Goal: Task Accomplishment & Management: Use online tool/utility

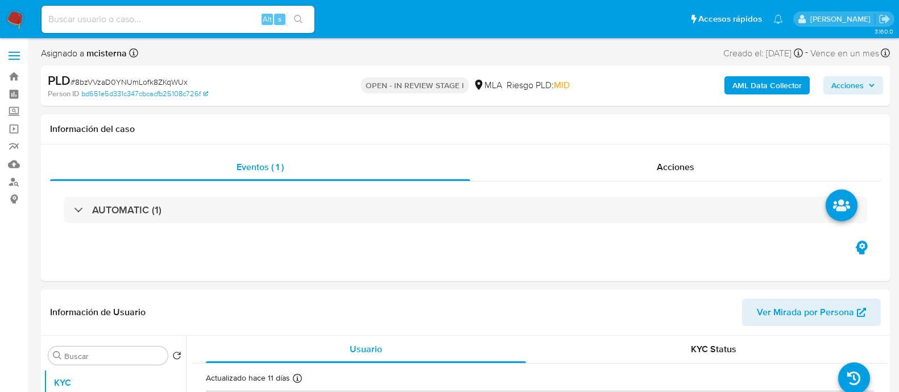
select select "10"
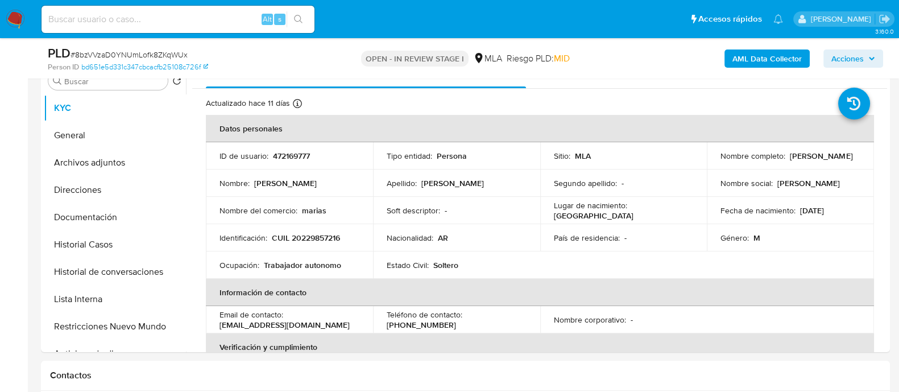
scroll to position [284, 0]
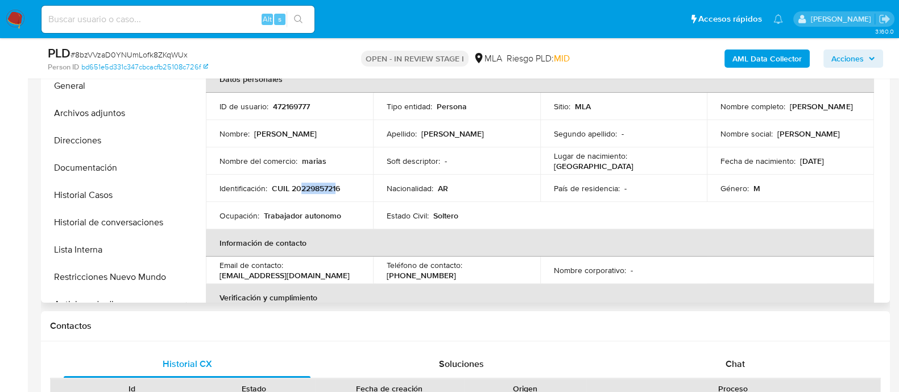
drag, startPoint x: 300, startPoint y: 188, endPoint x: 337, endPoint y: 182, distance: 37.4
click at [337, 183] on p "CUIL 20229857216" at bounding box center [306, 188] width 68 height 10
copy p "22985721"
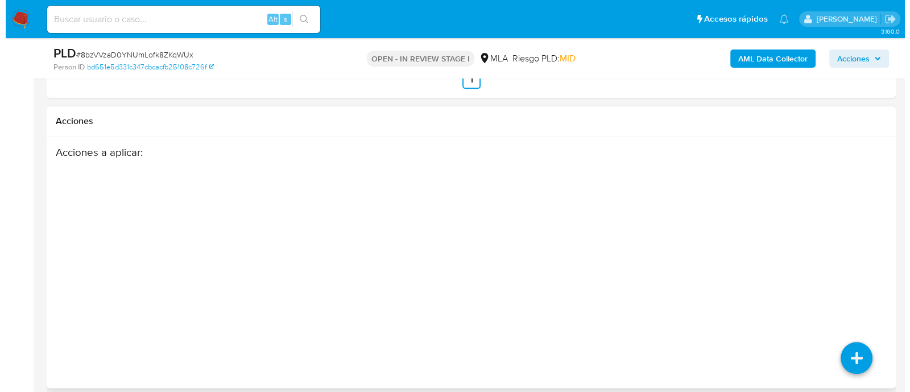
scroll to position [1565, 0]
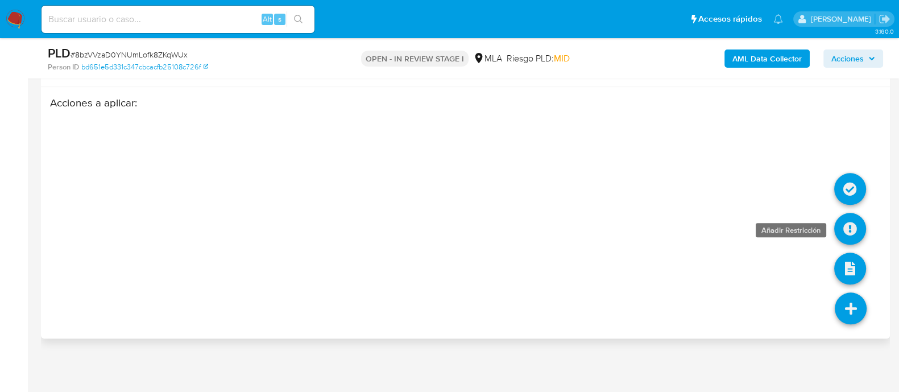
click at [850, 222] on icon at bounding box center [850, 229] width 32 height 32
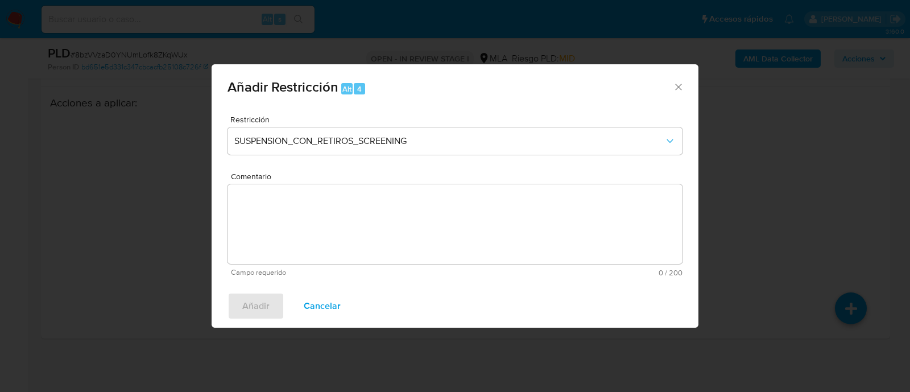
click at [756, 175] on div "Añadir Restricción Alt 4 Restricción SUSPENSION_CON_RETIROS_SCREENING Comentari…" at bounding box center [455, 196] width 910 height 392
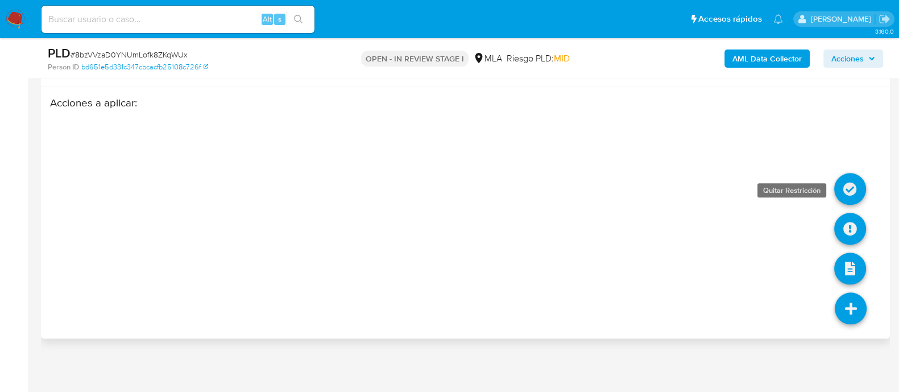
click at [852, 181] on icon at bounding box center [850, 189] width 32 height 32
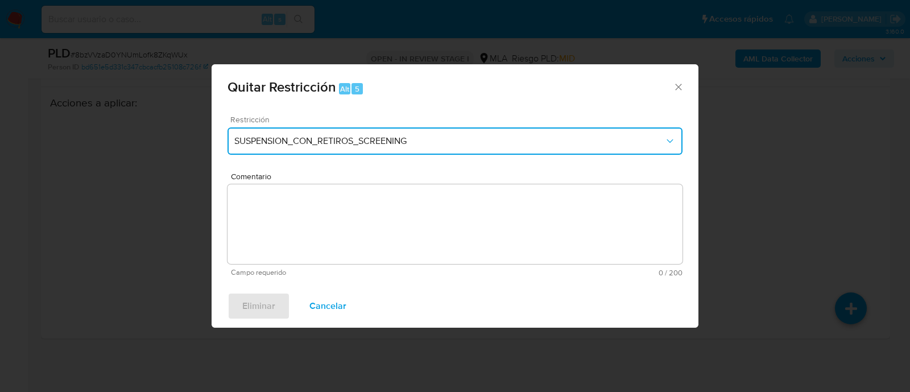
click at [338, 146] on span "SUSPENSION_CON_RETIROS_SCREENING" at bounding box center [449, 140] width 430 height 11
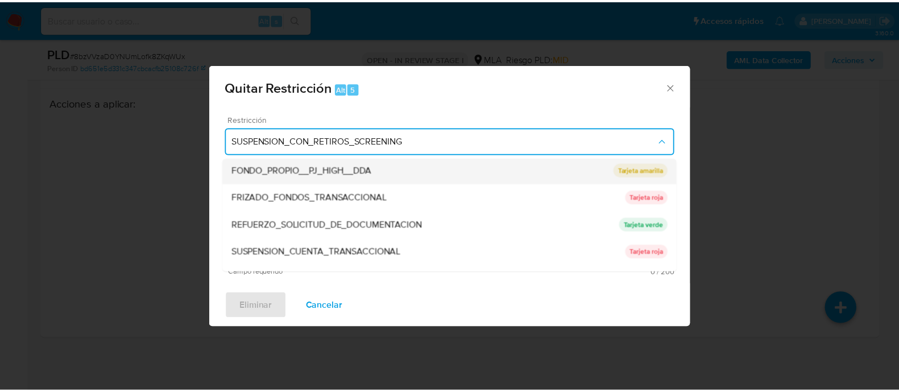
scroll to position [213, 0]
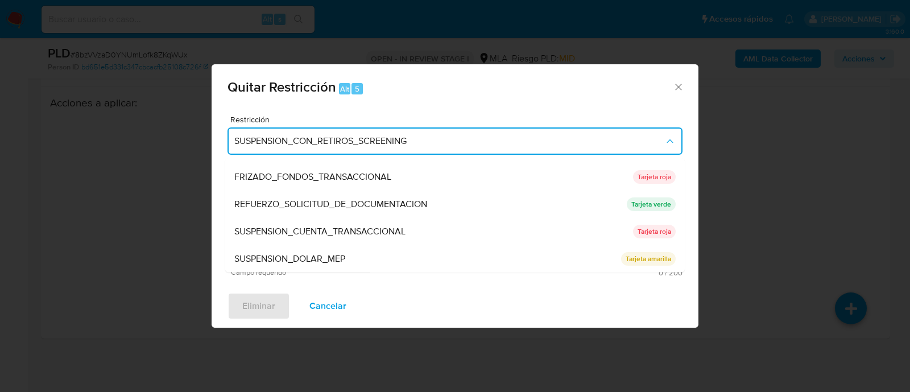
click at [391, 236] on span "SUSPENSION_CUENTA_TRANSACCIONAL" at bounding box center [319, 231] width 171 height 11
click at [457, 238] on textarea "Comentario" at bounding box center [454, 224] width 455 height 80
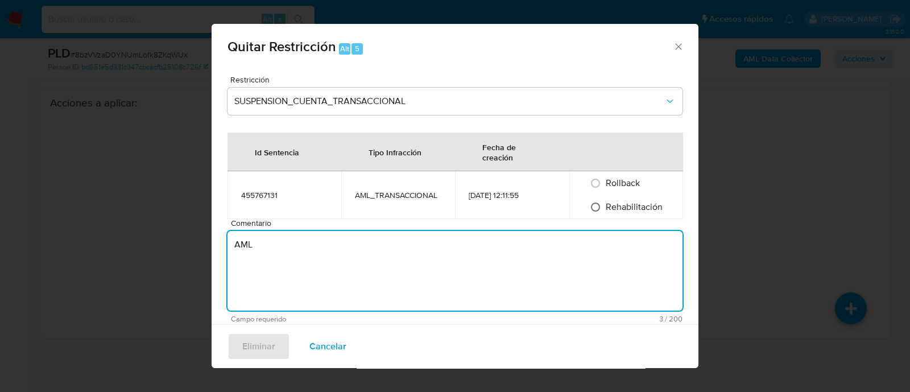
type textarea "AML"
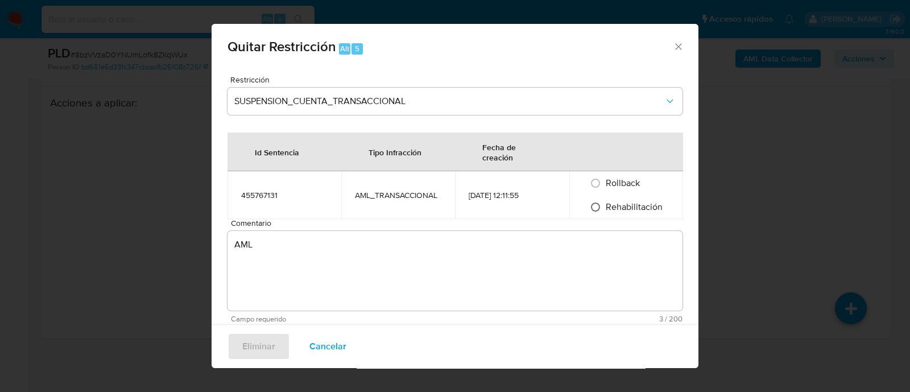
click at [597, 214] on input "Rehabilitación" at bounding box center [595, 207] width 18 height 18
radio input "true"
click at [606, 205] on span "Rehabilitación" at bounding box center [634, 206] width 57 height 13
click at [601, 205] on input "Rehabilitación" at bounding box center [595, 207] width 18 height 18
click at [642, 203] on span "Rehabilitación" at bounding box center [634, 206] width 57 height 13
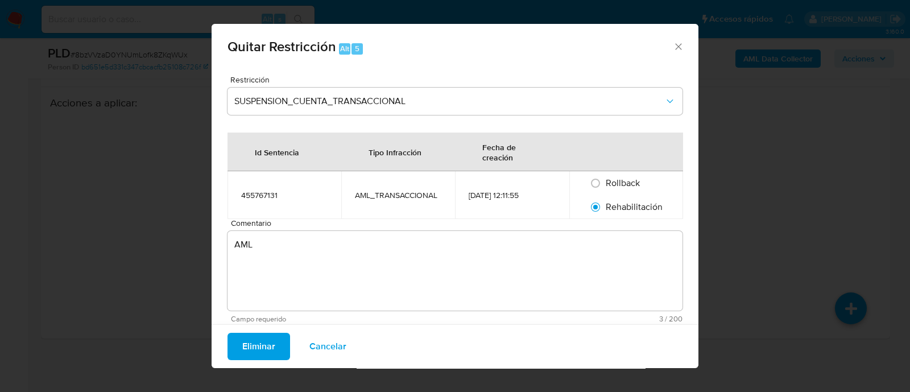
click at [605, 203] on input "Rehabilitación" at bounding box center [595, 207] width 18 height 18
click at [250, 345] on span "Eliminar" at bounding box center [258, 346] width 33 height 25
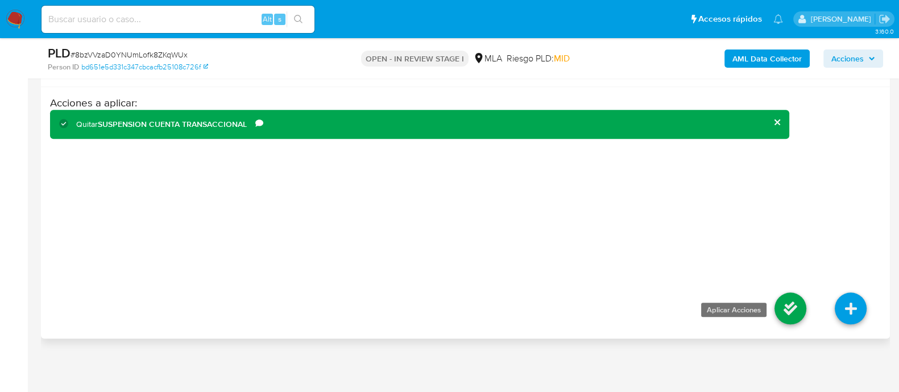
click at [789, 312] on icon at bounding box center [791, 308] width 32 height 32
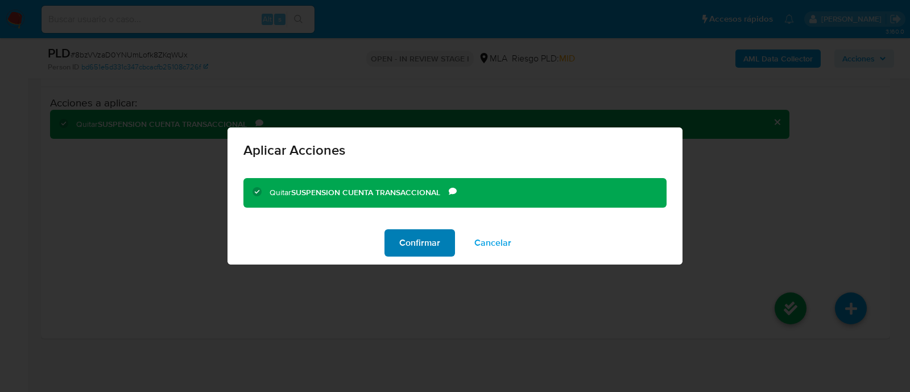
click at [415, 241] on span "Confirmar" at bounding box center [419, 242] width 41 height 25
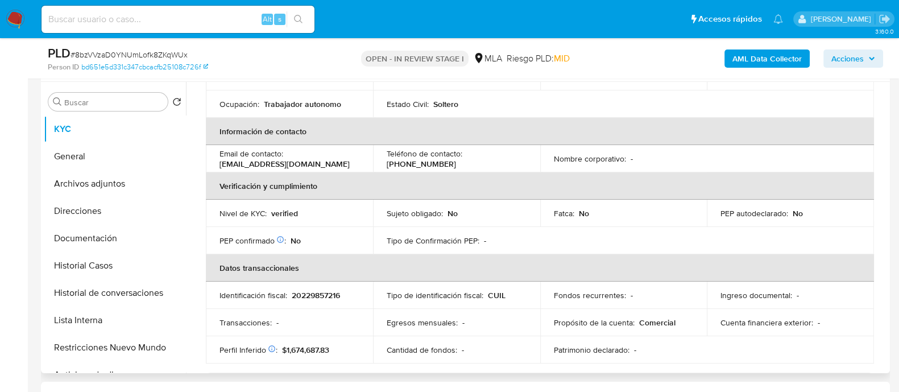
scroll to position [0, 0]
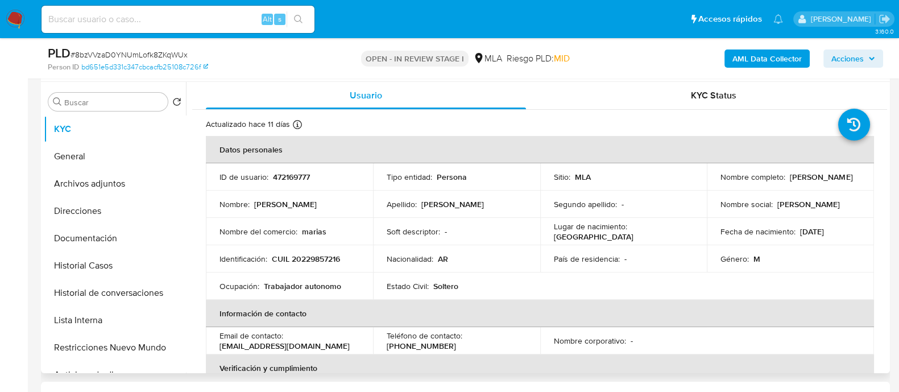
click at [296, 262] on p "CUIL 20229857216" at bounding box center [306, 259] width 68 height 10
copy p "20229857216"
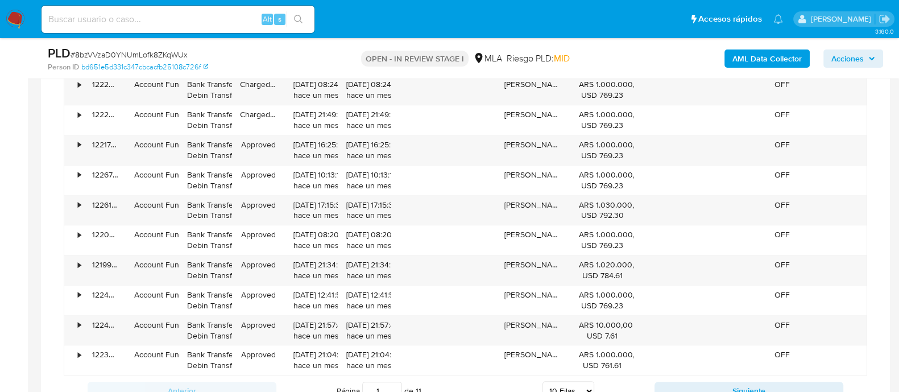
scroll to position [853, 0]
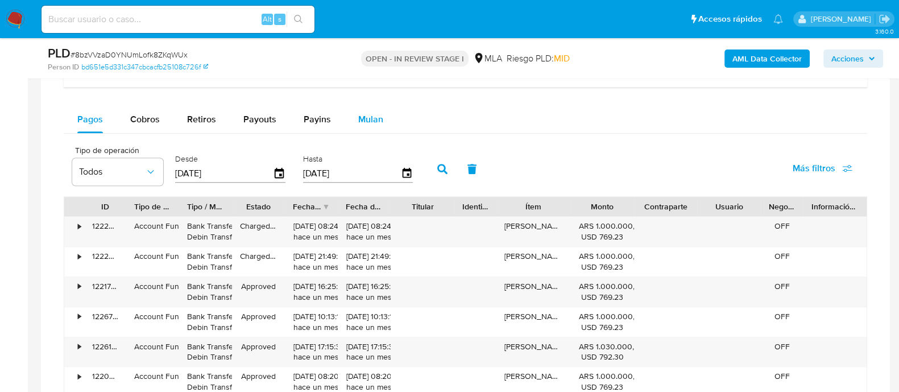
click at [371, 123] on span "Mulan" at bounding box center [370, 119] width 25 height 13
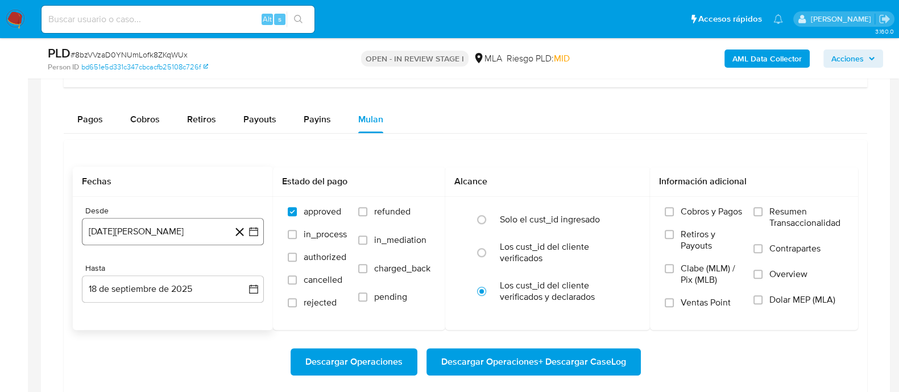
click at [183, 238] on button "18 [PERSON_NAME] de 2024" at bounding box center [173, 231] width 182 height 27
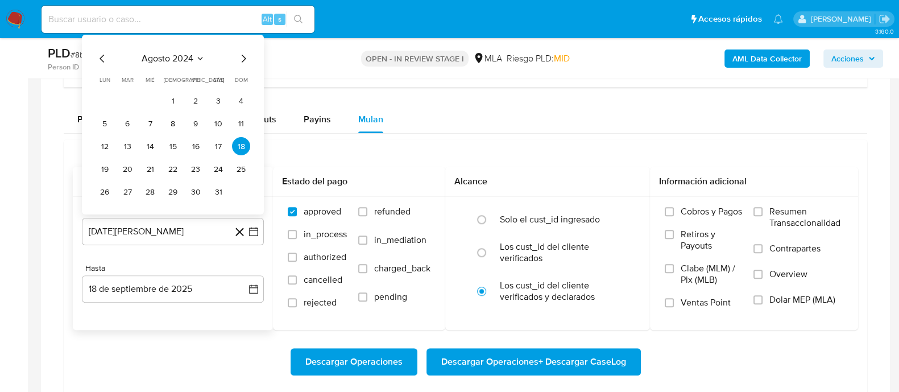
click at [191, 60] on span "agosto 2024" at bounding box center [168, 58] width 52 height 11
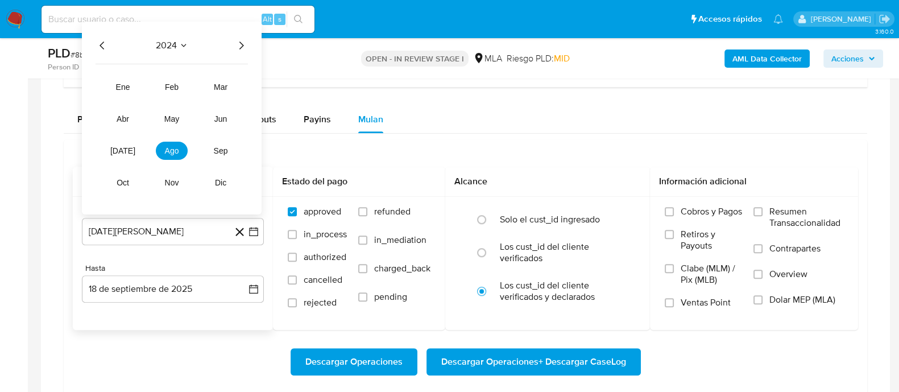
click at [240, 44] on icon "Año siguiente" at bounding box center [241, 46] width 14 height 14
click at [117, 119] on span "abr" at bounding box center [123, 118] width 13 height 9
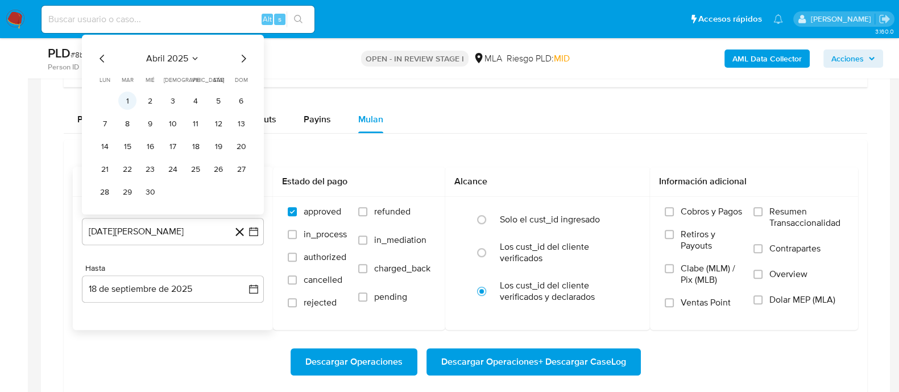
click at [128, 93] on button "1" at bounding box center [127, 101] width 18 height 18
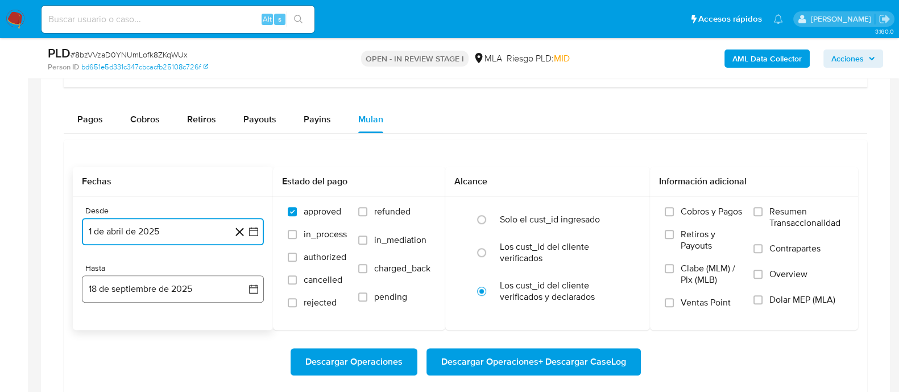
click at [207, 286] on button "18 de septiembre de 2025" at bounding box center [173, 288] width 182 height 27
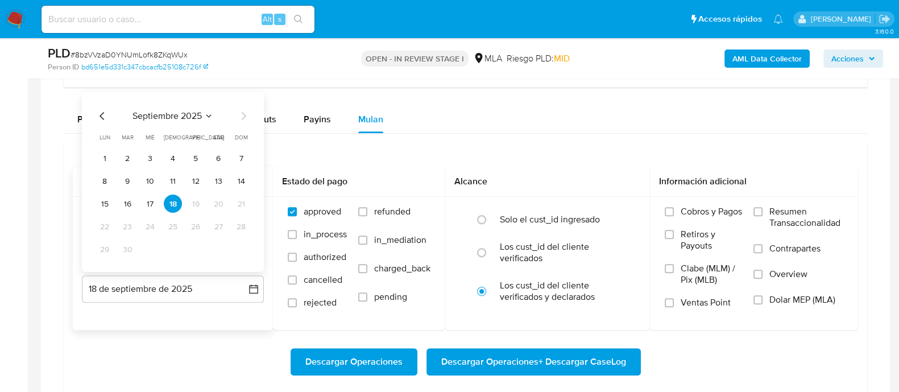
click at [101, 115] on icon "Mes anterior" at bounding box center [102, 116] width 5 height 8
click at [172, 246] on button "31" at bounding box center [173, 249] width 18 height 18
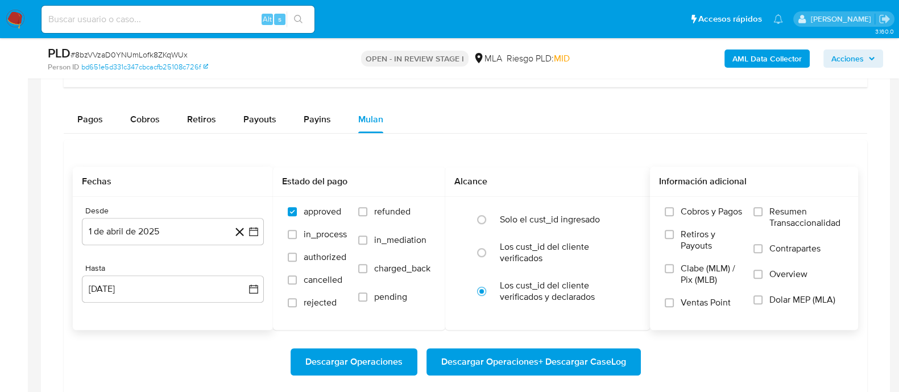
click at [765, 300] on label "Dolar MEP (MLA)" at bounding box center [799, 307] width 90 height 26
click at [763, 300] on input "Dolar MEP (MLA)" at bounding box center [758, 299] width 9 height 9
click at [451, 365] on span "Descargar Operaciones + Descargar CaseLog" at bounding box center [533, 361] width 185 height 25
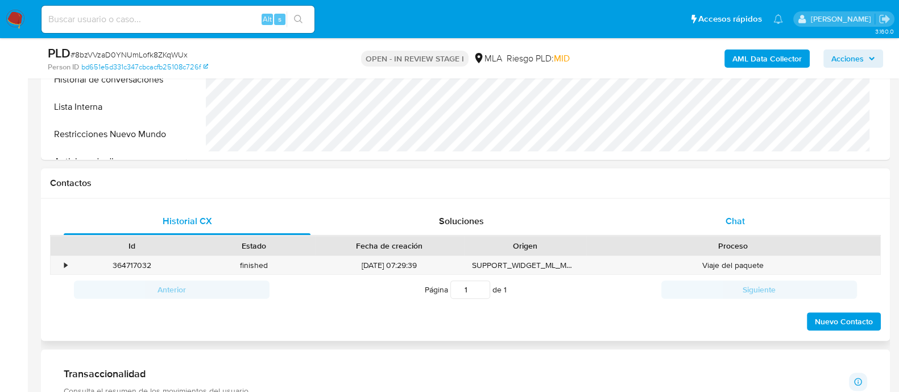
click at [708, 231] on div "Chat" at bounding box center [735, 221] width 247 height 27
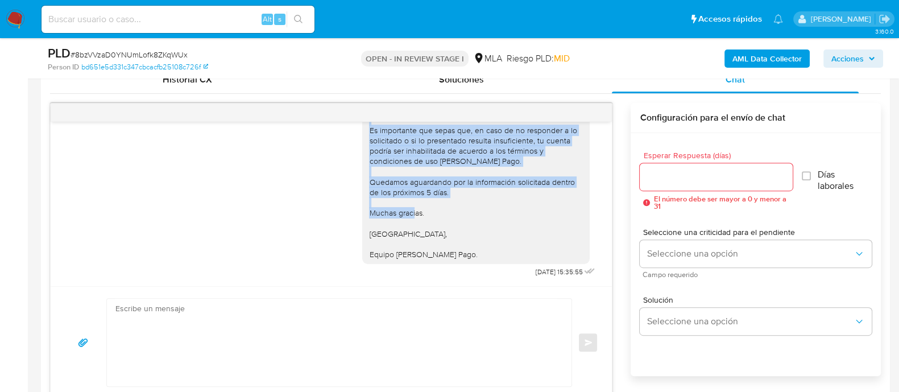
scroll to position [1032, 0]
drag, startPoint x: 359, startPoint y: 136, endPoint x: 466, endPoint y: 261, distance: 164.2
click at [466, 261] on div "Hola Claudio Ariel Fernandez En función de las operaciones efectuadas en tu cue…" at bounding box center [475, 120] width 227 height 288
copy div "Hola Claudio Ariel Fernandez En función de las operaciones efectuadas en tu cue…"
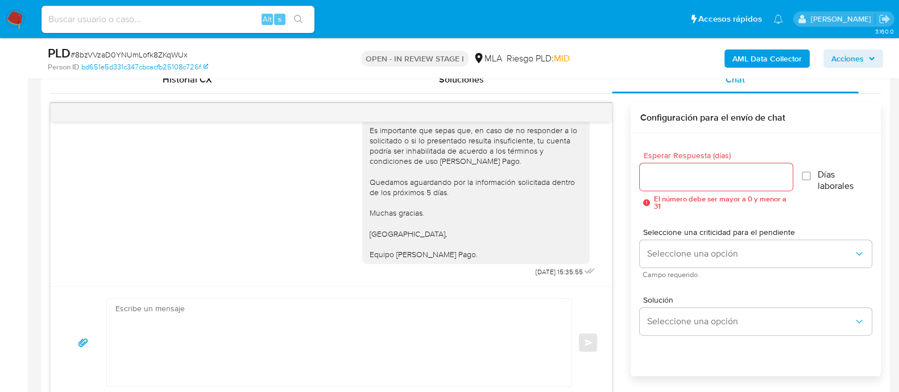
click at [446, 323] on textarea at bounding box center [336, 343] width 442 height 88
paste textarea "Hola Claudio Ariel Fernandez En función de las operaciones efectuadas en tu cue…"
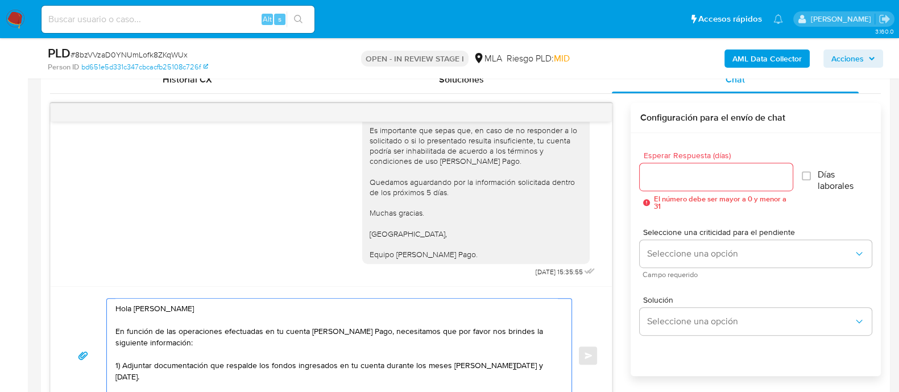
scroll to position [588, 0]
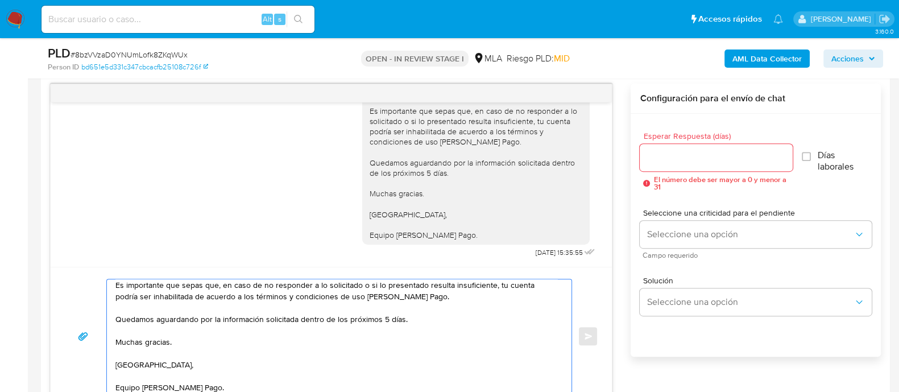
type textarea "Hola Claudio Ariel Fernandez En función de las operaciones efectuadas en tu cue…"
click at [668, 160] on input "Esperar Respuesta (días)" at bounding box center [716, 157] width 152 height 15
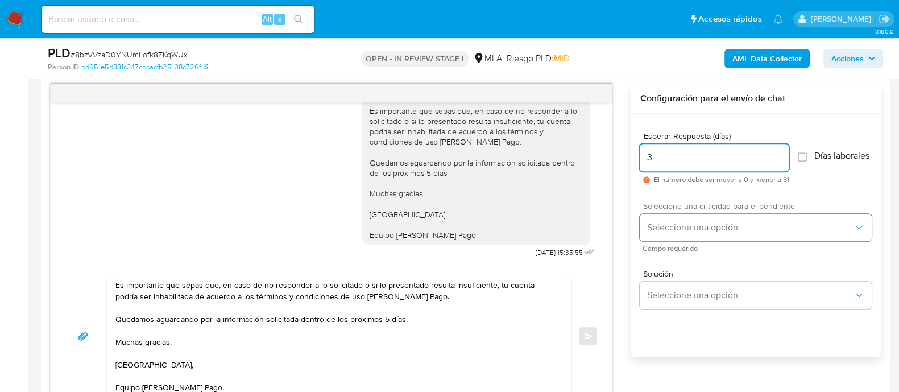
type input "3"
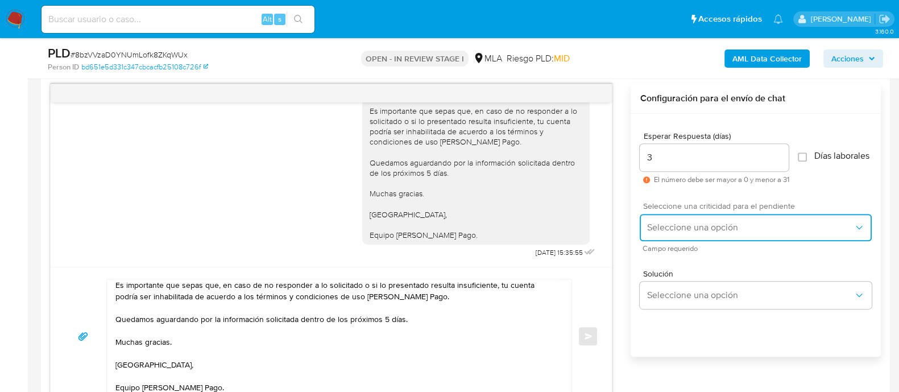
click at [664, 233] on span "Seleccione una opción" at bounding box center [750, 227] width 207 height 11
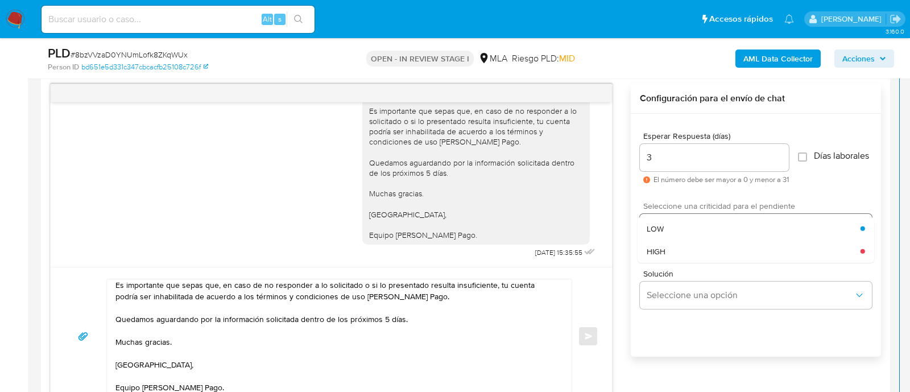
click at [665, 262] on div "HIGH" at bounding box center [754, 250] width 214 height 23
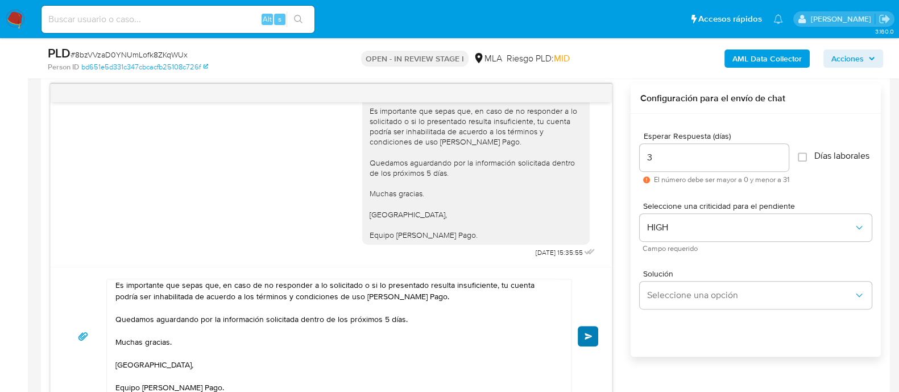
click at [599, 334] on div "Hola Claudio Ariel Fernandez En función de las operaciones efectuadas en tu cue…" at bounding box center [331, 336] width 561 height 138
click at [589, 334] on span "Enviar" at bounding box center [589, 336] width 8 height 7
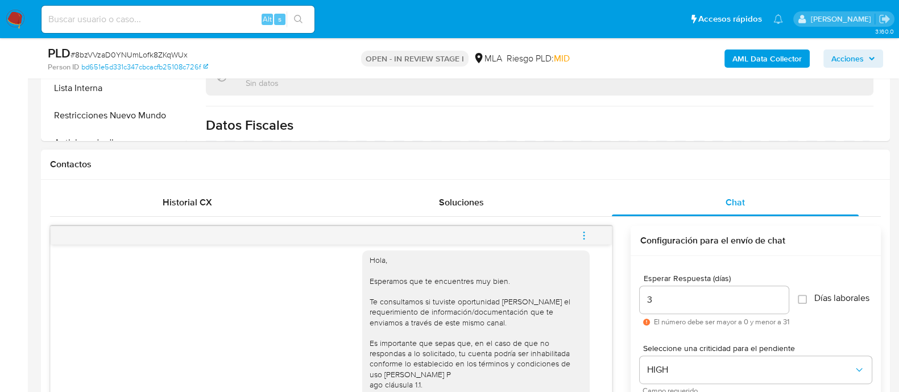
scroll to position [551, 0]
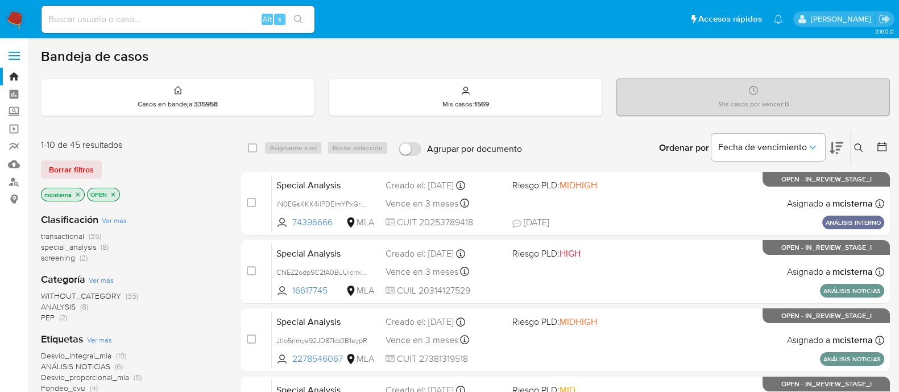
click at [863, 148] on icon at bounding box center [858, 147] width 9 height 9
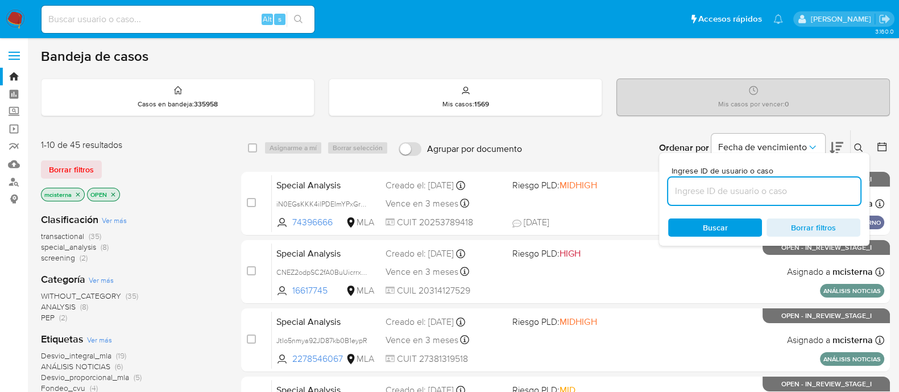
click at [815, 184] on input at bounding box center [764, 191] width 192 height 15
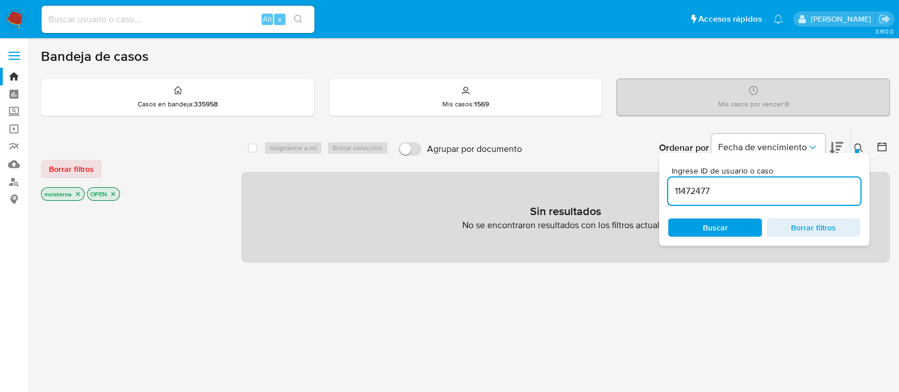
click at [771, 184] on input "11472477" at bounding box center [764, 191] width 192 height 15
type input "11472477"
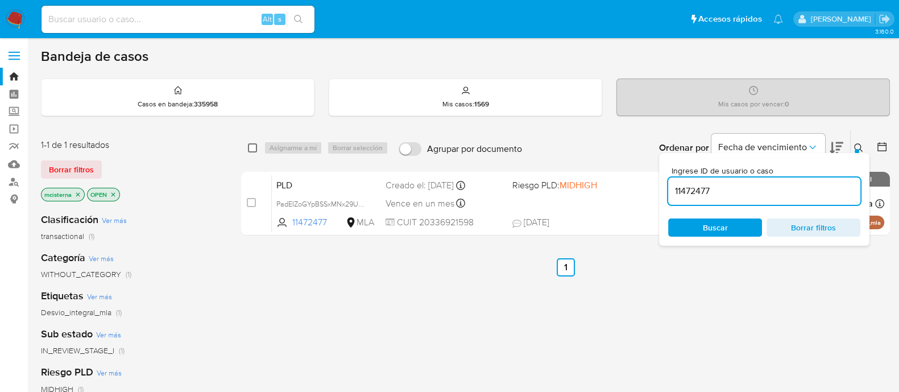
click at [253, 144] on input "checkbox" at bounding box center [252, 147] width 9 height 9
checkbox input "true"
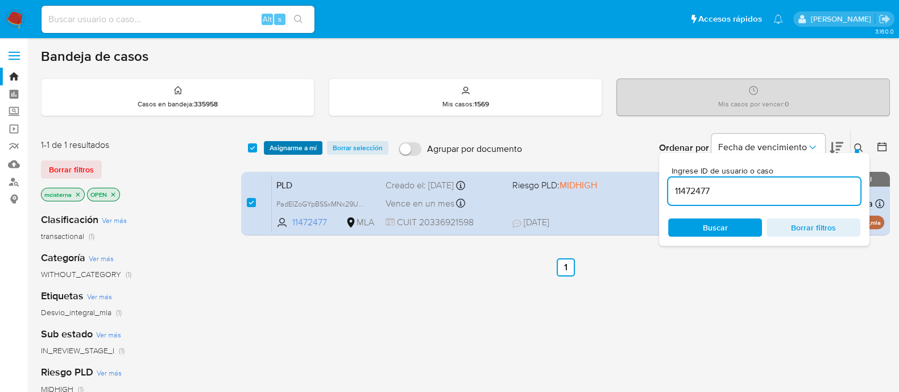
click at [286, 149] on span "Asignarme a mí" at bounding box center [293, 147] width 47 height 11
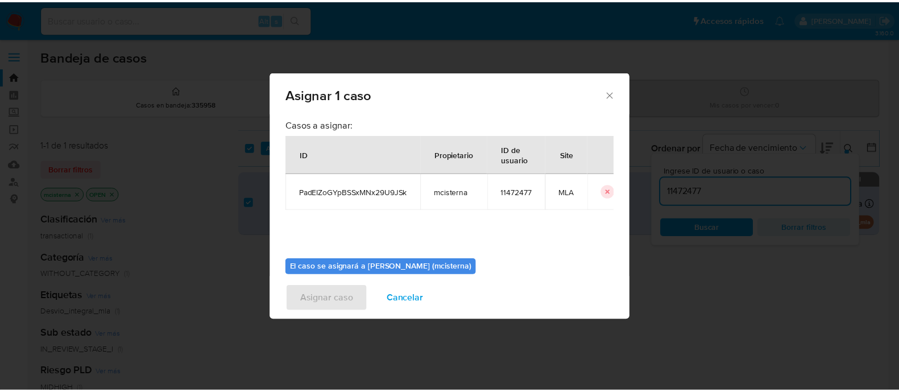
scroll to position [59, 0]
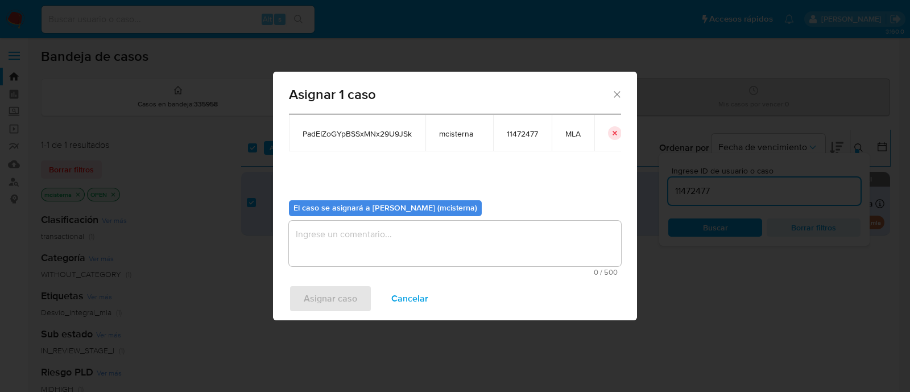
click at [445, 221] on textarea "assign-modal" at bounding box center [455, 243] width 332 height 45
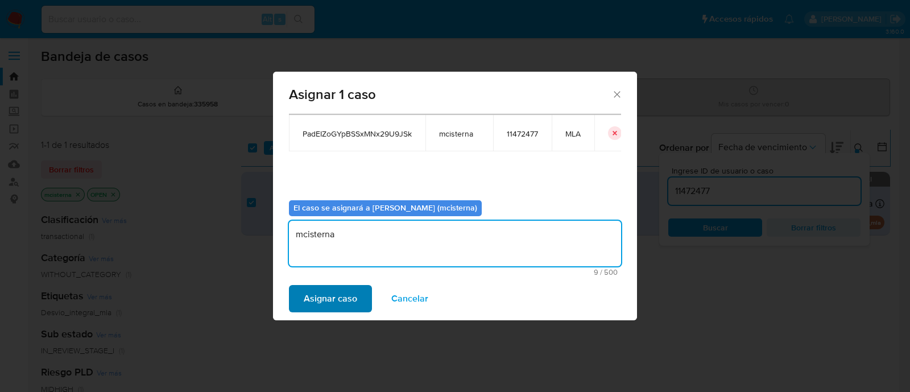
type textarea "mcisterna"
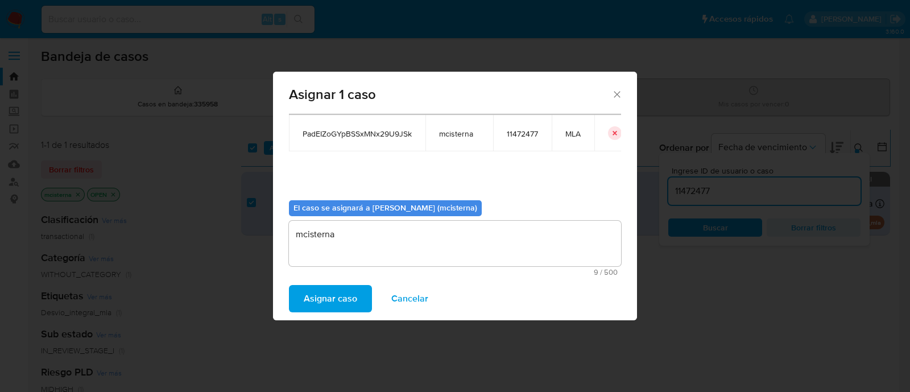
click at [341, 295] on span "Asignar caso" at bounding box center [330, 298] width 53 height 25
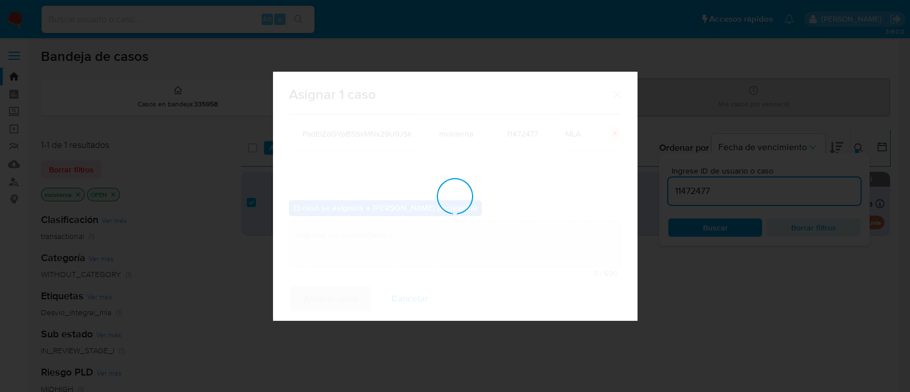
checkbox input "false"
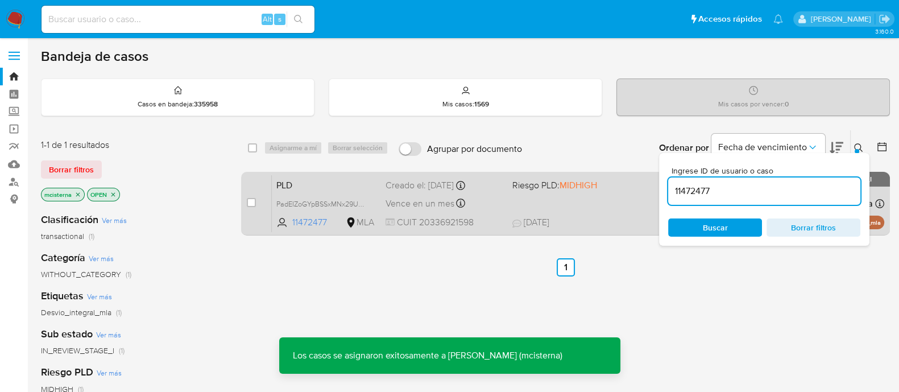
click at [574, 214] on div "PLD PadEIZoGYpBSSxMNx29U9JSk 11472477 MLA Riesgo PLD: MIDHIGH Creado el: 12/08/…" at bounding box center [578, 203] width 613 height 57
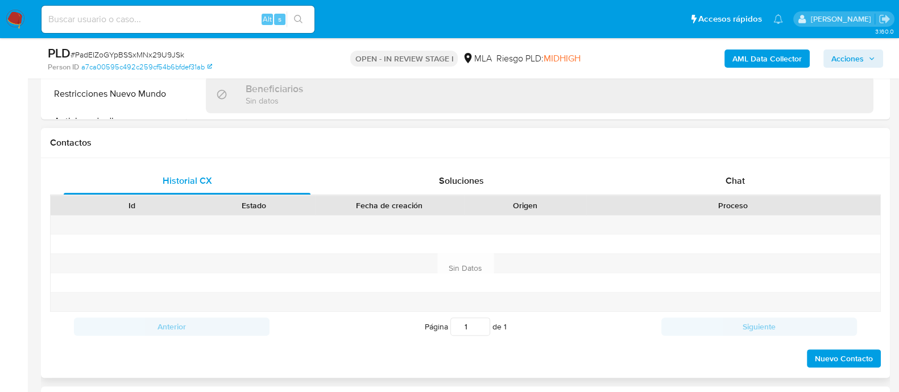
scroll to position [497, 0]
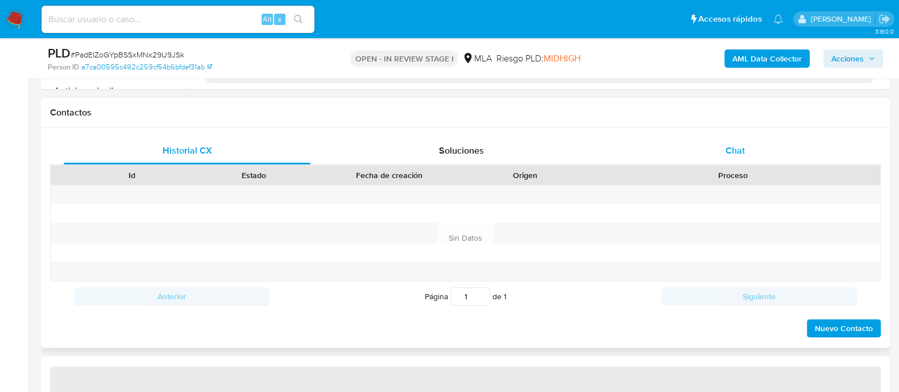
click at [719, 149] on div "Chat" at bounding box center [735, 150] width 247 height 27
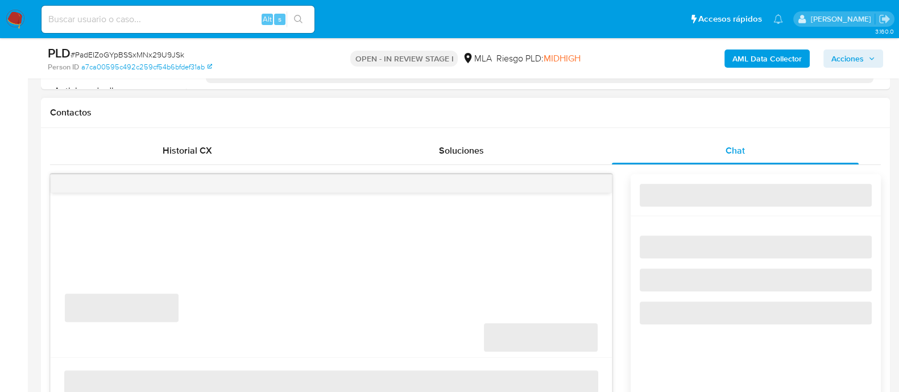
select select "10"
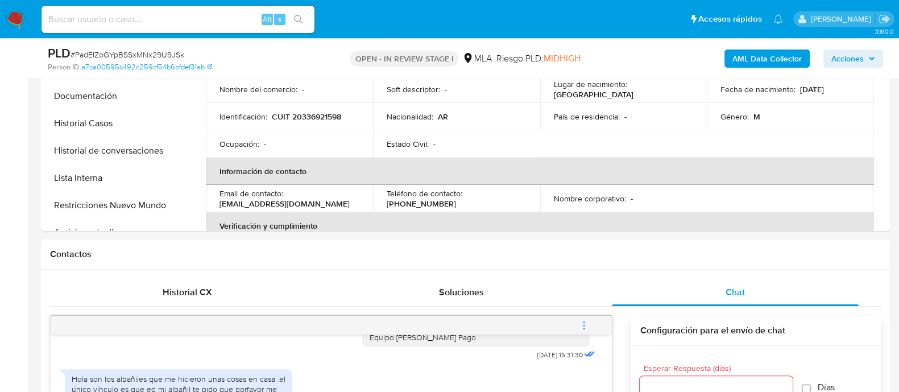
scroll to position [142, 0]
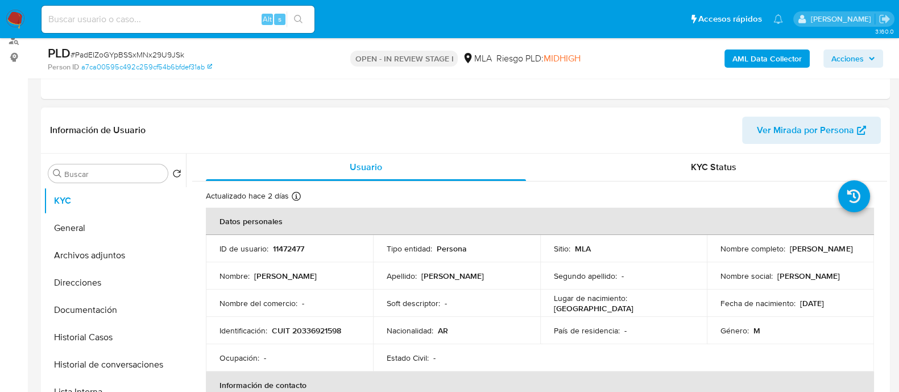
drag, startPoint x: 715, startPoint y: 254, endPoint x: 839, endPoint y: 256, distance: 123.4
click at [839, 256] on td "Nombre completo : Alejandro Nicolas Esposito" at bounding box center [790, 248] width 167 height 27
copy p "Alejandro Nicolas Esposito"
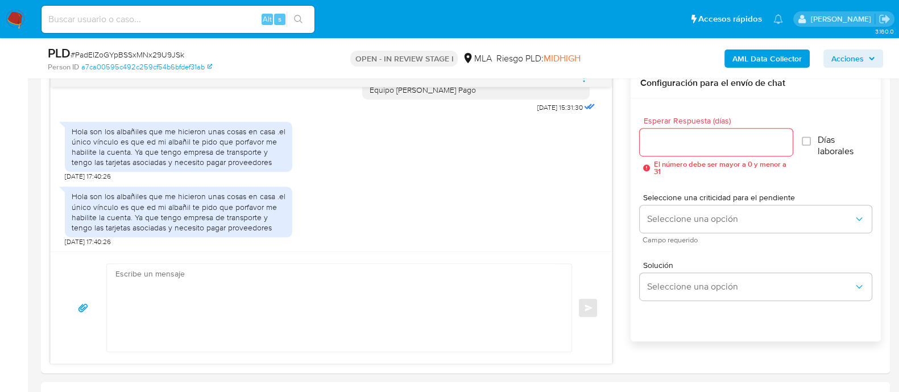
scroll to position [640, 0]
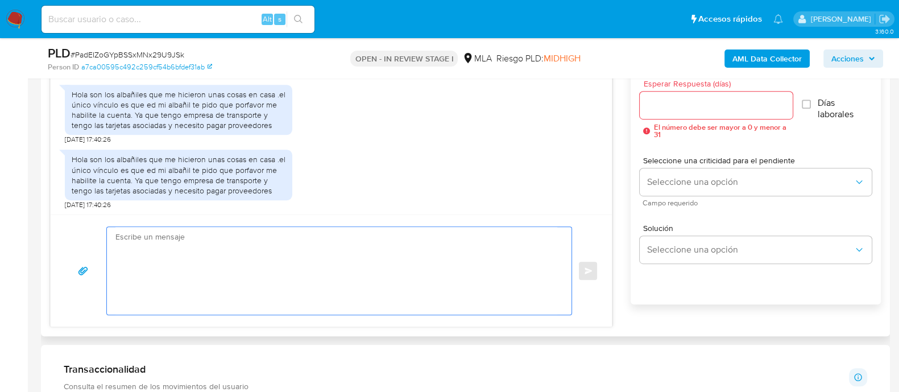
click at [353, 278] on textarea at bounding box center [336, 271] width 442 height 88
paste textarea "Alejandro Nicolas Esposito"
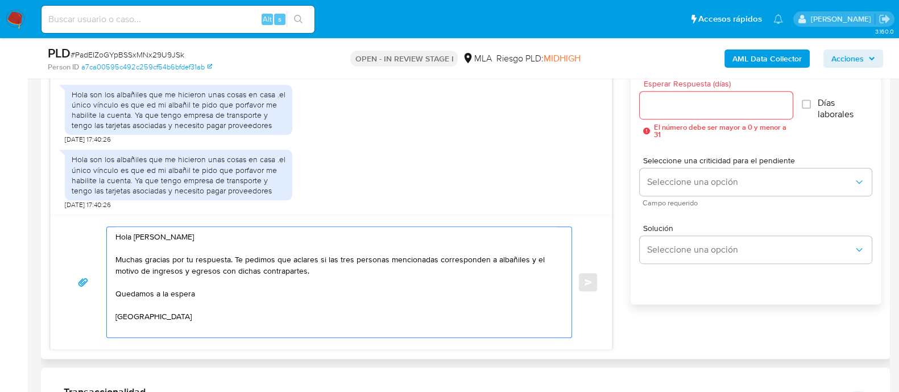
scroll to position [4, 0]
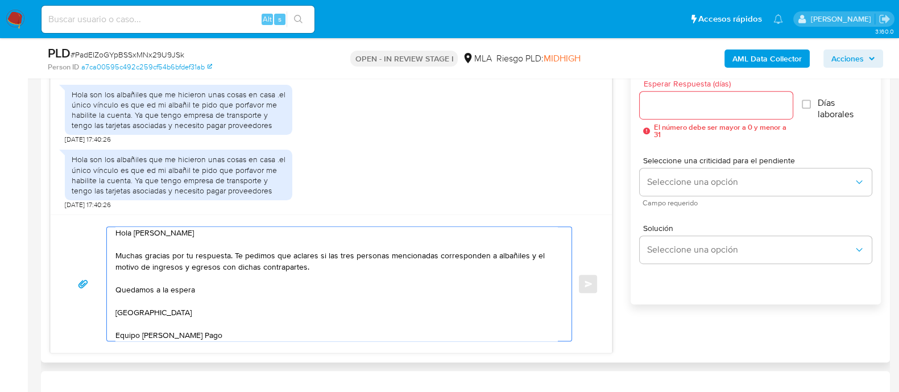
type textarea "Hola Alejandro Nicolas Esposito Muchas gracias por tu respuesta. Te pedimos que…"
click at [644, 96] on div at bounding box center [716, 105] width 152 height 27
click at [671, 111] on input "Esperar Respuesta (días)" at bounding box center [716, 105] width 152 height 15
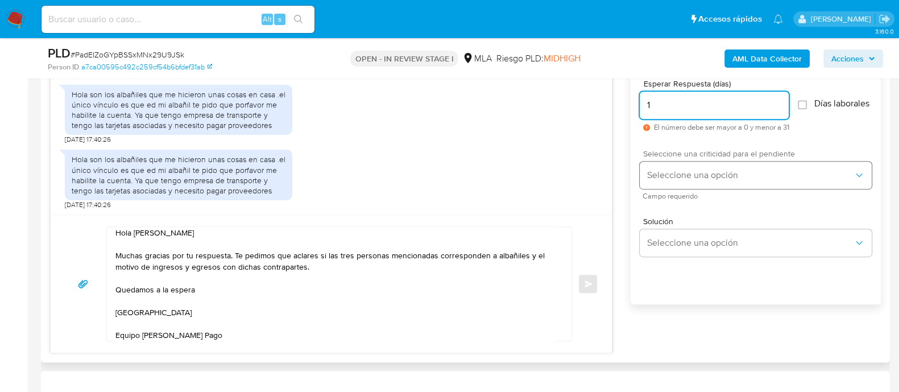
type input "1"
click at [685, 181] on span "Seleccione una opción" at bounding box center [750, 174] width 207 height 11
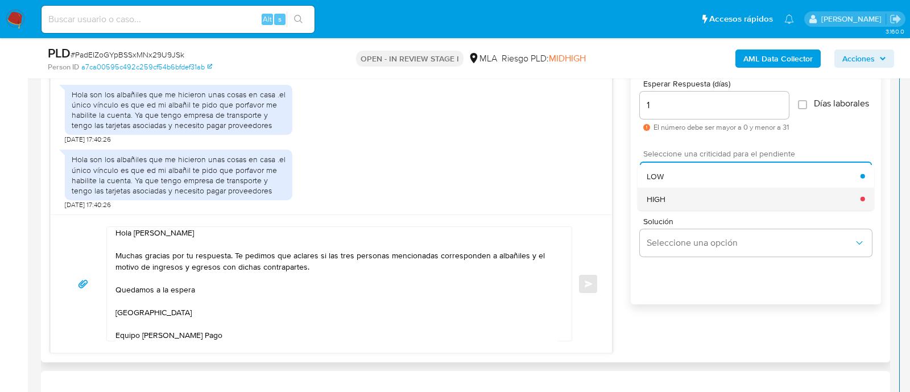
click at [666, 204] on div "HIGH" at bounding box center [754, 198] width 214 height 23
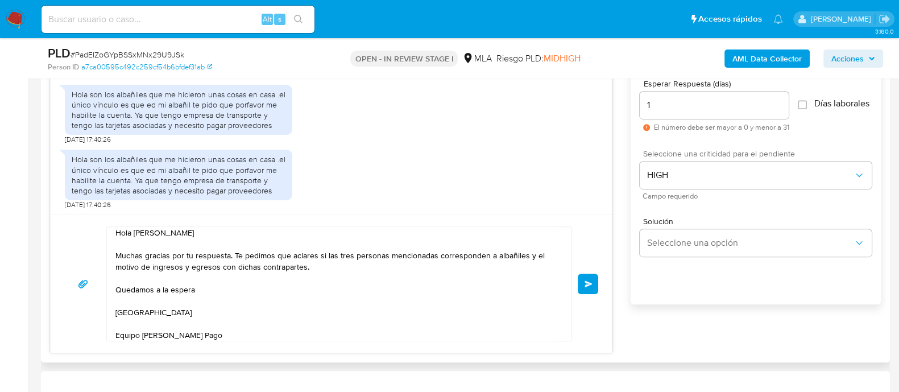
click at [308, 254] on textarea "Hola Alejandro Nicolas Esposito Muchas gracias por tu respuesta. Te pedimos que…" at bounding box center [336, 284] width 442 height 114
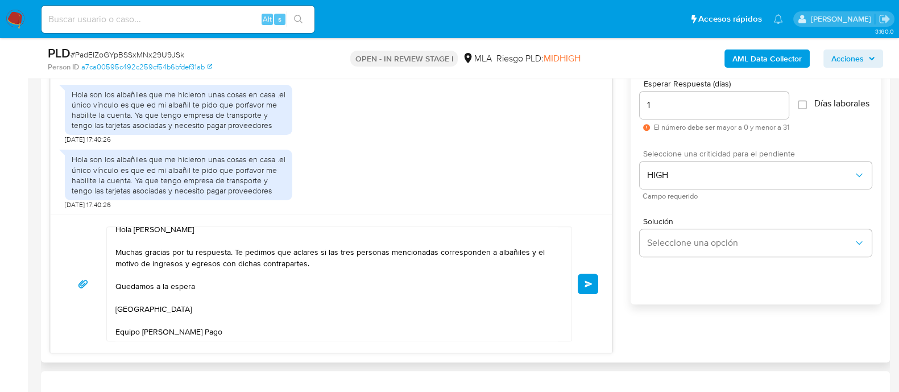
click at [308, 254] on textarea "Hola Alejandro Nicolas Esposito Muchas gracias por tu respuesta. Te pedimos que…" at bounding box center [336, 284] width 442 height 114
click at [364, 275] on textarea "Hola Alejandro Nicolas Esposito Muchas gracias por tu respuesta. Te pedimos que…" at bounding box center [336, 284] width 442 height 114
click at [528, 254] on textarea "Hola Alejandro Nicolas Esposito Muchas gracias por tu respuesta. Te pedimos que…" at bounding box center [336, 284] width 442 height 114
drag, startPoint x: 203, startPoint y: 262, endPoint x: 210, endPoint y: 260, distance: 7.0
click at [204, 262] on textarea "Hola Alejandro Nicolas Esposito Muchas gracias por tu respuesta. Te pedimos que…" at bounding box center [336, 284] width 442 height 114
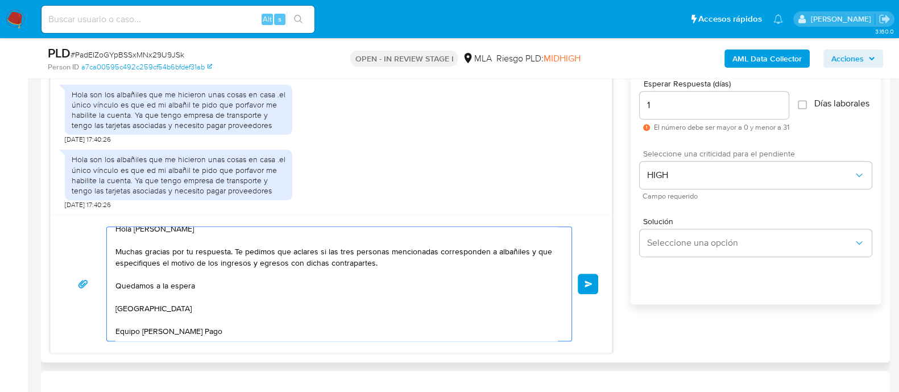
click at [259, 262] on textarea "Hola Alejandro Nicolas Esposito Muchas gracias por tu respuesta. Te pedimos que…" at bounding box center [336, 284] width 442 height 114
type textarea "Hola Alejandro Nicolas Esposito Muchas gracias por tu respuesta. Te pedimos que…"
click at [589, 280] on span "Enviar" at bounding box center [589, 283] width 8 height 7
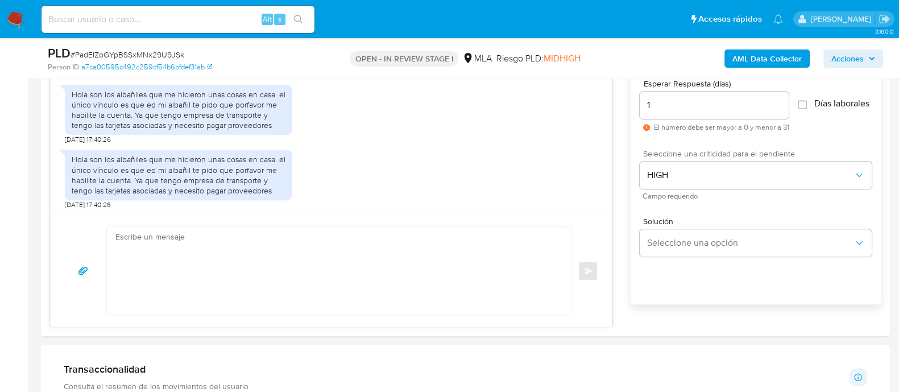
scroll to position [635, 0]
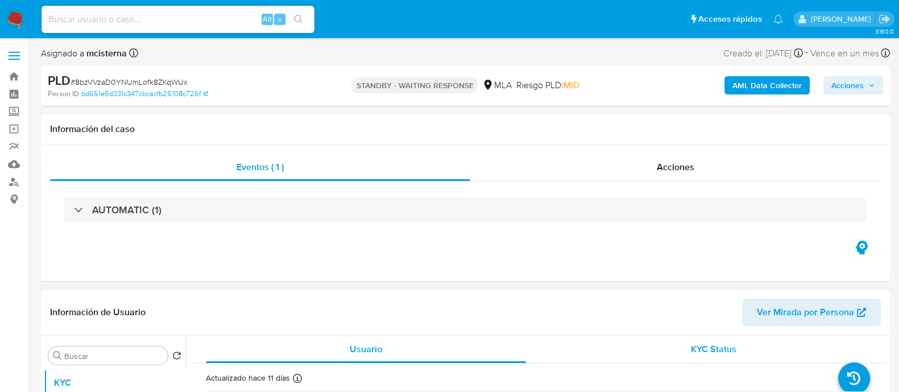
select select "10"
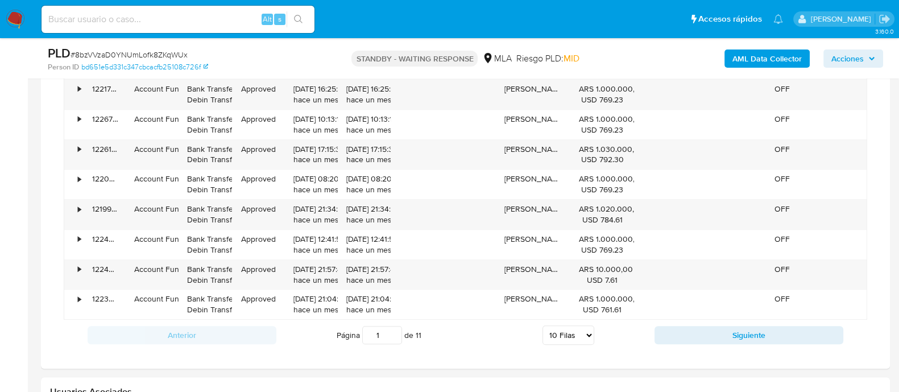
scroll to position [822, 0]
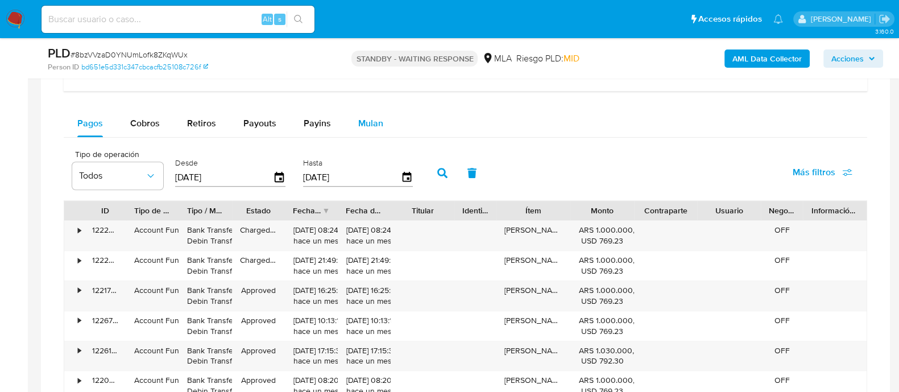
click at [351, 114] on button "Mulan" at bounding box center [371, 123] width 52 height 27
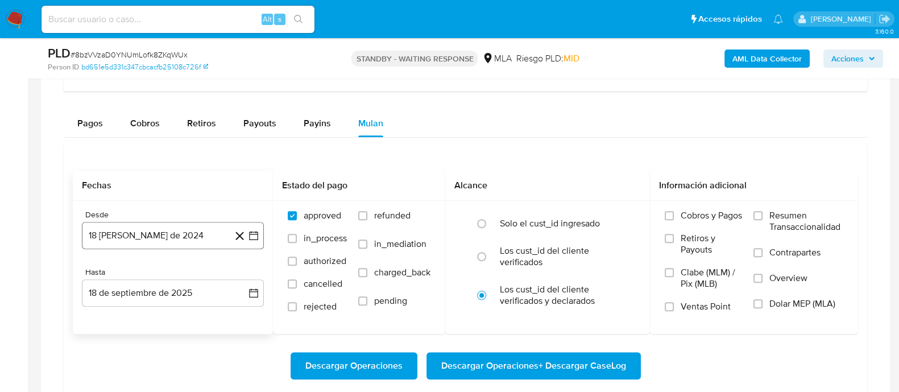
click at [172, 237] on button "18 [PERSON_NAME] de 2024" at bounding box center [173, 235] width 182 height 27
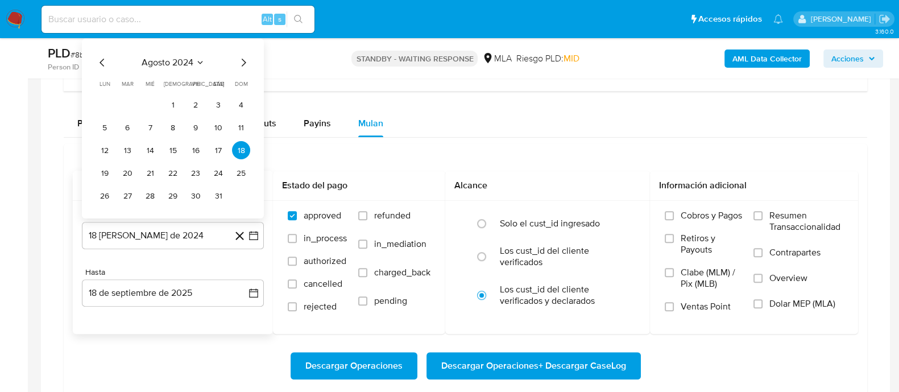
click at [187, 63] on span "agosto 2024" at bounding box center [168, 62] width 52 height 11
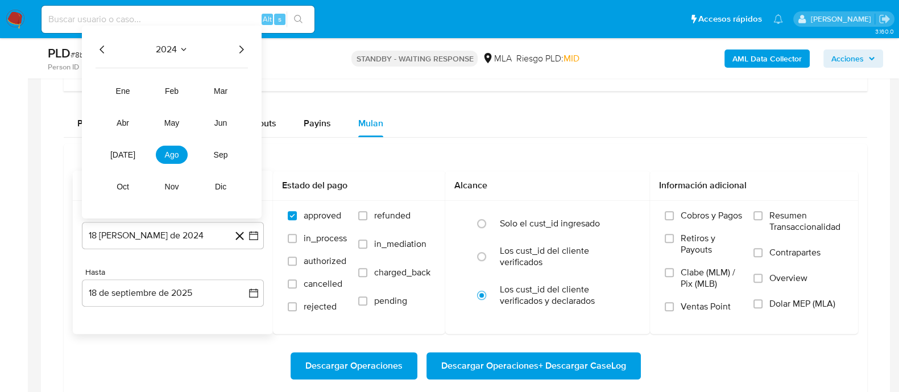
click at [242, 41] on div "2024 2024 ene feb mar abr may jun [DATE] ago sep oct nov dic" at bounding box center [172, 122] width 180 height 193
click at [247, 43] on icon "Año siguiente" at bounding box center [241, 50] width 14 height 14
click at [115, 117] on button "abr" at bounding box center [123, 123] width 32 height 18
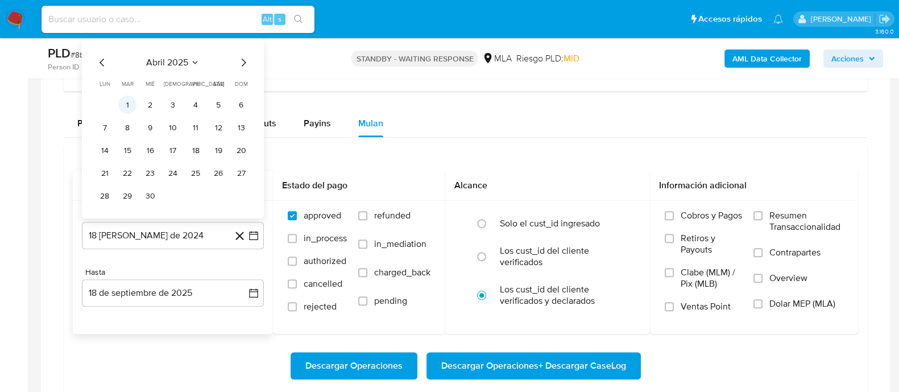
click at [128, 108] on button "1" at bounding box center [127, 105] width 18 height 18
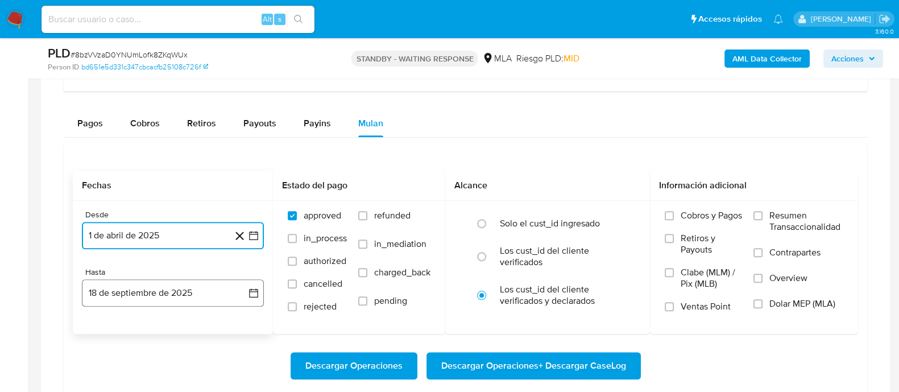
click at [184, 288] on button "18 de septiembre de 2025" at bounding box center [173, 292] width 182 height 27
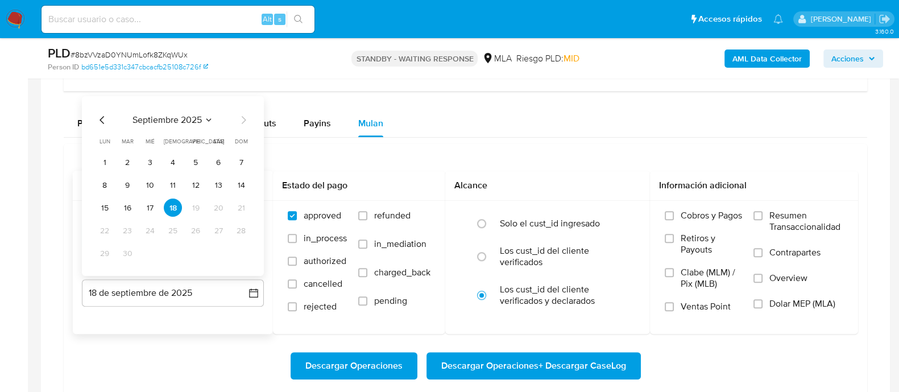
click at [102, 119] on icon "Mes anterior" at bounding box center [103, 120] width 14 height 14
click at [175, 253] on button "31" at bounding box center [173, 253] width 18 height 18
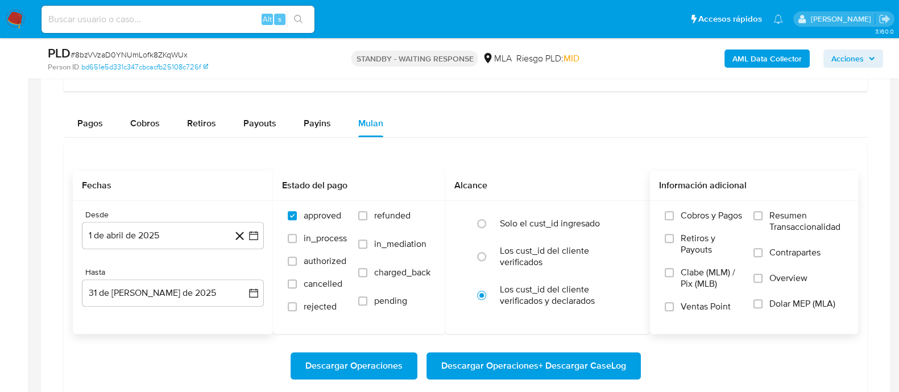
click at [774, 311] on label "Dolar MEP (MLA)" at bounding box center [799, 311] width 90 height 26
click at [763, 308] on input "Dolar MEP (MLA)" at bounding box center [758, 303] width 9 height 9
click at [594, 365] on span "Descargar Operaciones + Descargar CaseLog" at bounding box center [533, 365] width 185 height 25
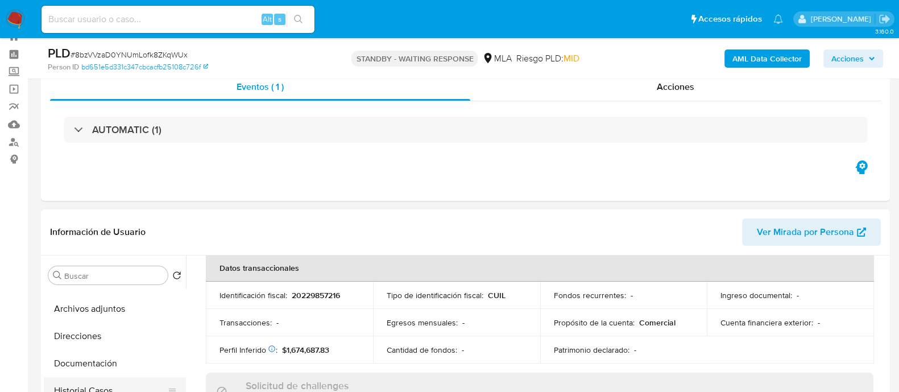
scroll to position [71, 0]
click at [107, 314] on button "Direcciones" at bounding box center [110, 313] width 133 height 27
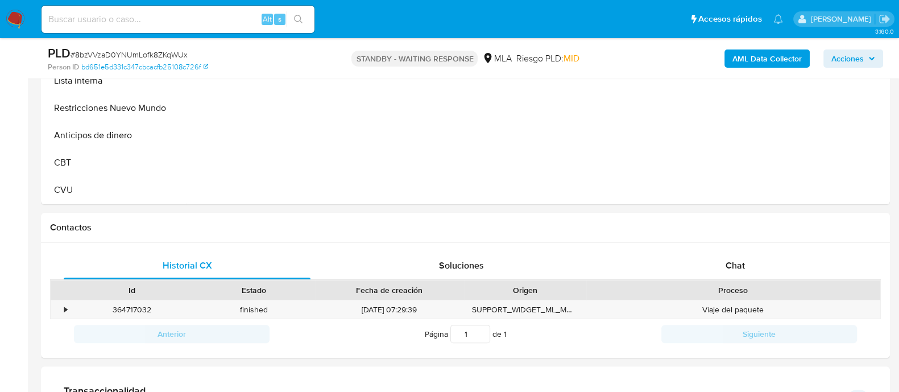
scroll to position [395, 0]
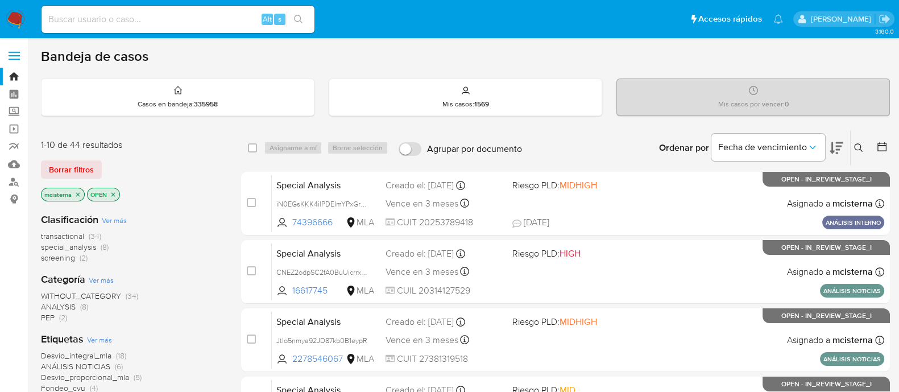
click at [864, 154] on div "Ingrese ID de usuario o caso Buscar Borrar filtros" at bounding box center [859, 147] width 19 height 35
click at [864, 154] on button at bounding box center [860, 148] width 19 height 14
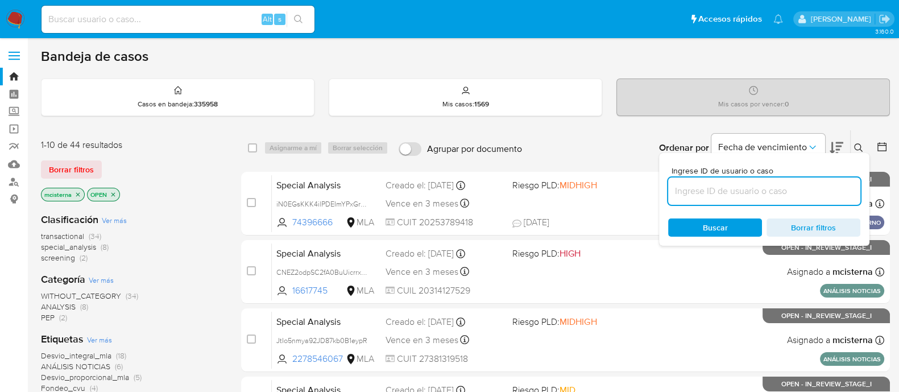
click at [817, 189] on input at bounding box center [764, 191] width 192 height 15
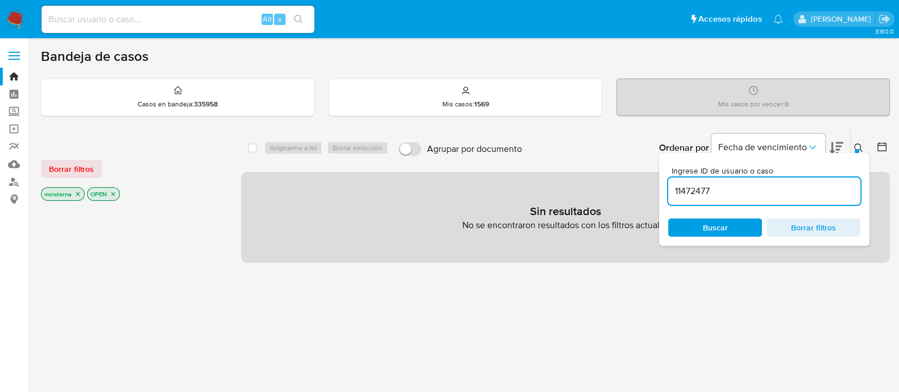
click at [763, 189] on input "11472477" at bounding box center [764, 191] width 192 height 15
click at [763, 189] on input "11472477 +" at bounding box center [764, 191] width 192 height 15
type input "11472477"
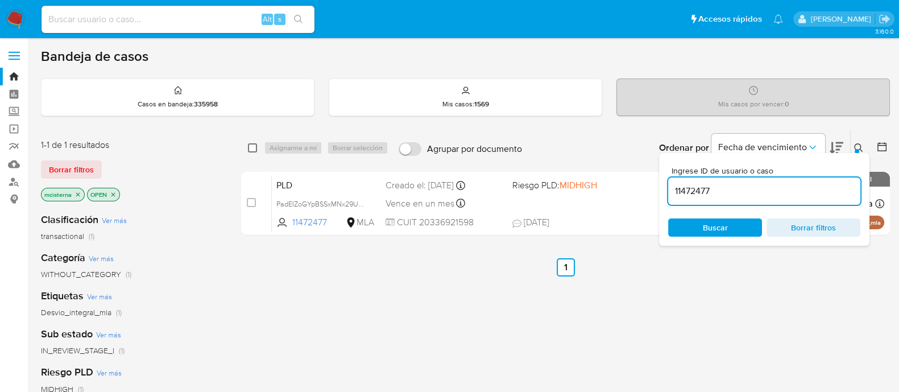
click at [253, 146] on input "checkbox" at bounding box center [252, 147] width 9 height 9
checkbox input "true"
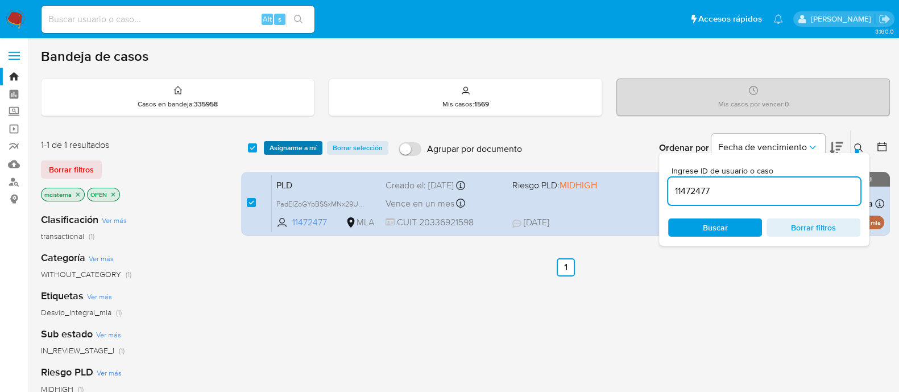
click at [282, 146] on span "Asignarme a mí" at bounding box center [293, 147] width 47 height 11
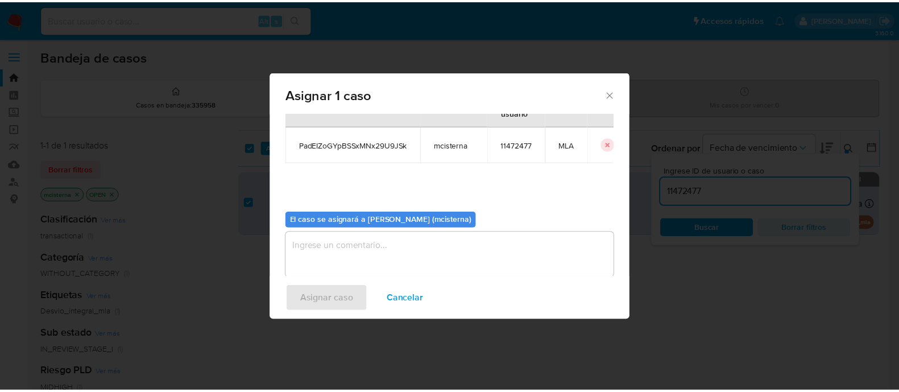
scroll to position [59, 0]
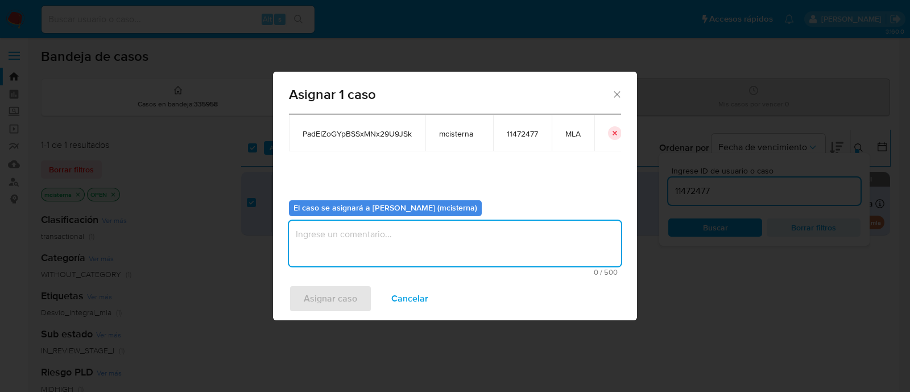
click at [502, 241] on textarea "assign-modal" at bounding box center [455, 243] width 332 height 45
type textarea "mcisterna"
click at [328, 297] on span "Asignar caso" at bounding box center [330, 298] width 53 height 25
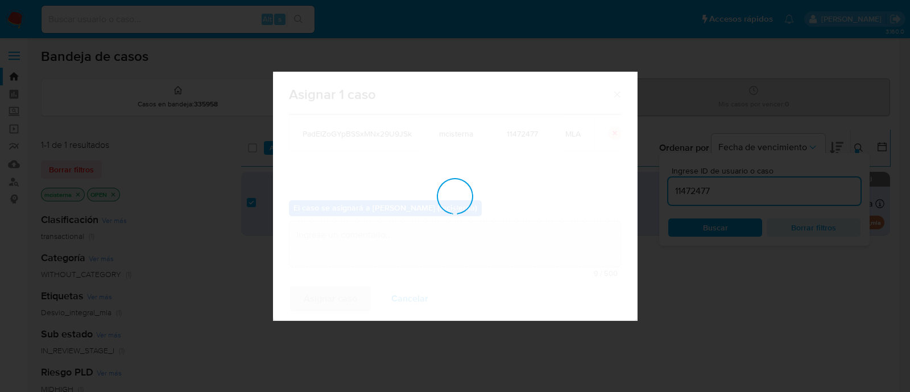
checkbox input "false"
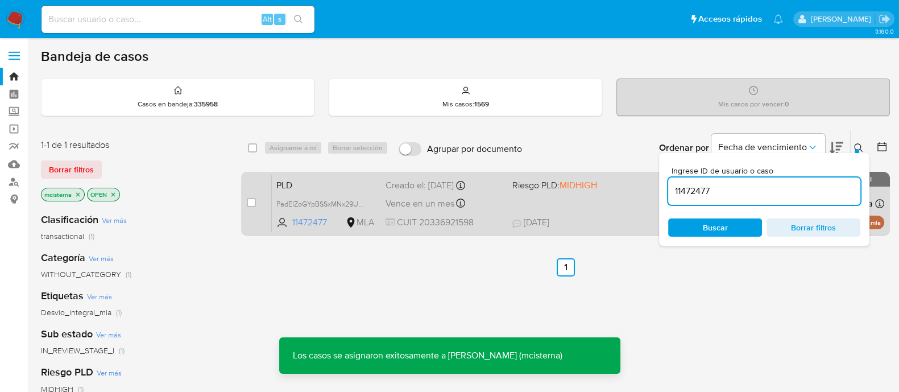
click at [590, 220] on span "[DATE] [DATE] 14:53" at bounding box center [634, 222] width 245 height 13
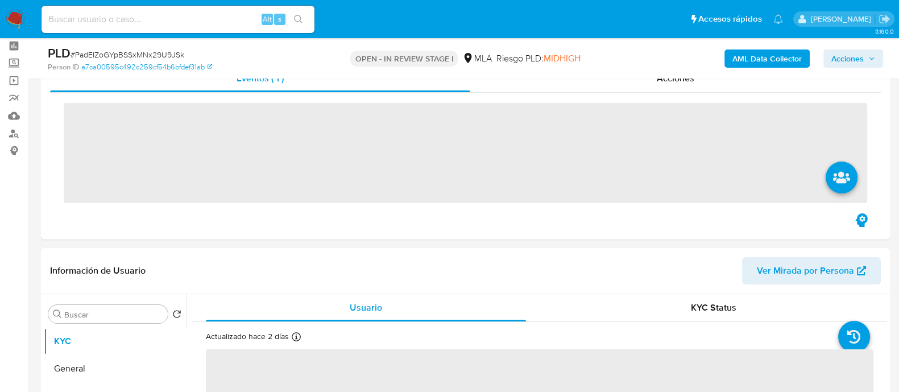
scroll to position [355, 0]
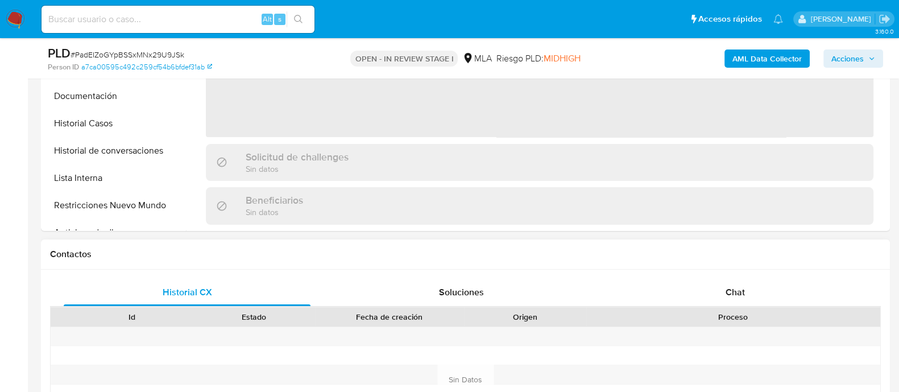
click at [709, 341] on div at bounding box center [733, 336] width 294 height 19
click at [681, 284] on div "Chat" at bounding box center [735, 292] width 247 height 27
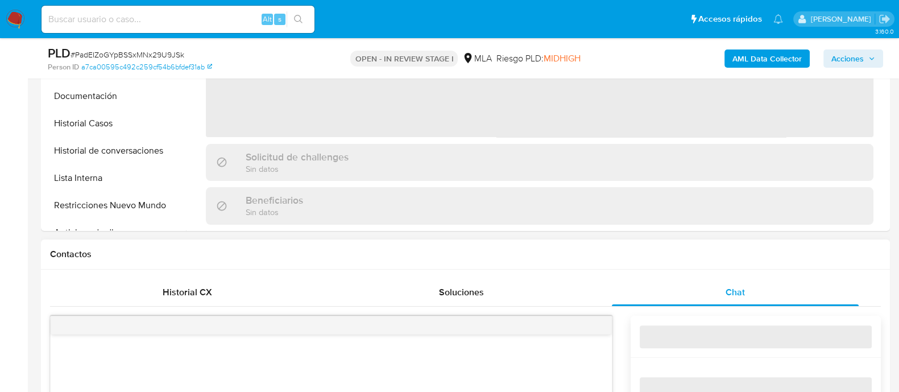
scroll to position [497, 0]
select select "10"
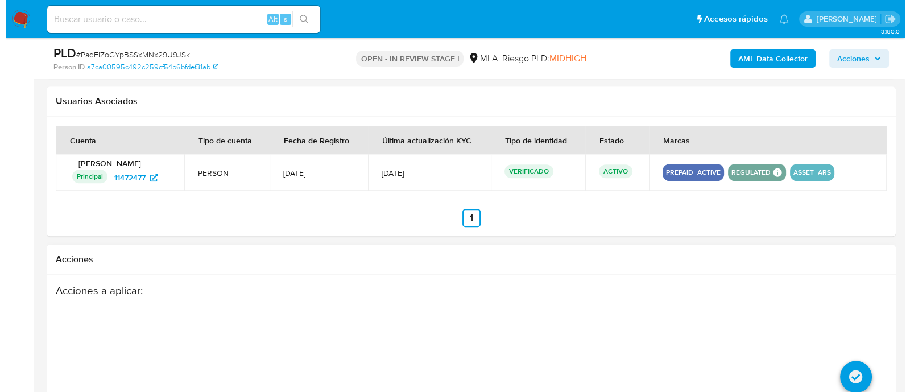
scroll to position [1738, 0]
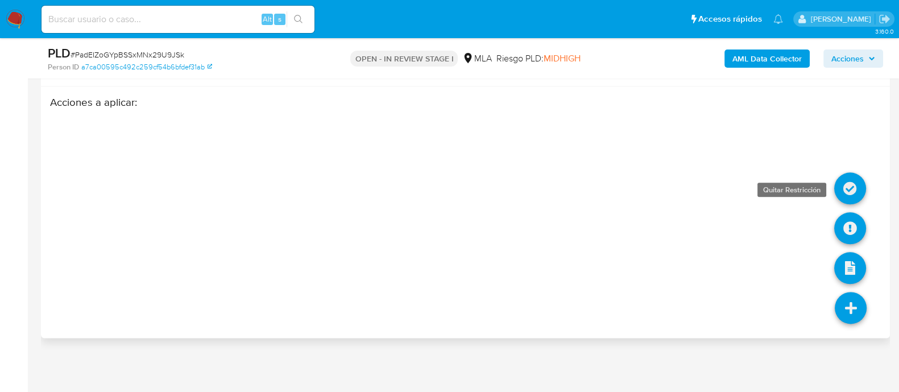
click at [846, 172] on icon at bounding box center [850, 188] width 32 height 32
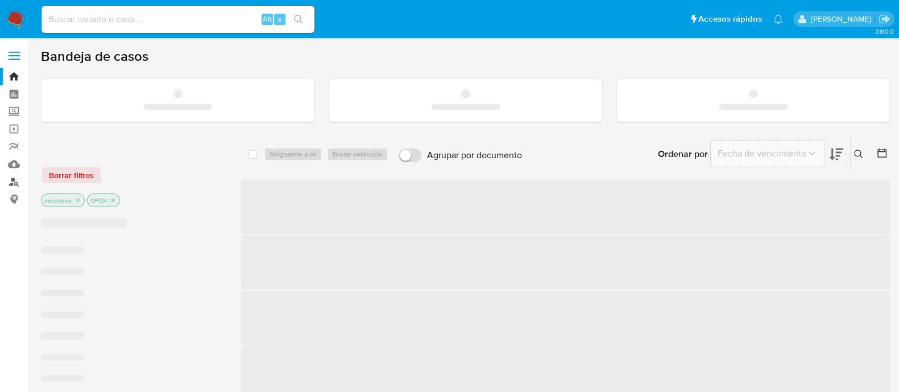
click at [13, 183] on link "Buscador de personas" at bounding box center [67, 182] width 135 height 18
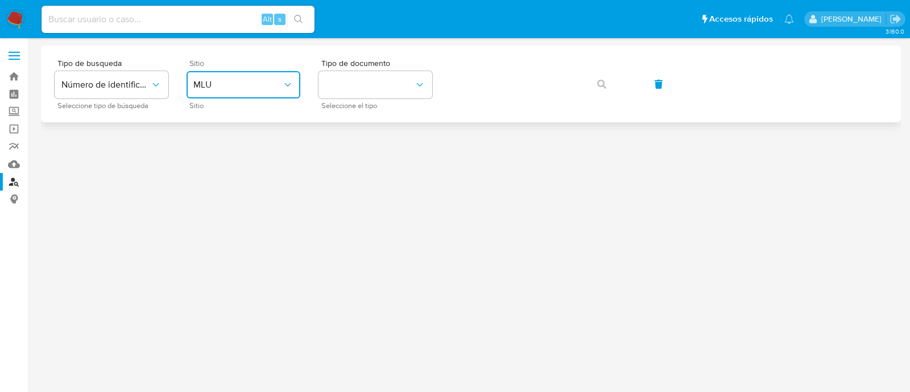
click at [262, 82] on span "MLU" at bounding box center [237, 84] width 89 height 11
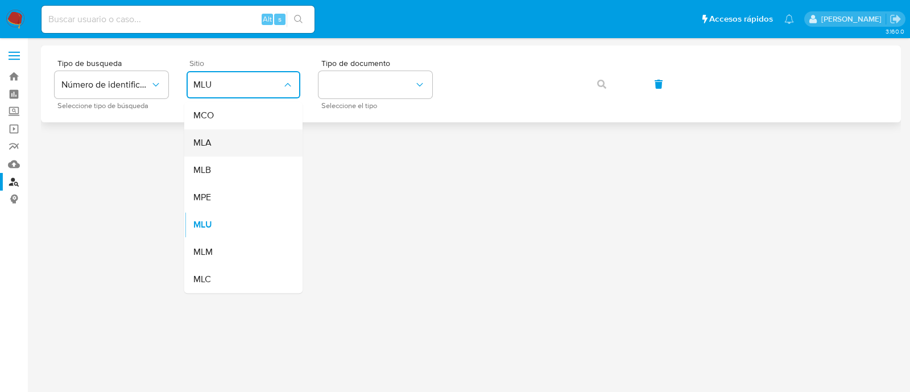
click at [262, 139] on div "MLA" at bounding box center [239, 142] width 93 height 27
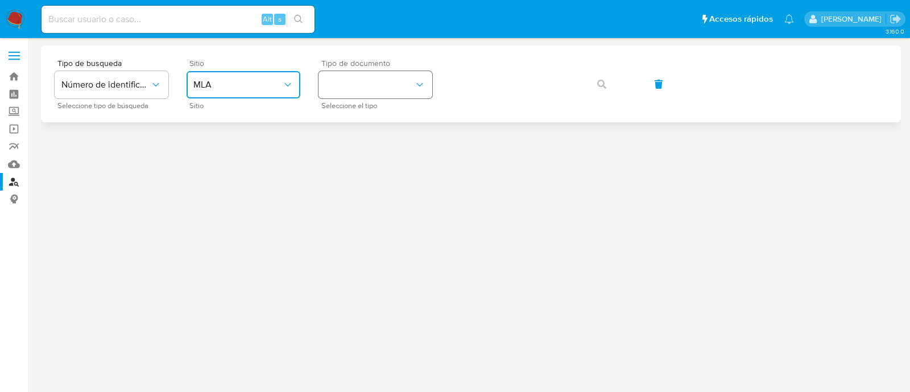
click at [365, 89] on button "identificationType" at bounding box center [375, 84] width 114 height 27
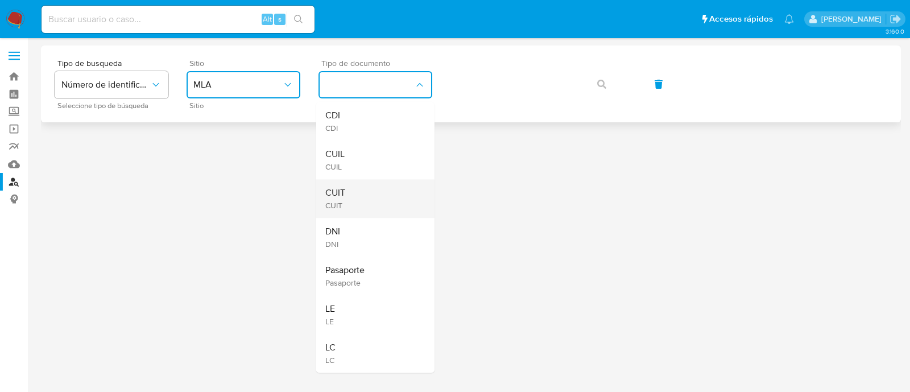
click at [379, 195] on div "CUIT CUIT" at bounding box center [371, 198] width 93 height 39
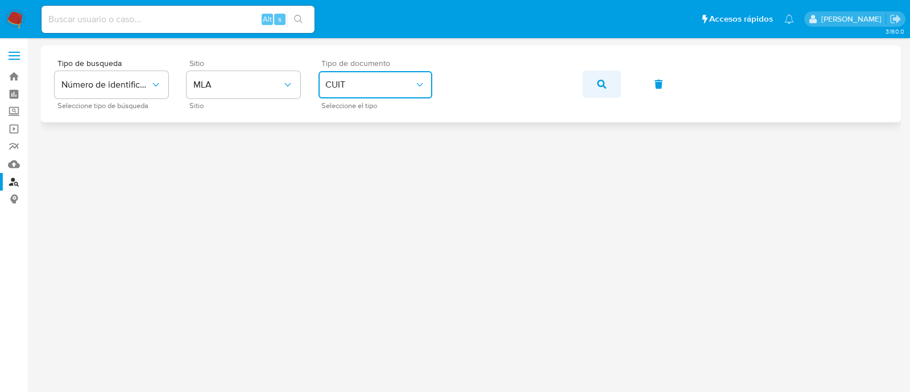
click at [600, 88] on icon "button" at bounding box center [601, 84] width 9 height 9
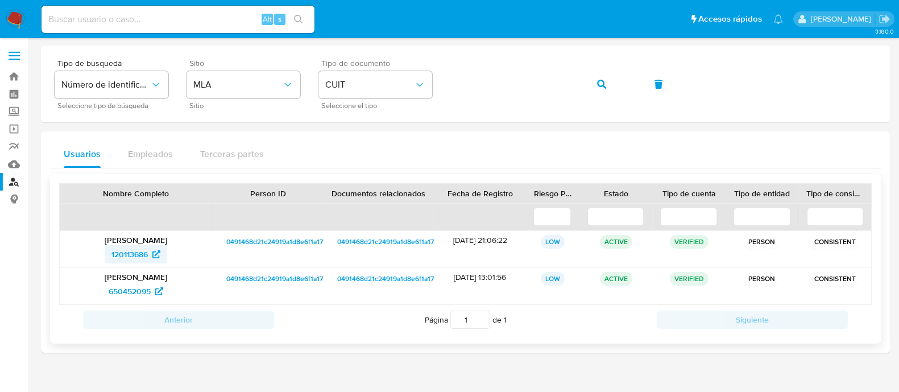
click at [111, 246] on span "120113686" at bounding box center [129, 254] width 36 height 18
click at [143, 289] on span "650452095" at bounding box center [130, 291] width 42 height 18
click at [602, 82] on icon "button" at bounding box center [601, 84] width 9 height 9
click at [123, 251] on span "168290314" at bounding box center [130, 254] width 38 height 18
click at [146, 292] on span "2302562240" at bounding box center [129, 291] width 47 height 18
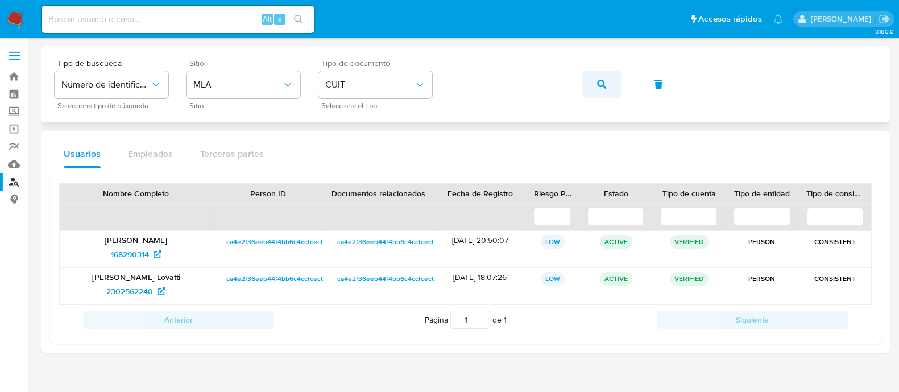
click at [606, 79] on button "button" at bounding box center [601, 84] width 39 height 27
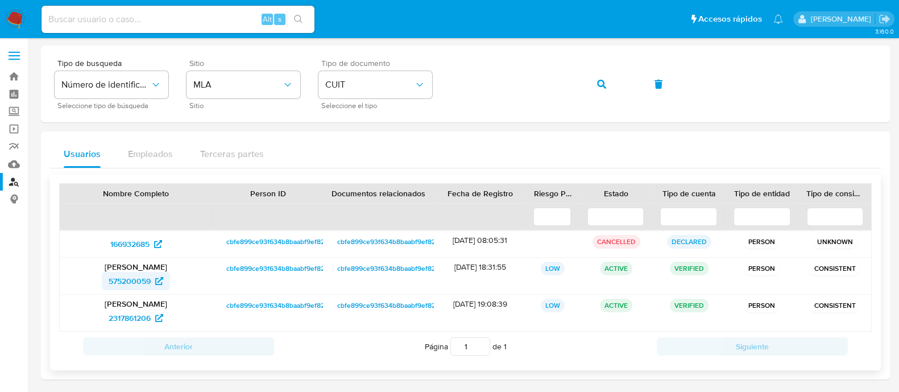
click at [137, 275] on span "575200059" at bounding box center [130, 281] width 42 height 18
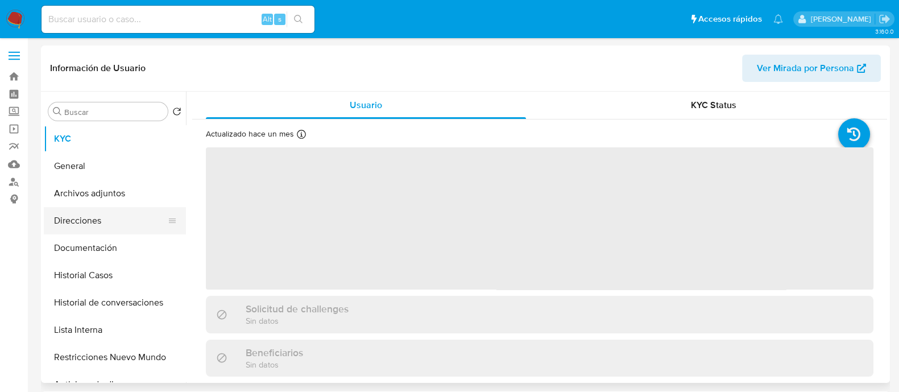
select select "10"
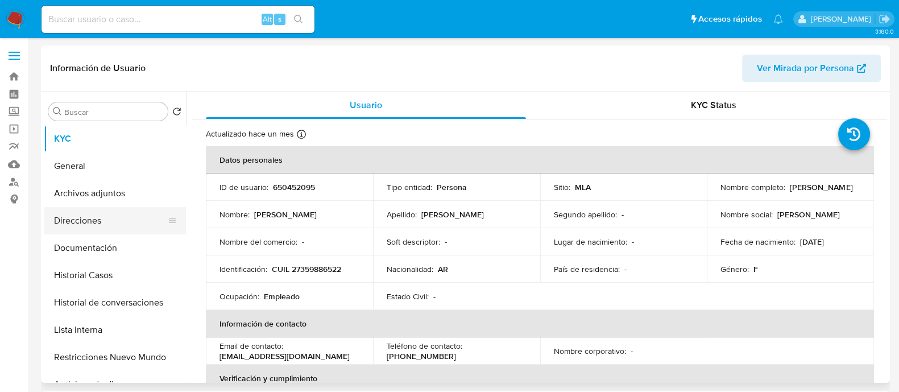
click at [123, 217] on button "Direcciones" at bounding box center [110, 220] width 133 height 27
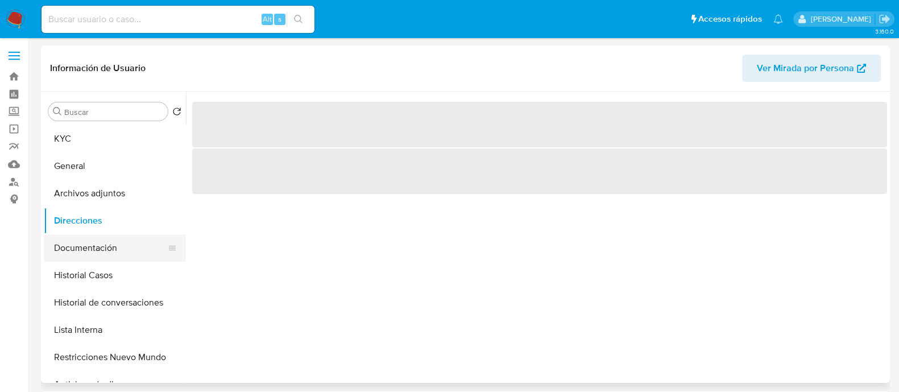
click at [121, 250] on button "Documentación" at bounding box center [110, 247] width 133 height 27
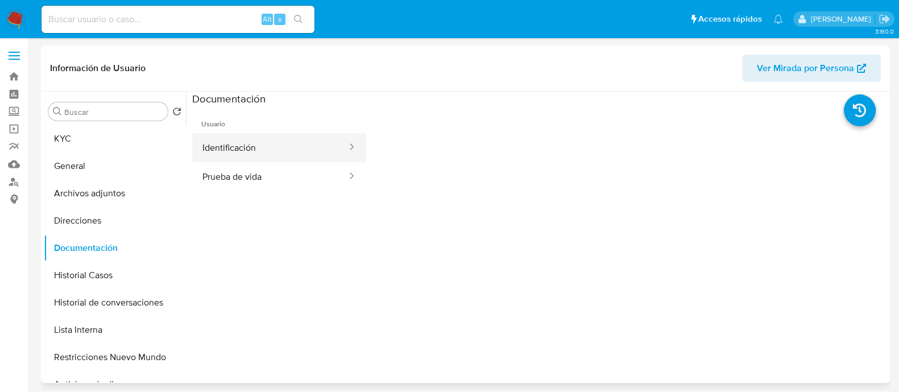
click at [266, 156] on button "Identificación" at bounding box center [270, 147] width 156 height 29
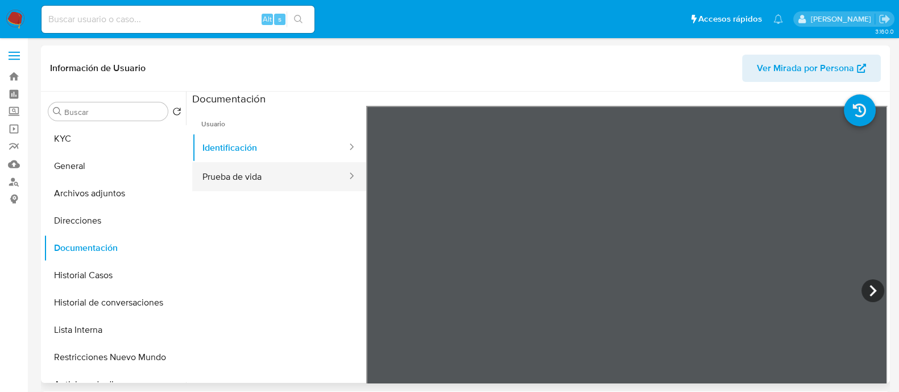
click at [298, 166] on button "Prueba de vida" at bounding box center [270, 176] width 156 height 29
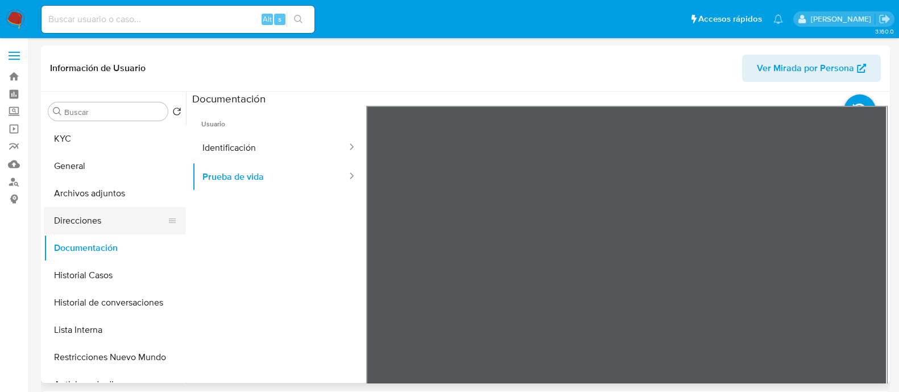
click at [131, 230] on button "Direcciones" at bounding box center [110, 220] width 133 height 27
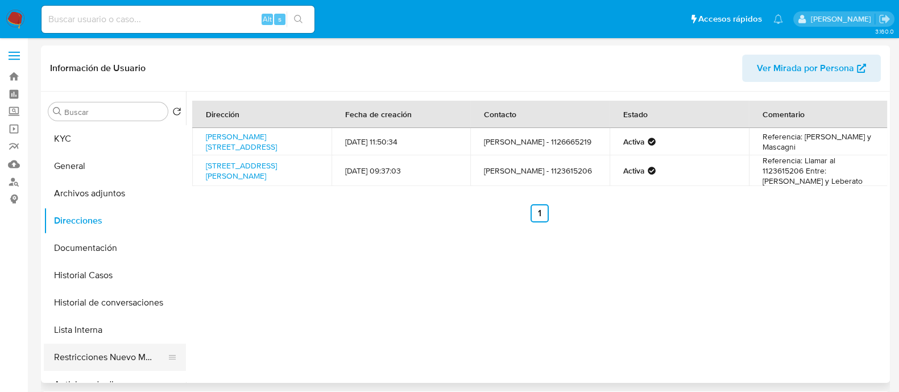
click at [121, 370] on button "Restricciones Nuevo Mundo" at bounding box center [110, 357] width 133 height 27
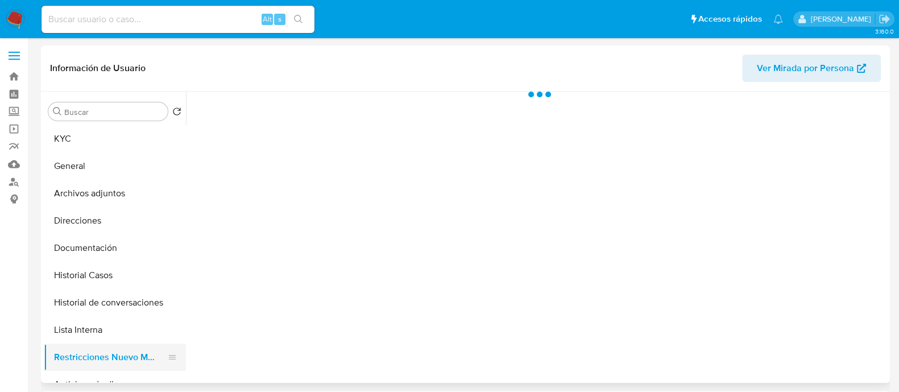
click at [122, 356] on button "Restricciones Nuevo Mundo" at bounding box center [110, 357] width 133 height 27
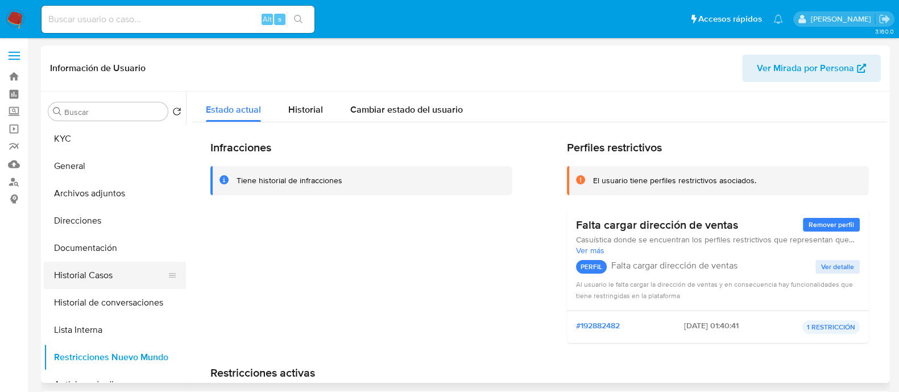
click at [104, 276] on button "Historial Casos" at bounding box center [110, 275] width 133 height 27
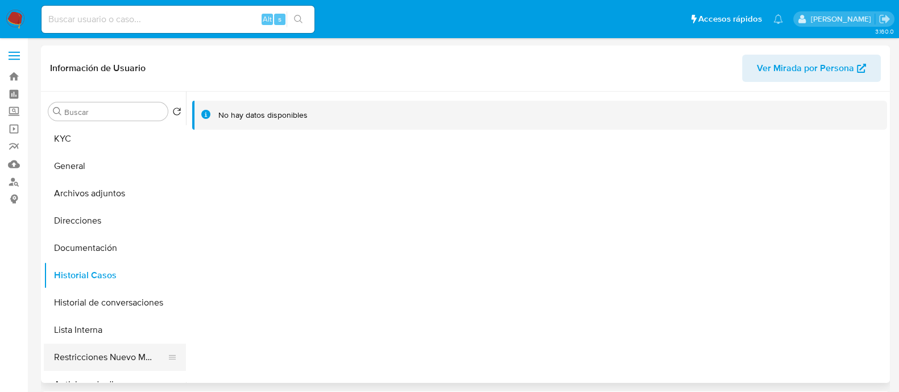
click at [101, 361] on button "Restricciones Nuevo Mundo" at bounding box center [110, 357] width 133 height 27
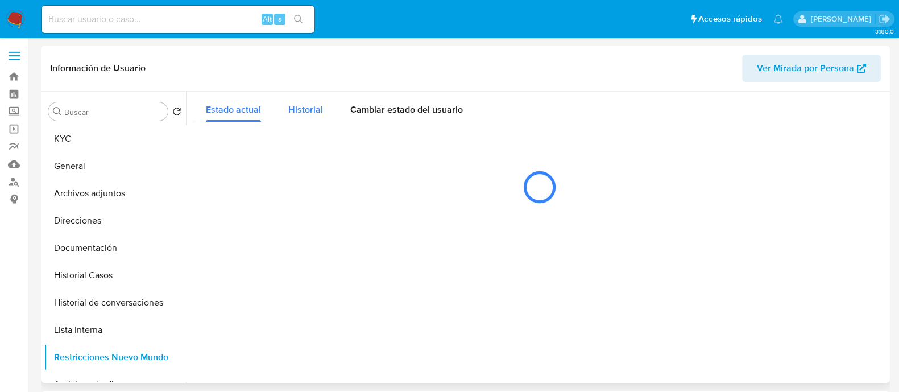
click at [318, 113] on span "Historial" at bounding box center [305, 109] width 35 height 13
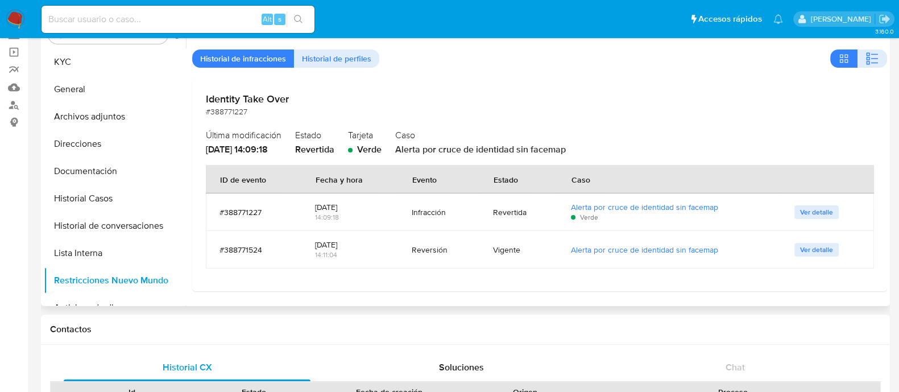
scroll to position [71, 0]
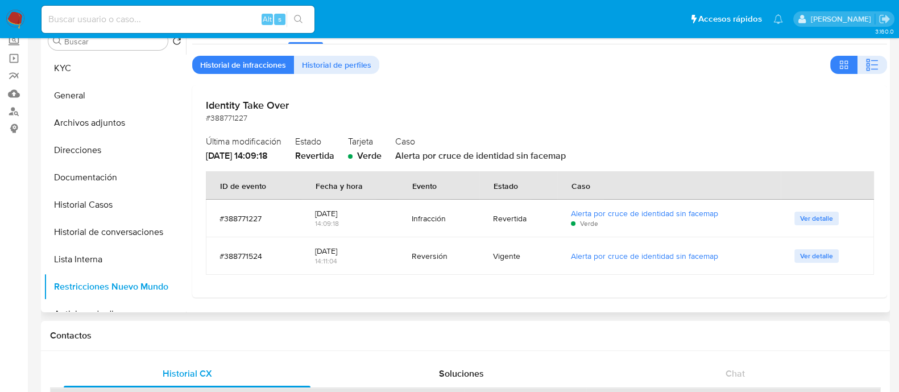
click at [802, 259] on span "Ver detalle" at bounding box center [816, 255] width 33 height 11
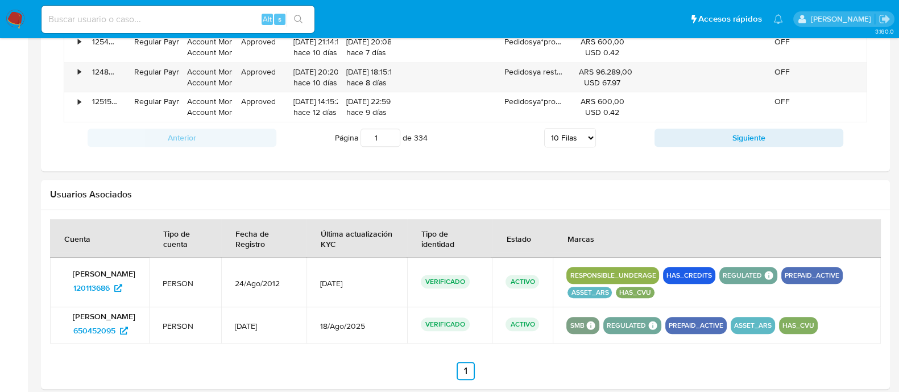
scroll to position [1147, 0]
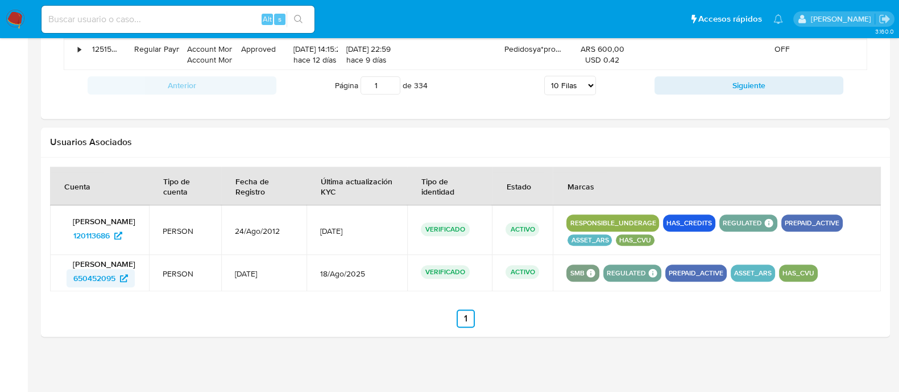
click at [97, 283] on span "650452095" at bounding box center [94, 278] width 42 height 18
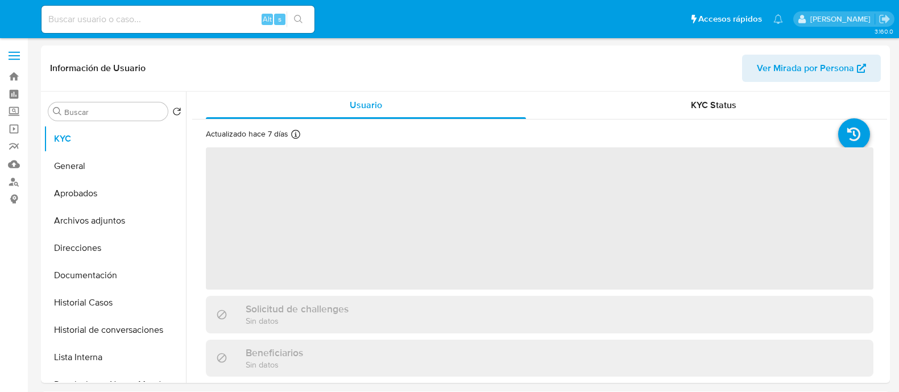
select select "10"
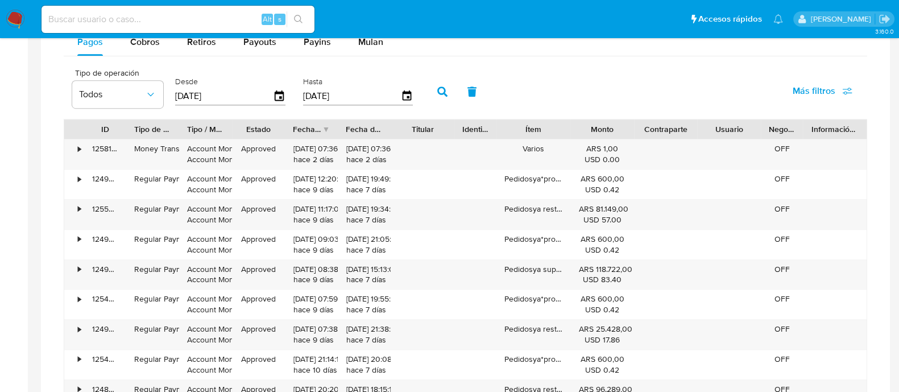
scroll to position [853, 0]
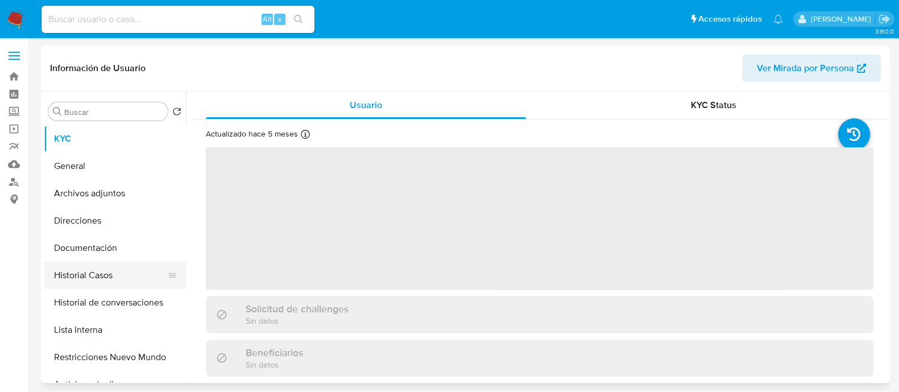
click at [116, 274] on button "Historial Casos" at bounding box center [110, 275] width 133 height 27
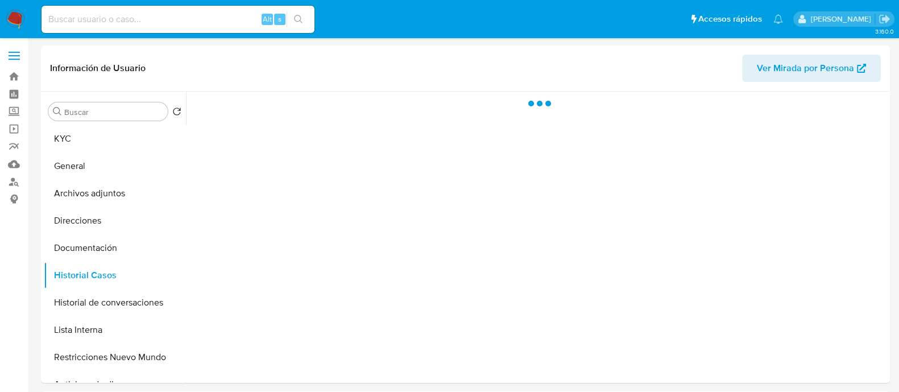
select select "10"
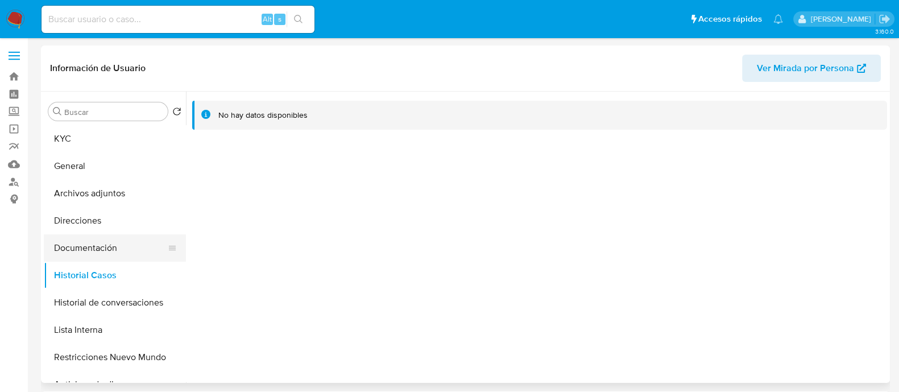
click at [115, 243] on button "Documentación" at bounding box center [110, 247] width 133 height 27
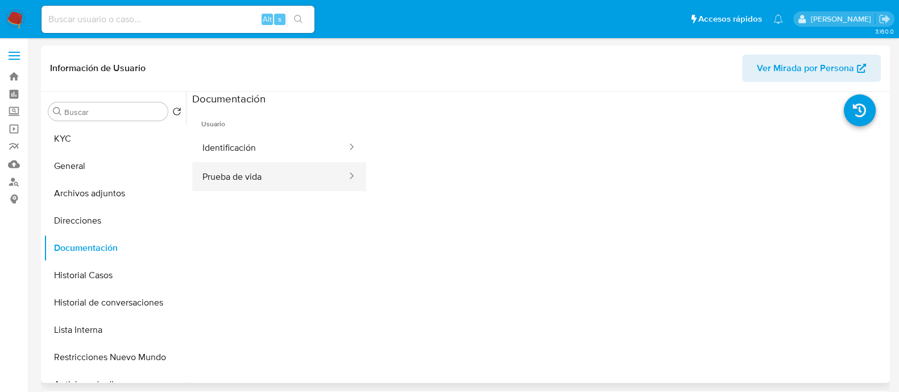
click at [237, 169] on button "Prueba de vida" at bounding box center [270, 176] width 156 height 29
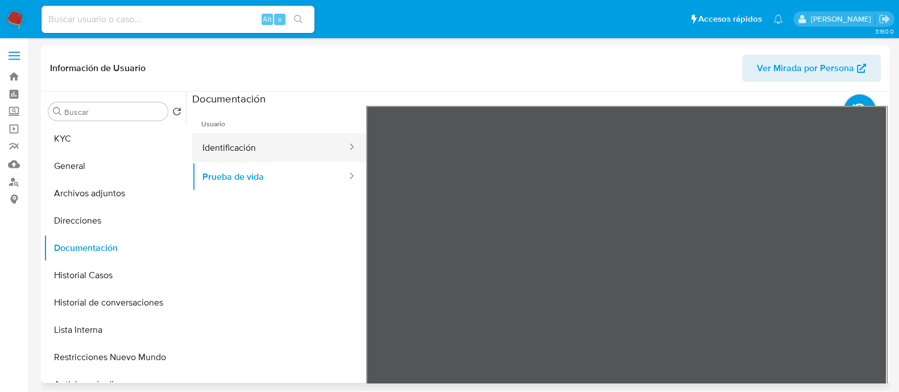
click at [249, 151] on button "Identificación" at bounding box center [270, 147] width 156 height 29
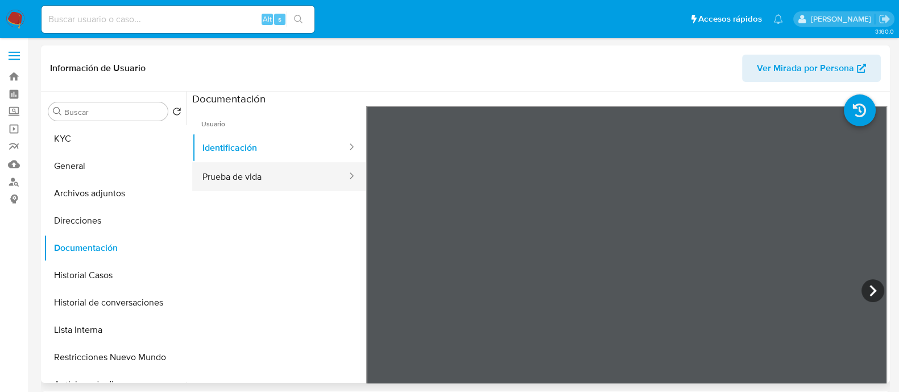
click at [246, 163] on button "Prueba de vida" at bounding box center [270, 176] width 156 height 29
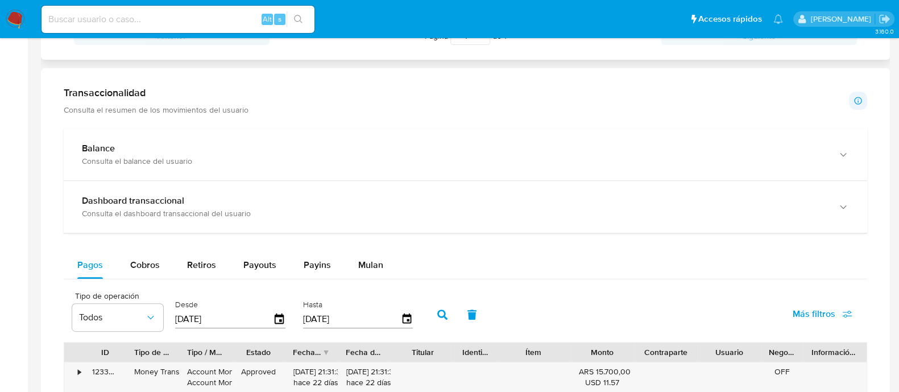
scroll to position [497, 0]
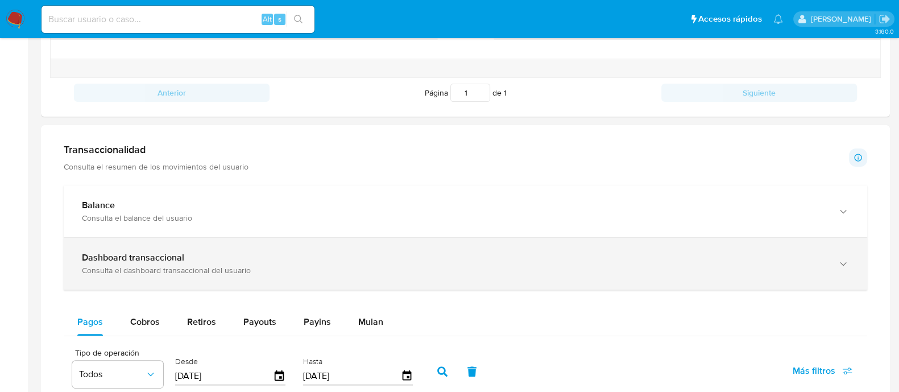
click at [284, 266] on div "Consulta el dashboard transaccional del usuario" at bounding box center [454, 270] width 744 height 10
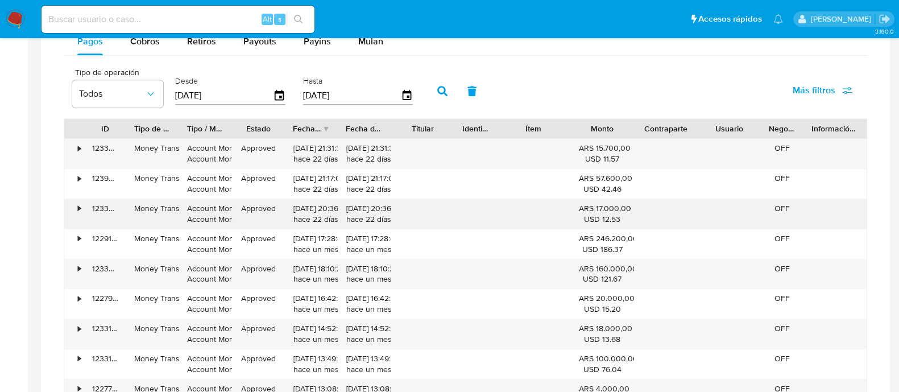
scroll to position [1280, 0]
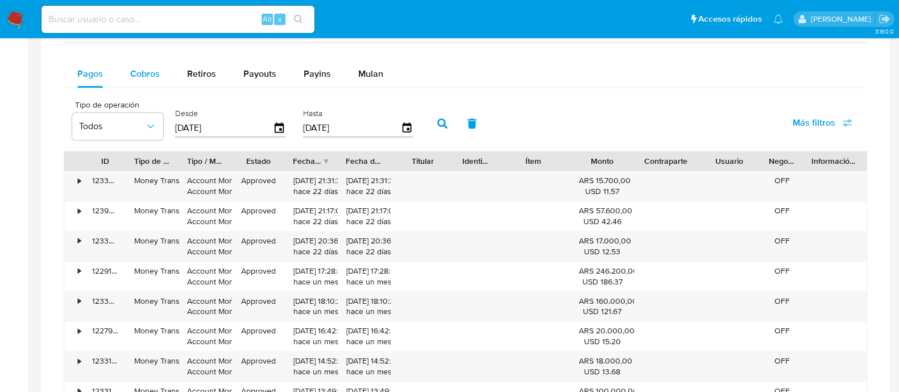
click at [149, 76] on span "Cobros" at bounding box center [145, 73] width 30 height 13
select select "10"
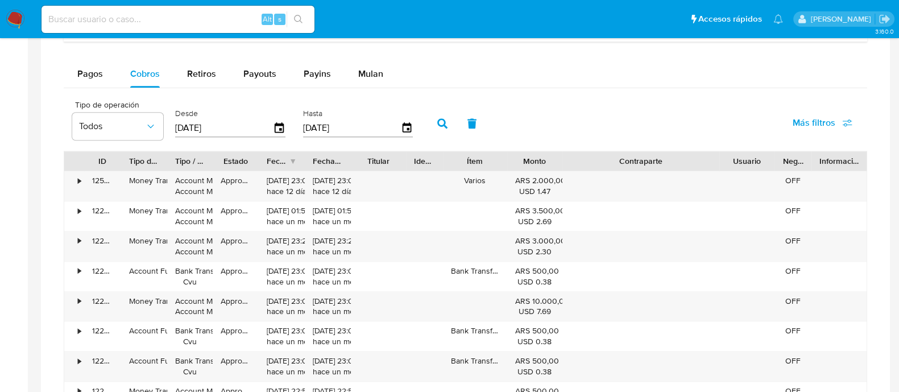
drag, startPoint x: 693, startPoint y: 156, endPoint x: 787, endPoint y: 154, distance: 93.9
click at [787, 154] on div "ID Tipo de operación Tipo / Método Estado Fecha de creación Fecha de aprobación…" at bounding box center [465, 160] width 802 height 19
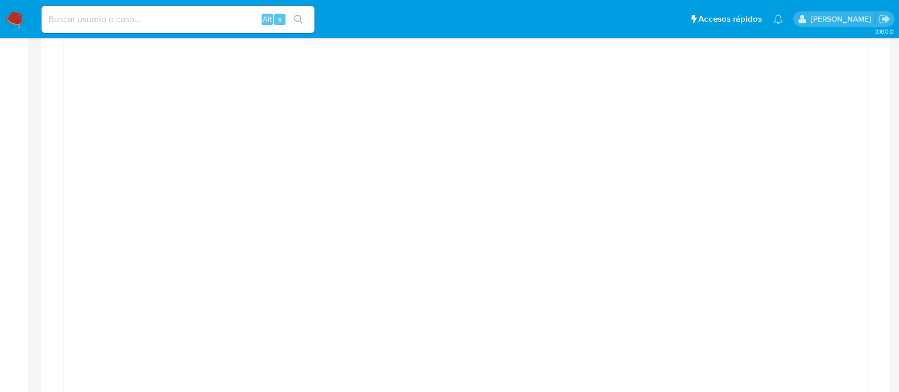
scroll to position [1066, 0]
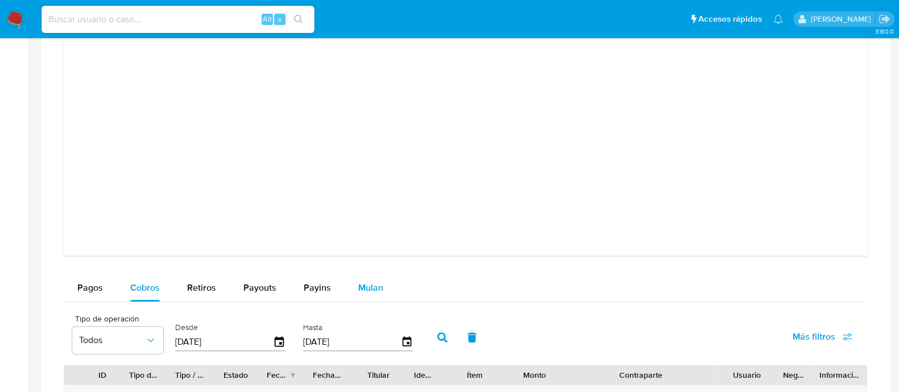
click at [366, 288] on span "Mulan" at bounding box center [370, 287] width 25 height 13
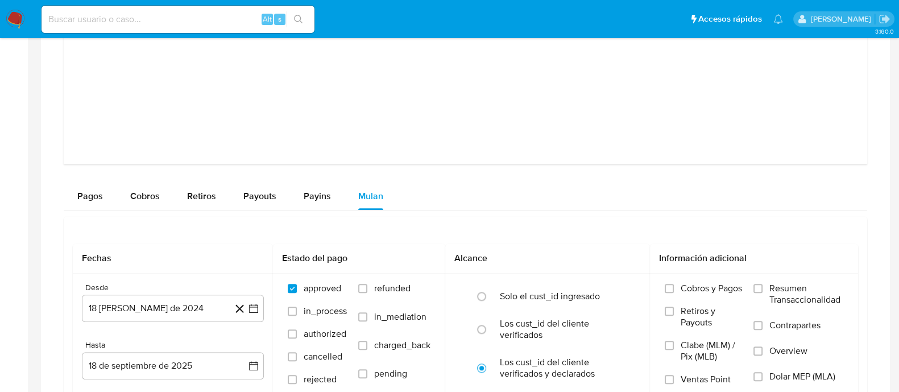
scroll to position [1209, 0]
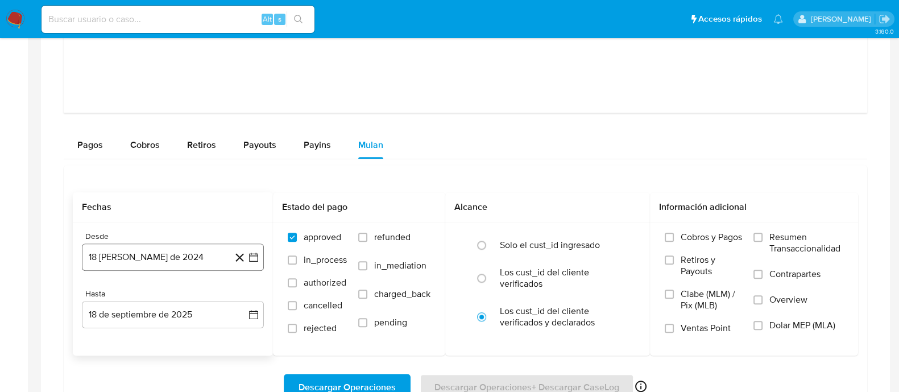
click at [136, 255] on button "18 de agosto de 2024" at bounding box center [173, 256] width 182 height 27
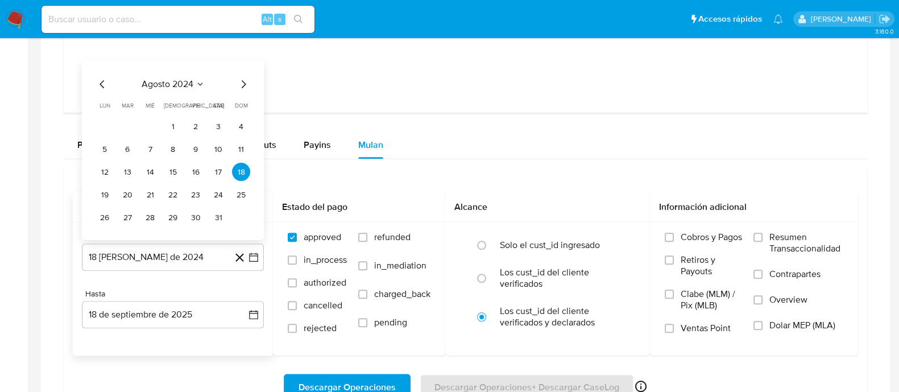
click at [181, 84] on span "agosto 2024" at bounding box center [168, 83] width 52 height 11
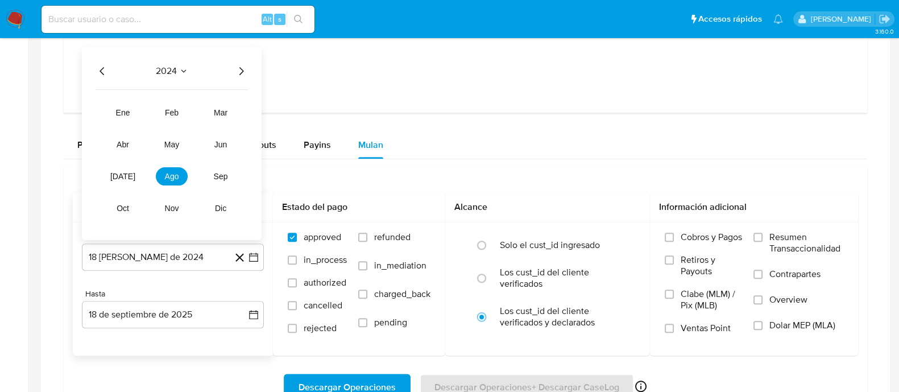
click at [245, 64] on icon "Año siguiente" at bounding box center [241, 71] width 14 height 14
click at [114, 144] on button "abr" at bounding box center [123, 144] width 32 height 18
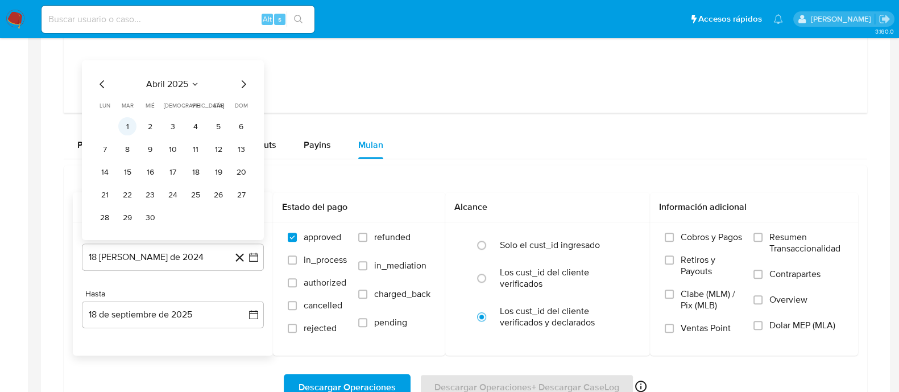
click at [127, 122] on button "1" at bounding box center [127, 126] width 18 height 18
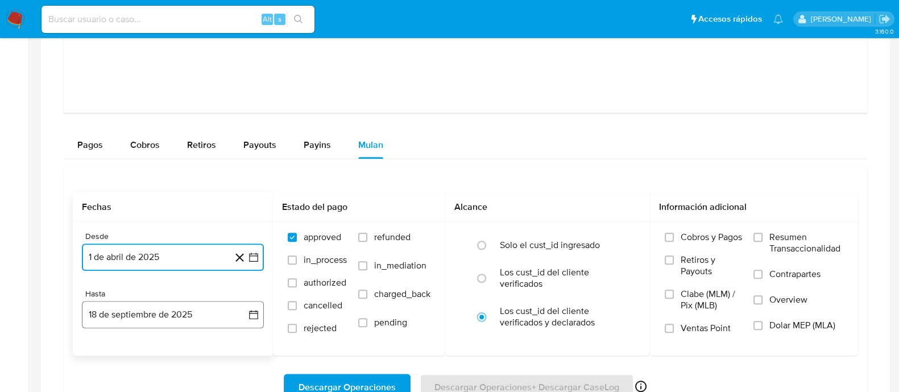
click at [138, 317] on button "18 de septiembre de 2025" at bounding box center [173, 314] width 182 height 27
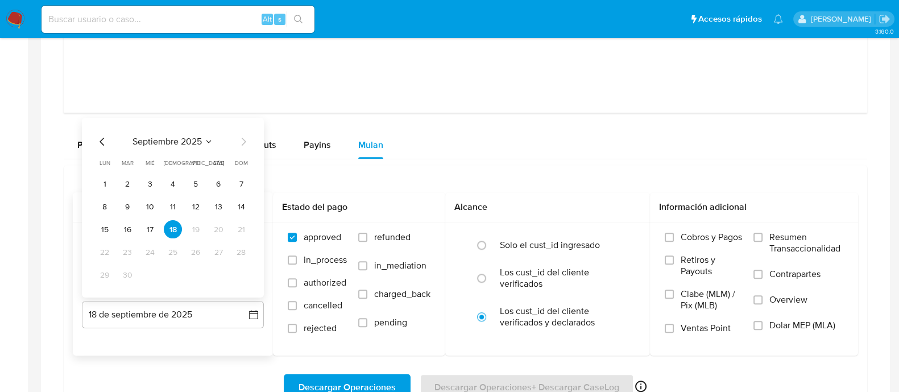
click at [99, 140] on icon "Mes anterior" at bounding box center [103, 142] width 14 height 14
click at [175, 274] on button "31" at bounding box center [173, 275] width 18 height 18
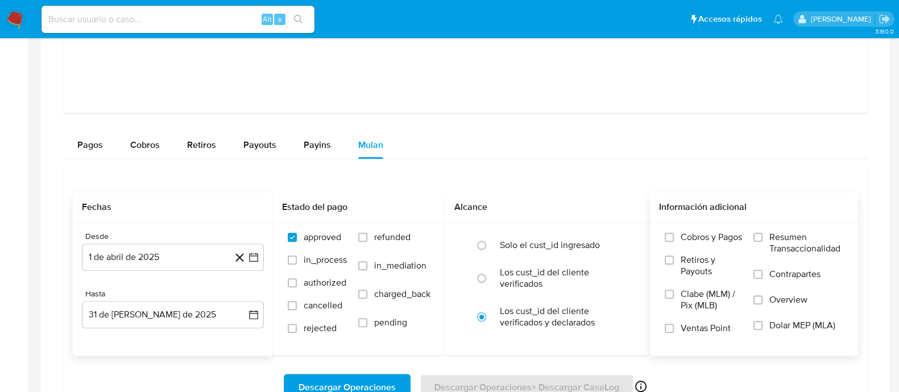
click at [791, 322] on span "Dolar MEP (MLA)" at bounding box center [803, 325] width 66 height 11
click at [763, 322] on input "Dolar MEP (MLA)" at bounding box center [758, 325] width 9 height 9
click at [387, 378] on span "Descargar Operaciones" at bounding box center [347, 387] width 97 height 25
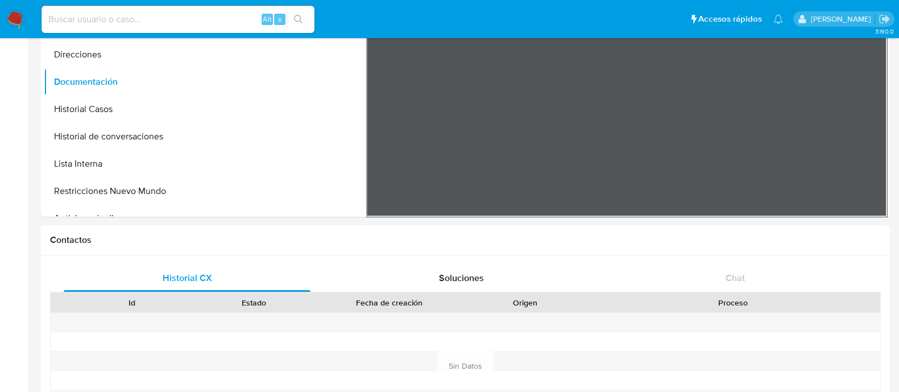
scroll to position [71, 0]
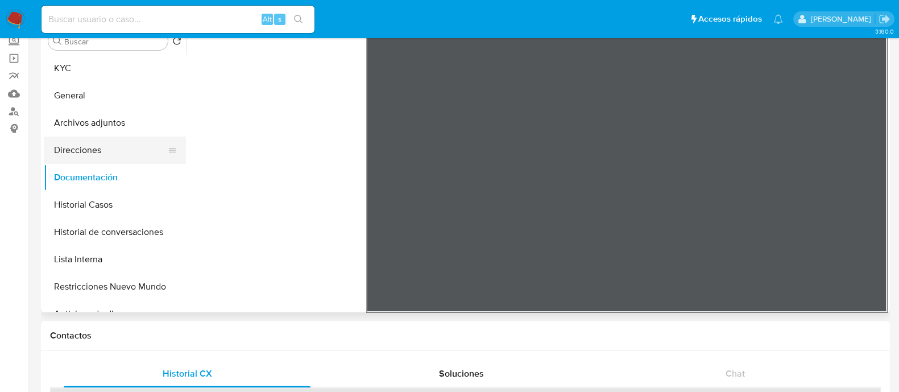
click at [115, 152] on button "Direcciones" at bounding box center [110, 149] width 133 height 27
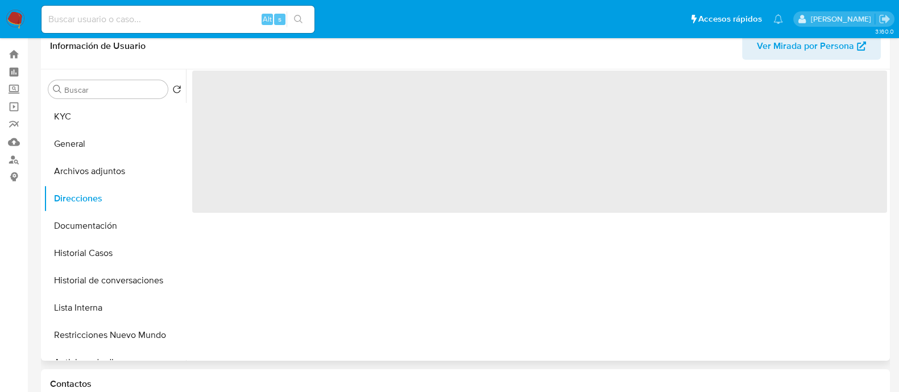
scroll to position [0, 0]
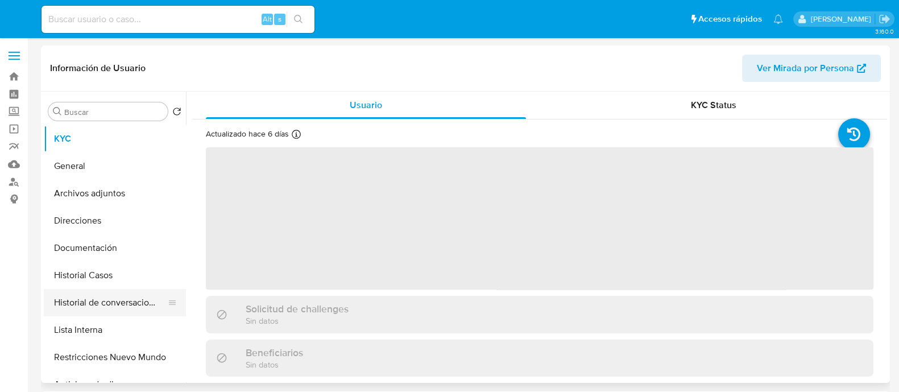
select select "10"
click at [138, 277] on button "Historial Casos" at bounding box center [110, 275] width 133 height 27
select select "10"
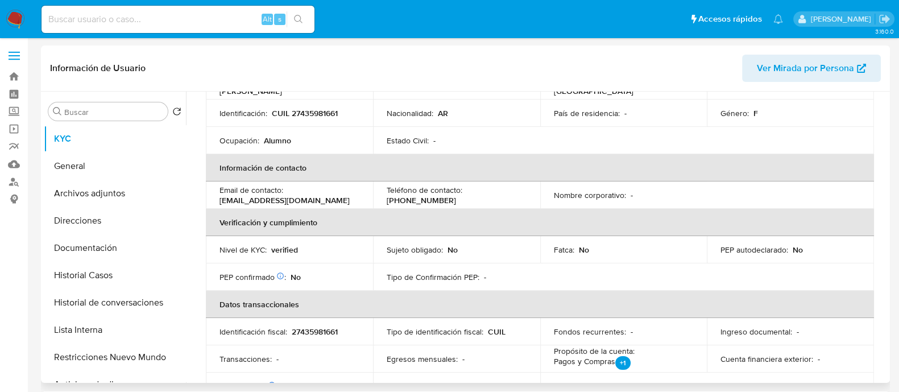
scroll to position [213, 0]
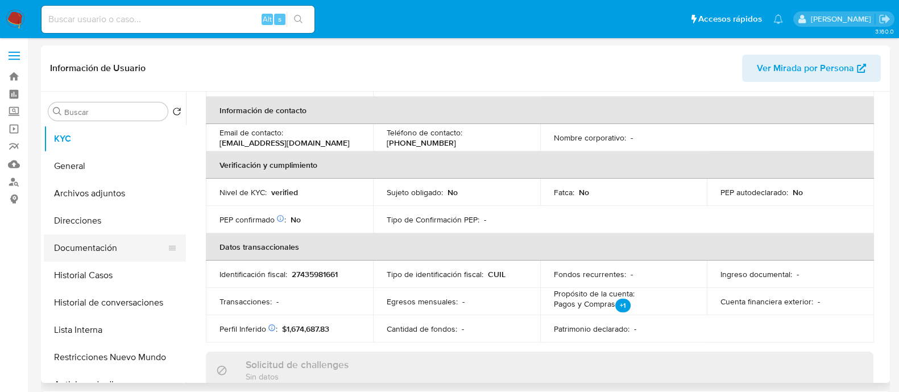
click at [138, 243] on button "Documentación" at bounding box center [110, 247] width 133 height 27
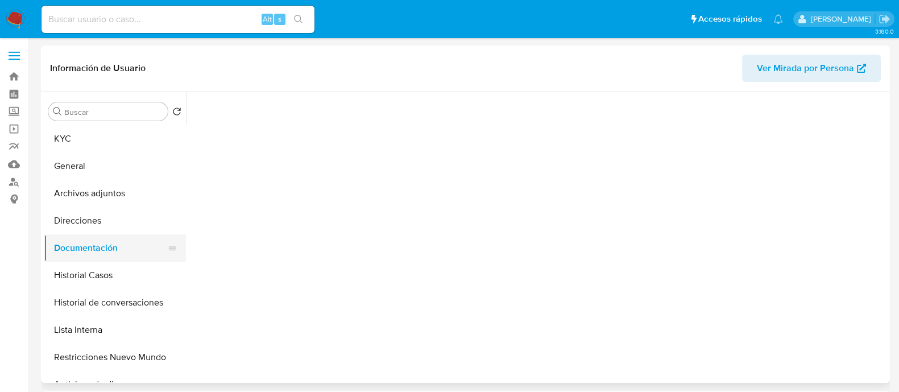
scroll to position [0, 0]
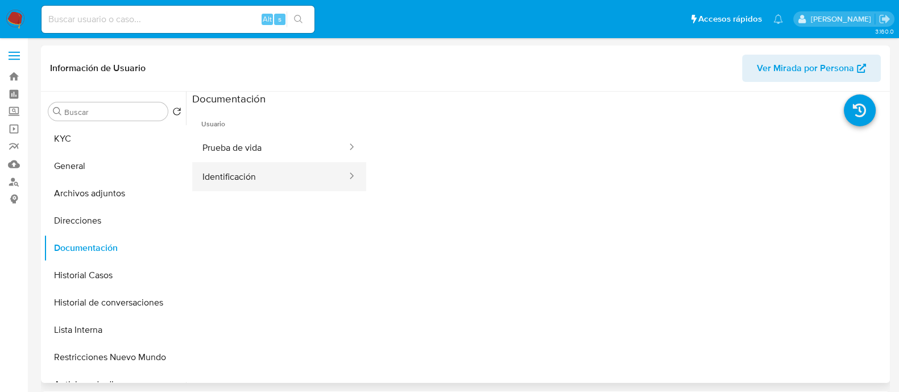
click at [279, 162] on button "Identificación" at bounding box center [270, 176] width 156 height 29
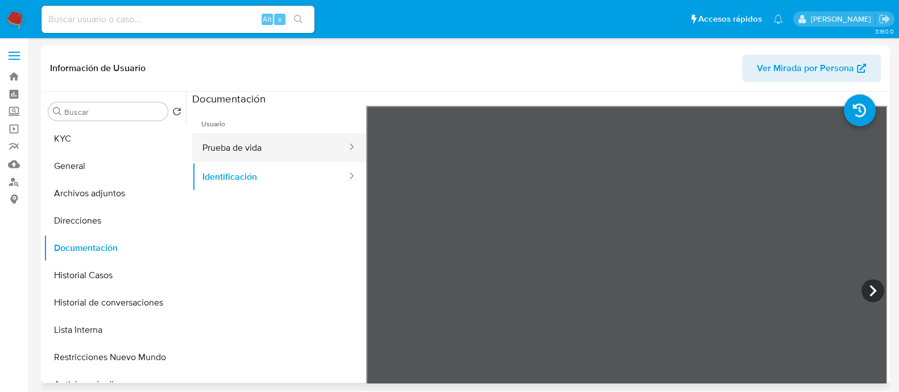
click at [307, 158] on button "Prueba de vida" at bounding box center [270, 147] width 156 height 29
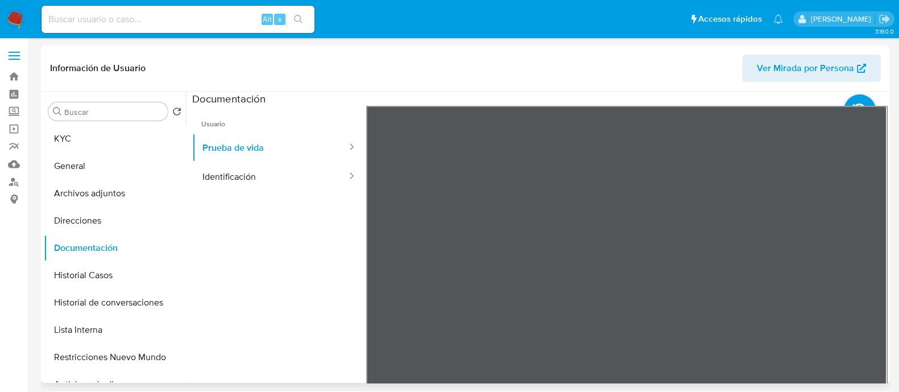
scroll to position [13, 0]
click at [126, 139] on button "KYC" at bounding box center [110, 138] width 133 height 27
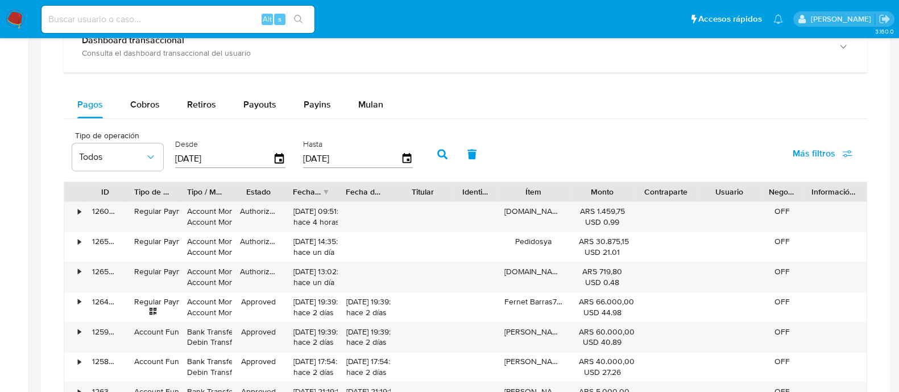
scroll to position [683, 0]
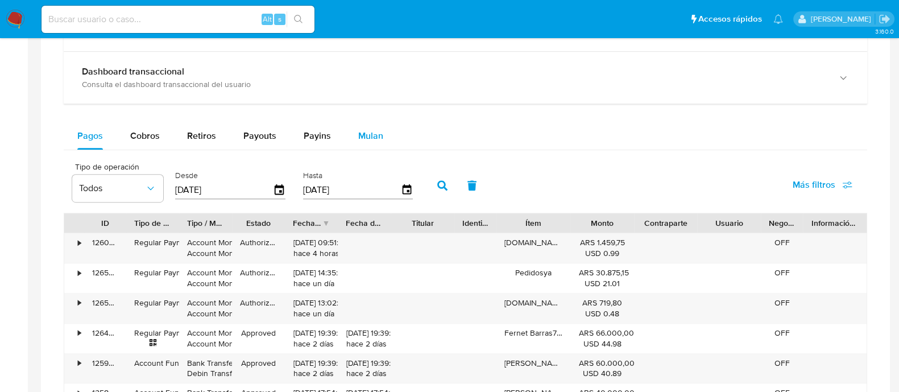
click at [361, 129] on span "Mulan" at bounding box center [370, 135] width 25 height 13
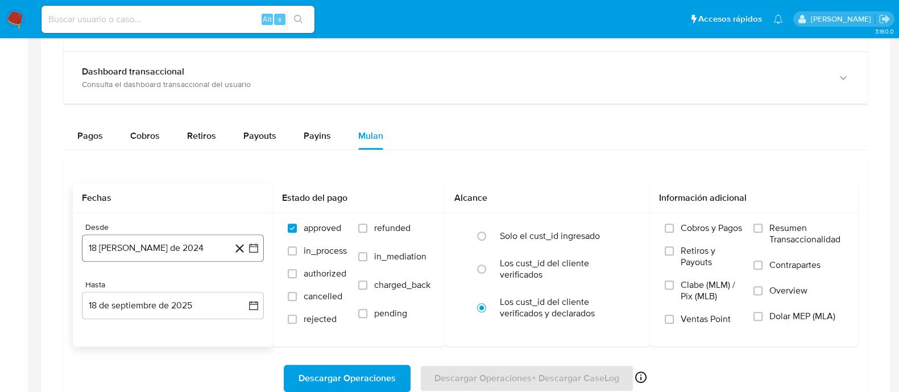
click at [171, 249] on button "18 de agosto de 2024" at bounding box center [173, 247] width 182 height 27
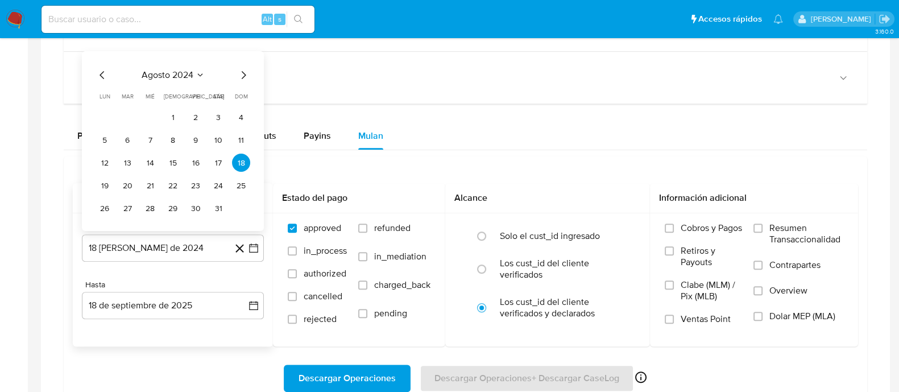
click at [180, 71] on span "agosto 2024" at bounding box center [168, 74] width 52 height 11
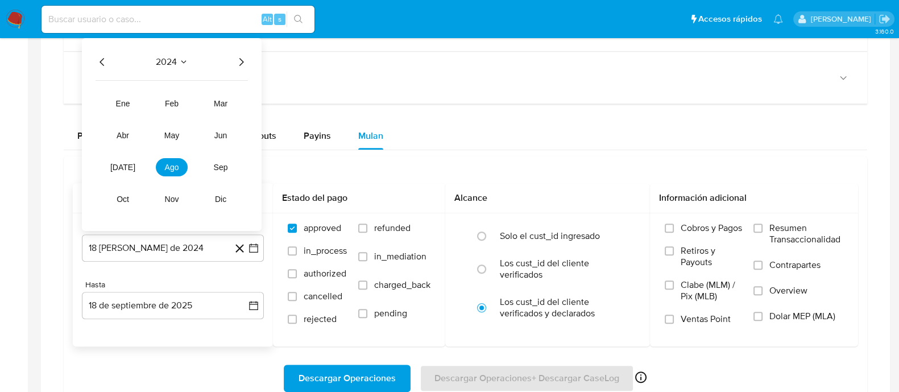
click at [239, 57] on icon "Año siguiente" at bounding box center [241, 62] width 14 height 14
click at [125, 137] on span "abr" at bounding box center [123, 135] width 13 height 9
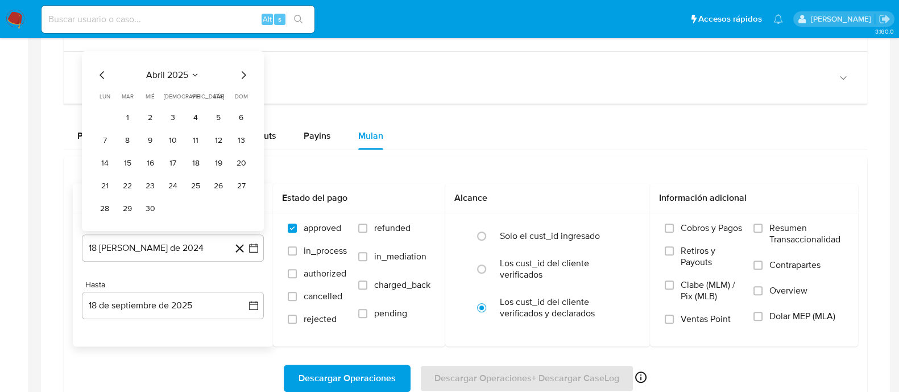
click at [132, 105] on table "lun lunes mar martes mié miércoles jue jueves vie viernes sáb sábado dom doming…" at bounding box center [173, 154] width 155 height 125
click at [131, 115] on button "1" at bounding box center [127, 117] width 18 height 18
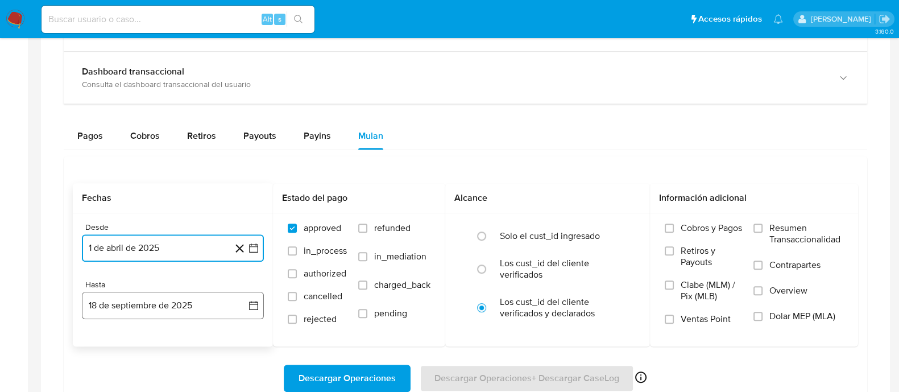
drag, startPoint x: 173, startPoint y: 303, endPoint x: 167, endPoint y: 301, distance: 6.4
click at [173, 303] on button "18 de septiembre de 2025" at bounding box center [173, 305] width 182 height 27
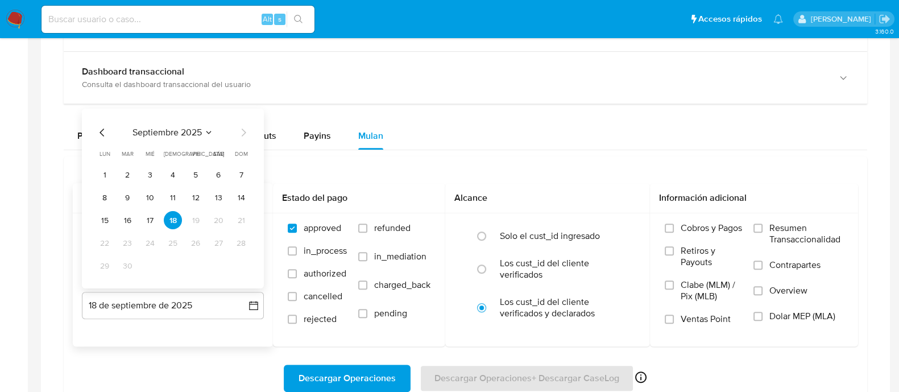
click at [97, 136] on icon "Mes anterior" at bounding box center [103, 133] width 14 height 14
click at [100, 135] on icon "Mes anterior" at bounding box center [103, 133] width 14 height 14
click at [167, 270] on button "31" at bounding box center [173, 266] width 18 height 18
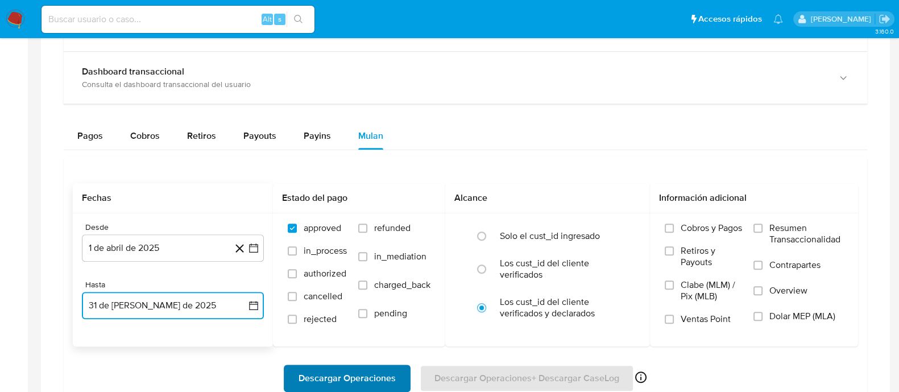
click at [354, 369] on span "Descargar Operaciones" at bounding box center [347, 378] width 97 height 25
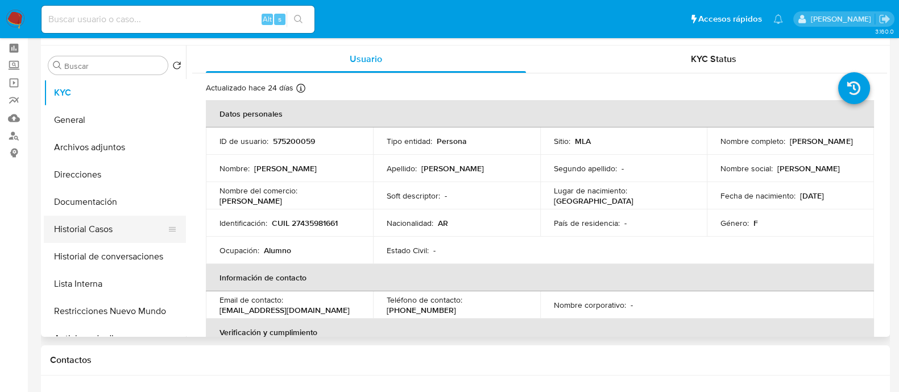
scroll to position [43, 0]
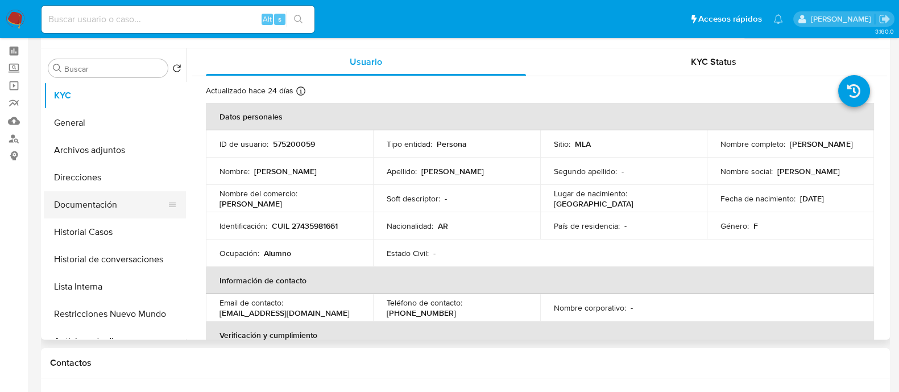
click at [114, 203] on button "Documentación" at bounding box center [110, 204] width 133 height 27
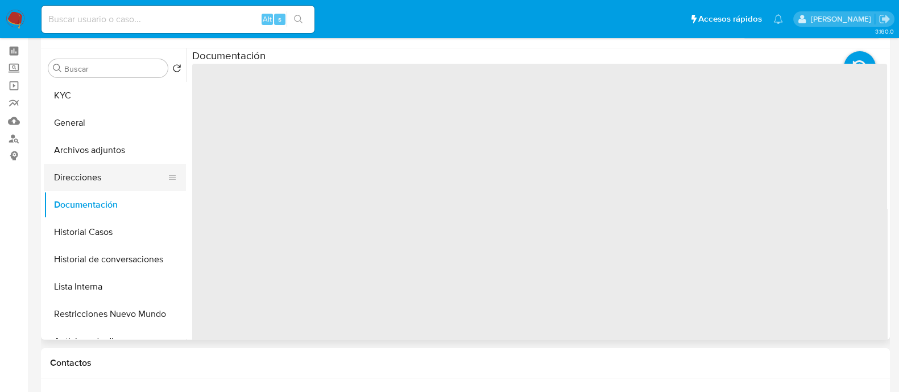
click at [113, 182] on button "Direcciones" at bounding box center [110, 177] width 133 height 27
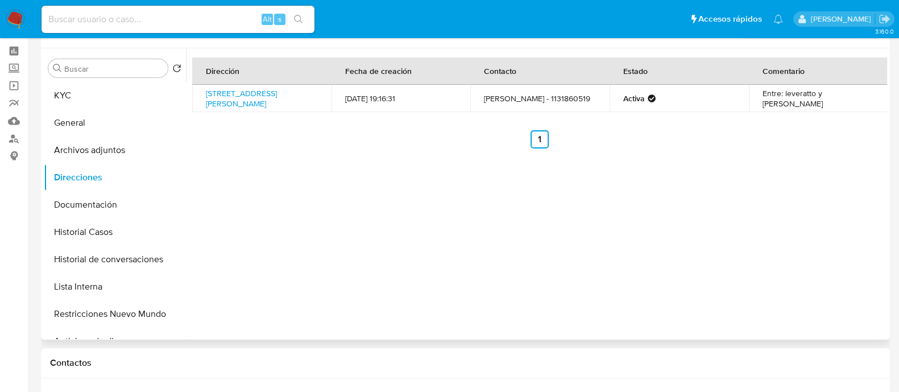
scroll to position [0, 0]
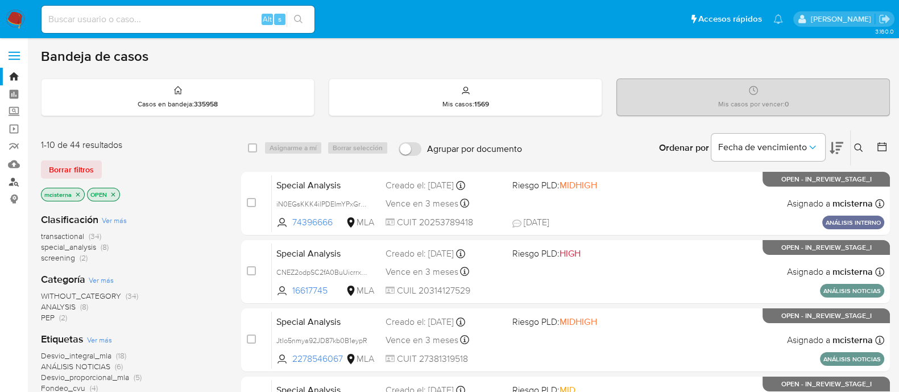
click at [11, 177] on link "Buscador de personas" at bounding box center [67, 182] width 135 height 18
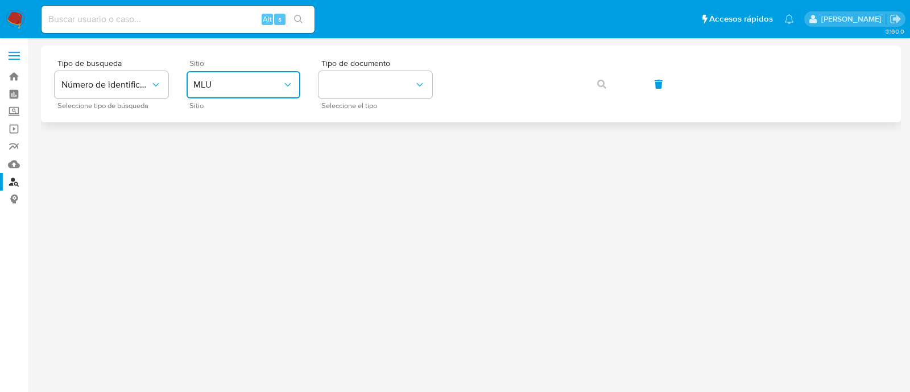
click at [266, 90] on button "MLU" at bounding box center [244, 84] width 114 height 27
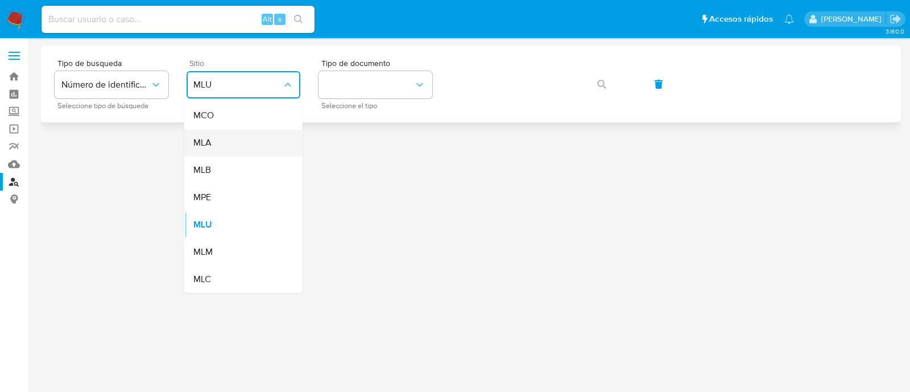
click at [249, 142] on div "MLA" at bounding box center [239, 142] width 93 height 27
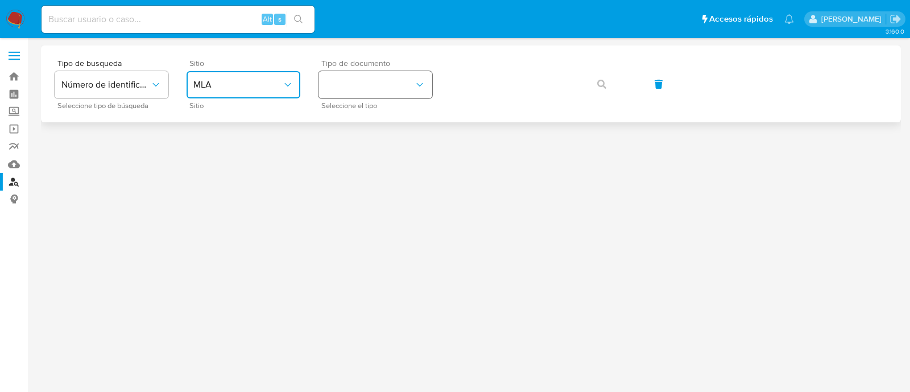
click at [372, 84] on button "identificationType" at bounding box center [375, 84] width 114 height 27
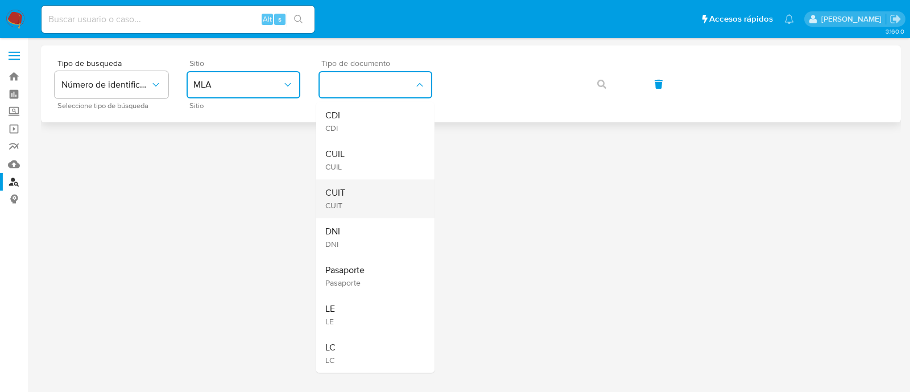
click at [368, 182] on div "CUIT CUIT" at bounding box center [371, 198] width 93 height 39
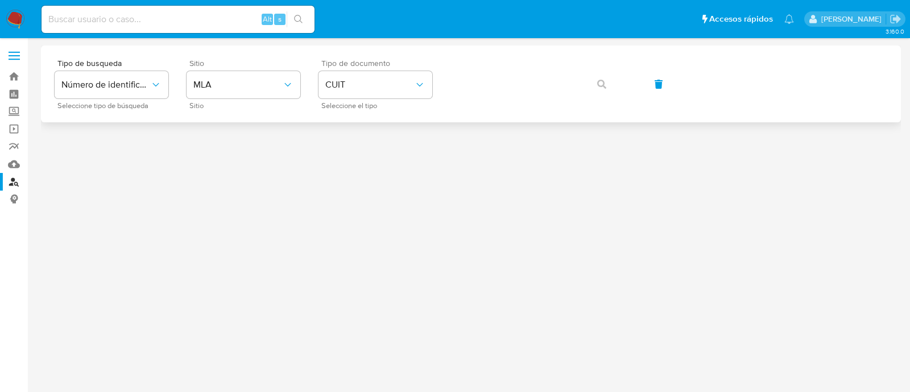
click at [496, 105] on div "Tipo de busqueda Número de identificación Seleccione tipo de búsqueda Sitio MLA…" at bounding box center [471, 83] width 833 height 49
click at [605, 89] on span "button" at bounding box center [601, 84] width 9 height 25
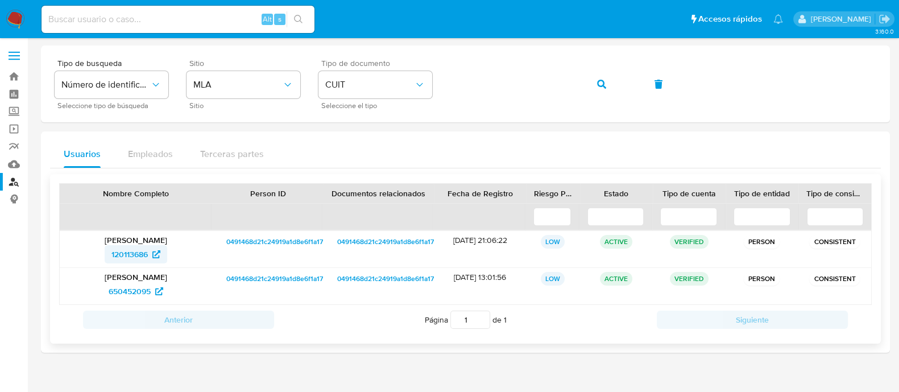
click at [122, 258] on span "120113686" at bounding box center [129, 254] width 36 height 18
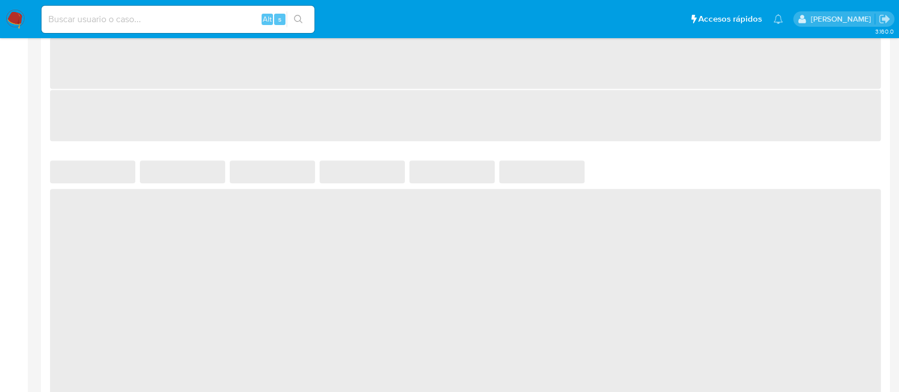
scroll to position [640, 0]
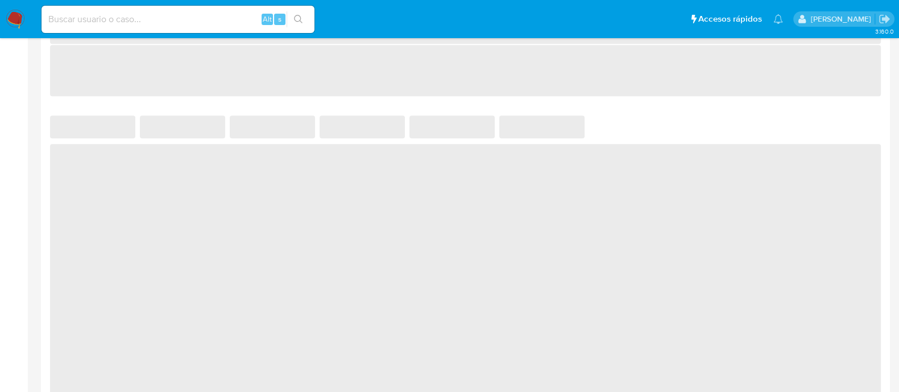
select select "10"
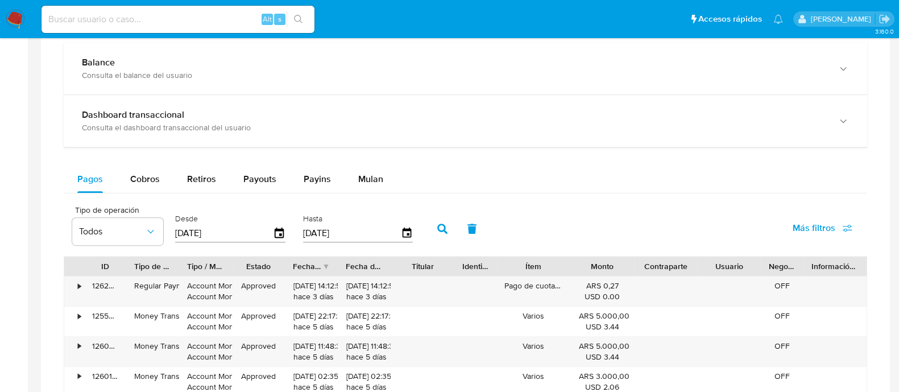
click at [359, 158] on div "Balance Consulta el balance del usuario Dashboard transaccional Consulta el das…" at bounding box center [466, 325] width 804 height 565
click at [372, 172] on span "Mulan" at bounding box center [370, 178] width 25 height 13
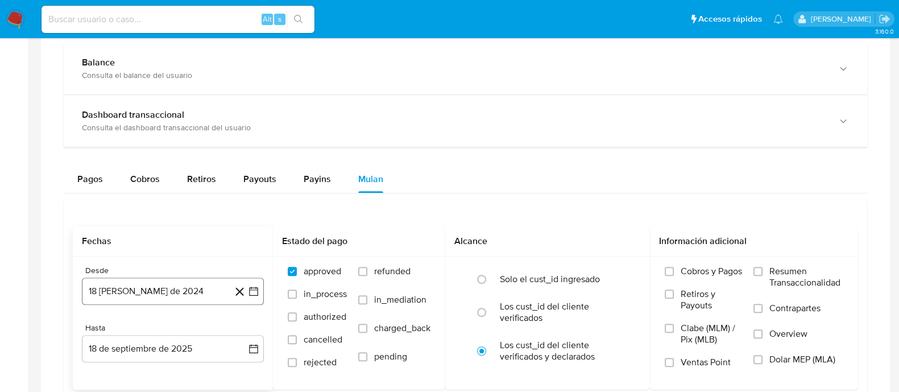
click at [181, 292] on button "18 de agosto de 2024" at bounding box center [173, 291] width 182 height 27
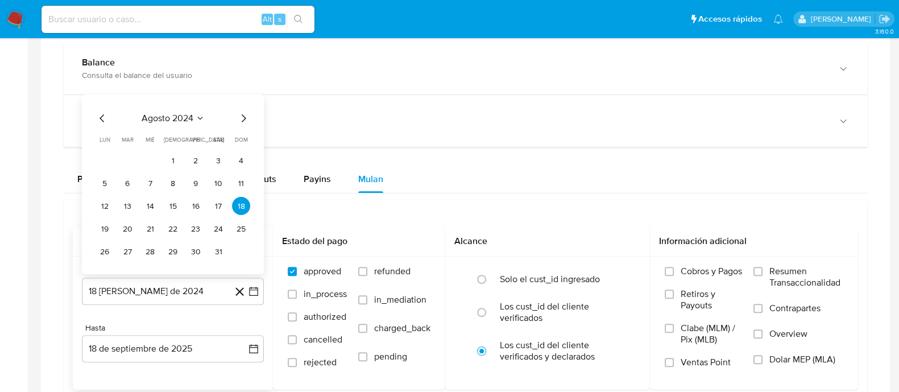
click at [189, 119] on span "agosto 2024" at bounding box center [168, 118] width 52 height 11
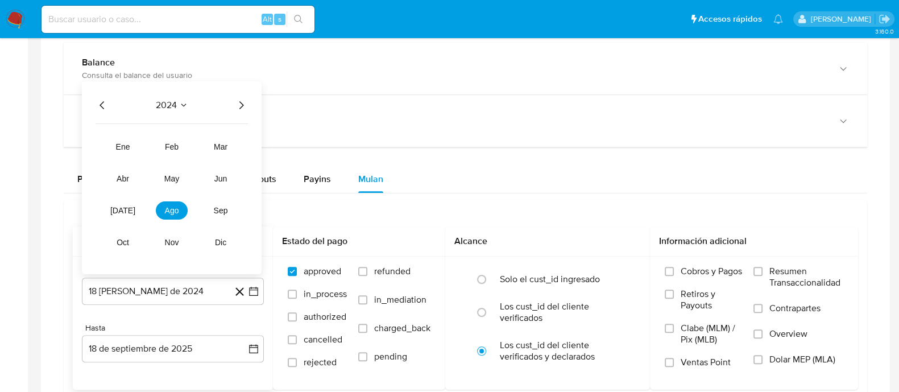
click at [235, 108] on icon "Año siguiente" at bounding box center [241, 105] width 14 height 14
click at [127, 174] on span "abr" at bounding box center [123, 178] width 13 height 9
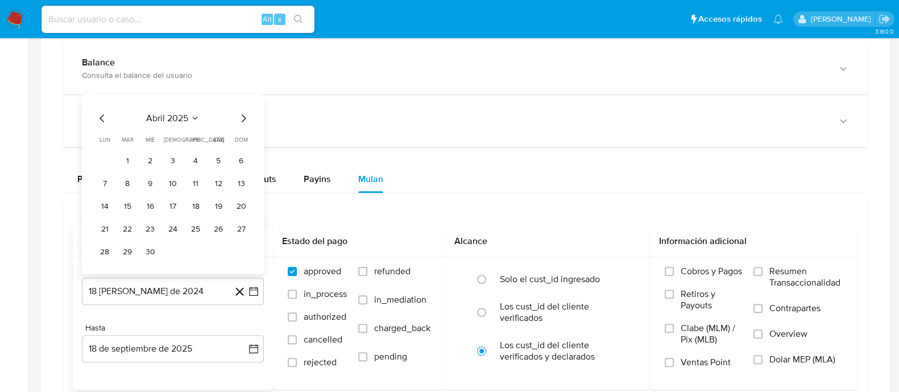
click at [128, 161] on button "1" at bounding box center [127, 160] width 18 height 18
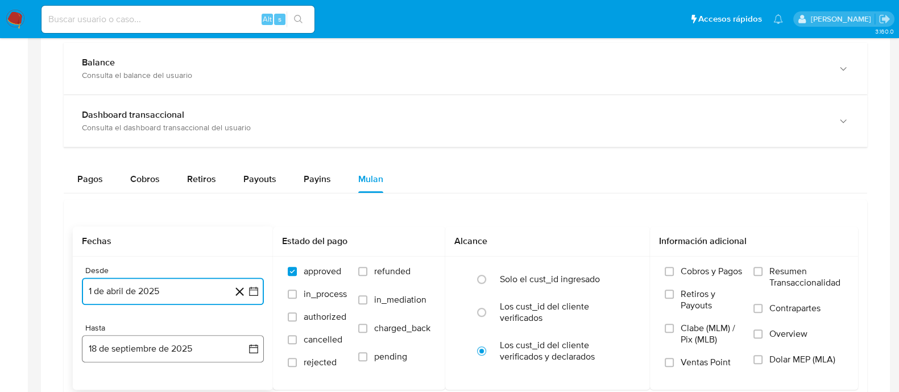
click at [151, 356] on button "18 de septiembre de 2025" at bounding box center [173, 348] width 182 height 27
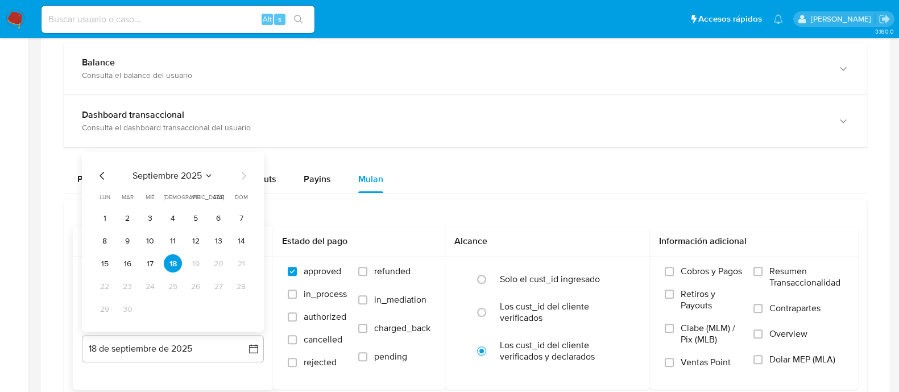
click at [99, 173] on icon "Mes anterior" at bounding box center [103, 176] width 14 height 14
click at [97, 175] on icon "Mes anterior" at bounding box center [103, 176] width 14 height 14
click at [171, 307] on button "31" at bounding box center [173, 309] width 18 height 18
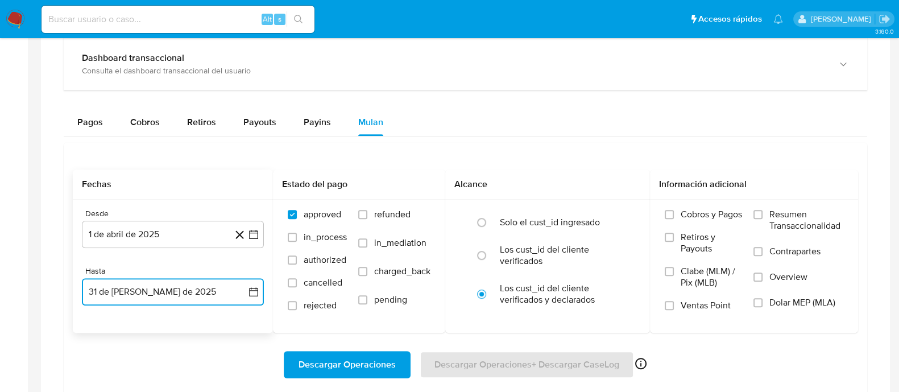
scroll to position [711, 0]
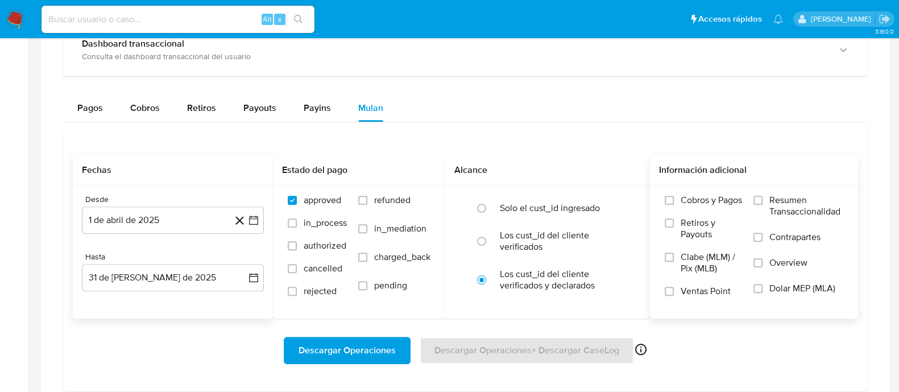
click at [777, 289] on span "Dolar MEP (MLA)" at bounding box center [803, 288] width 66 height 11
click at [763, 289] on input "Dolar MEP (MLA)" at bounding box center [758, 288] width 9 height 9
click at [363, 344] on span "Descargar Operaciones" at bounding box center [347, 350] width 97 height 25
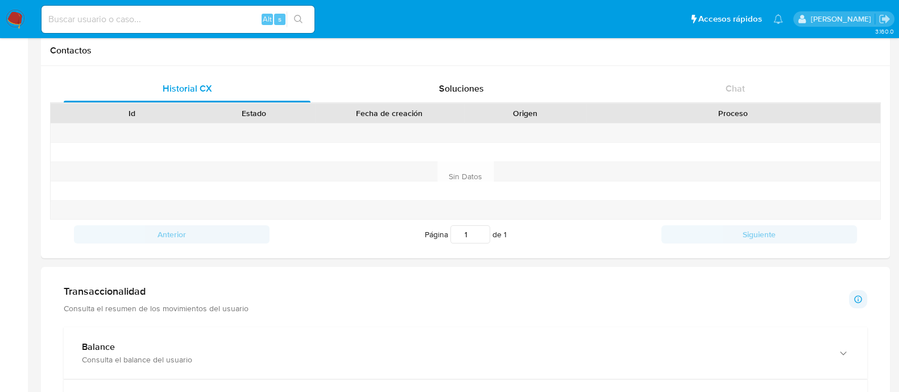
scroll to position [142, 0]
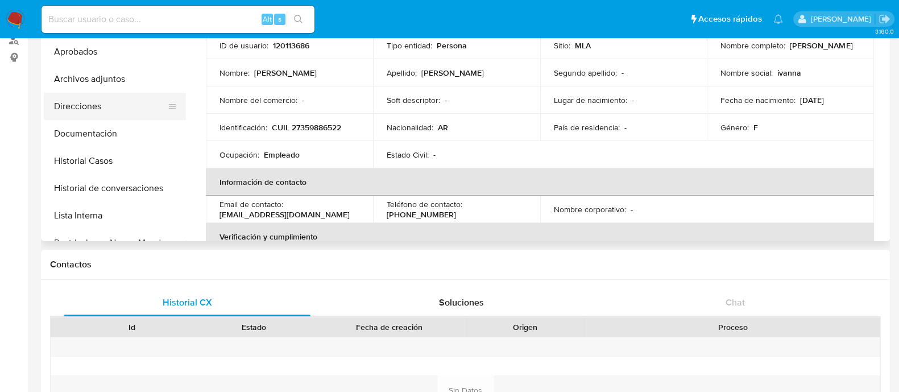
click at [91, 109] on button "Direcciones" at bounding box center [110, 106] width 133 height 27
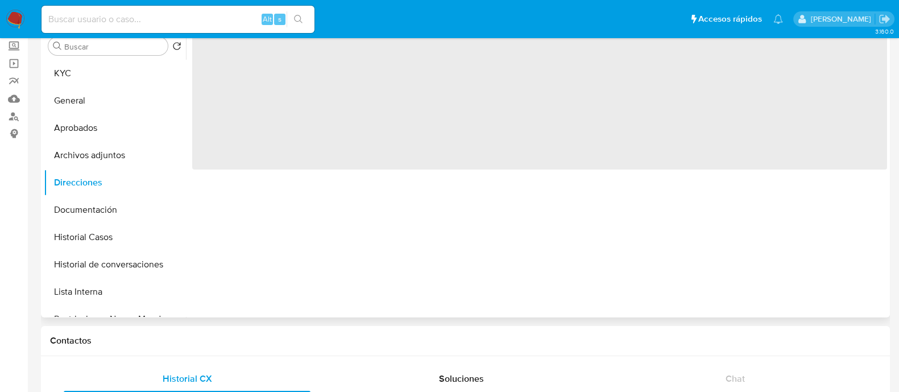
scroll to position [0, 0]
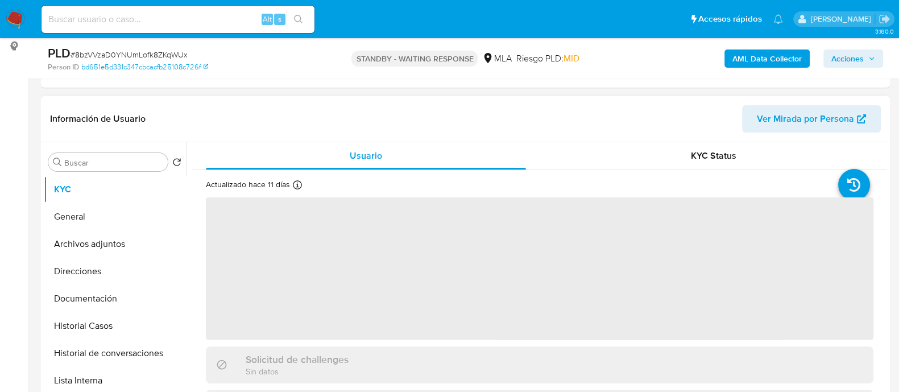
scroll to position [213, 0]
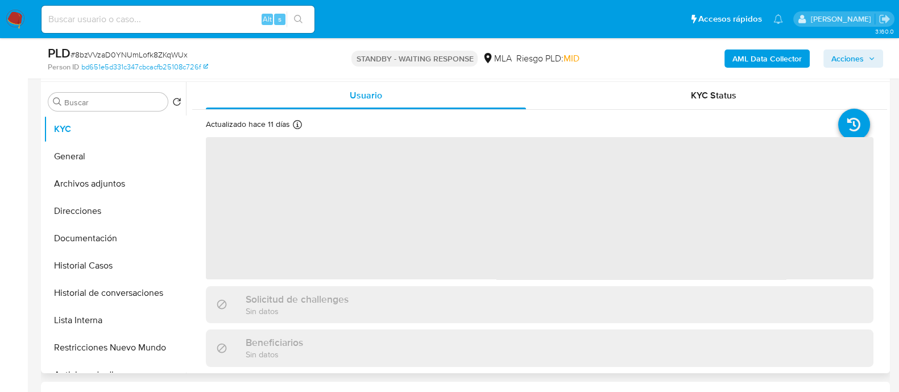
select select "10"
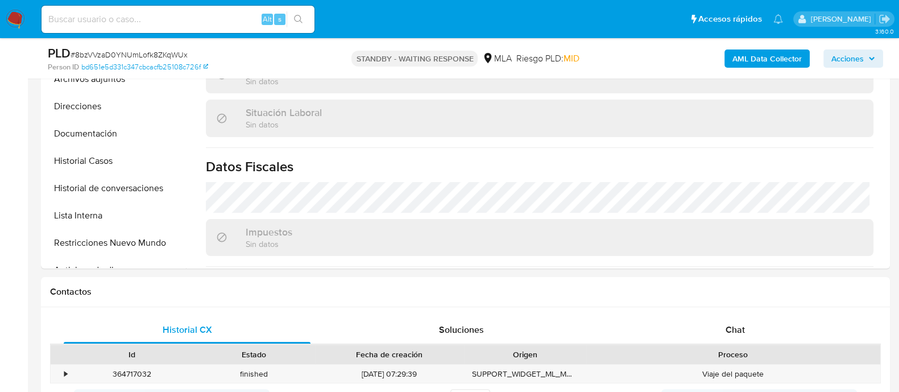
scroll to position [427, 0]
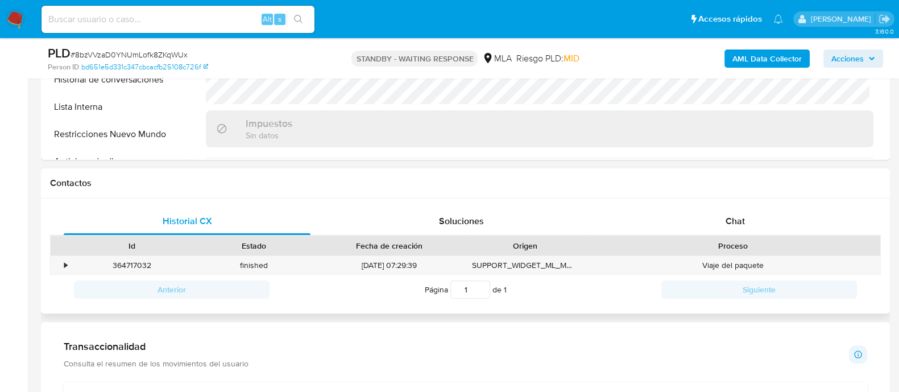
click at [706, 244] on div "Proceso" at bounding box center [733, 245] width 278 height 11
click at [706, 210] on div "Chat" at bounding box center [735, 221] width 247 height 27
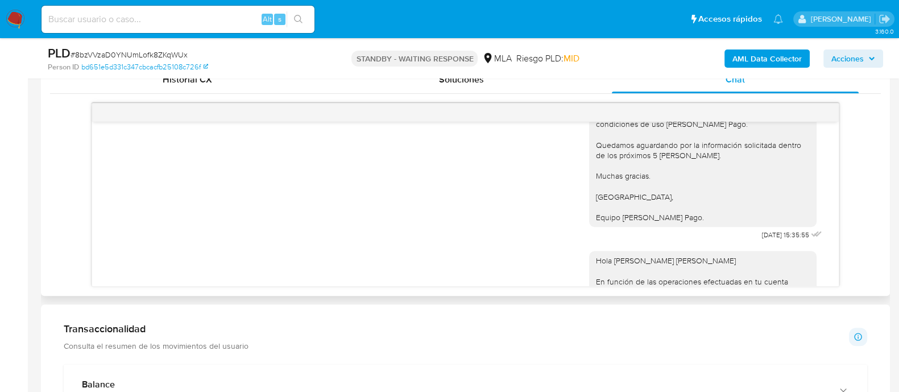
scroll to position [978, 0]
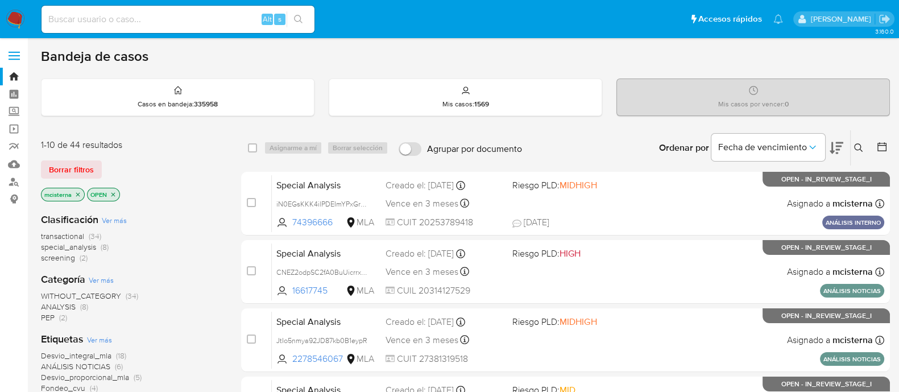
click at [859, 146] on icon at bounding box center [858, 147] width 9 height 9
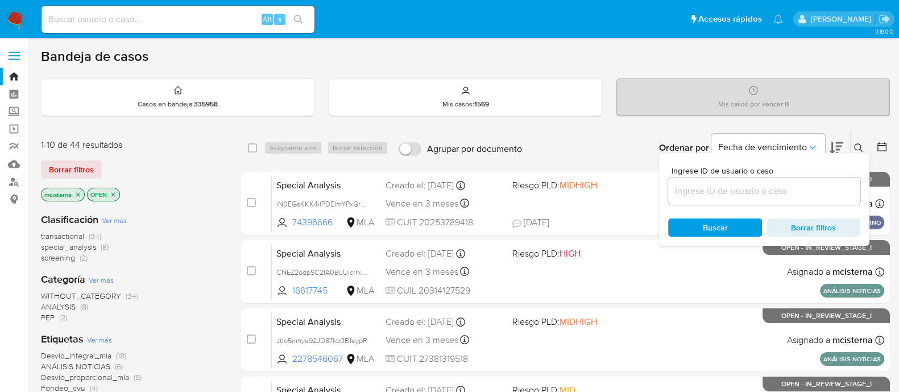
click at [758, 189] on input at bounding box center [764, 191] width 192 height 15
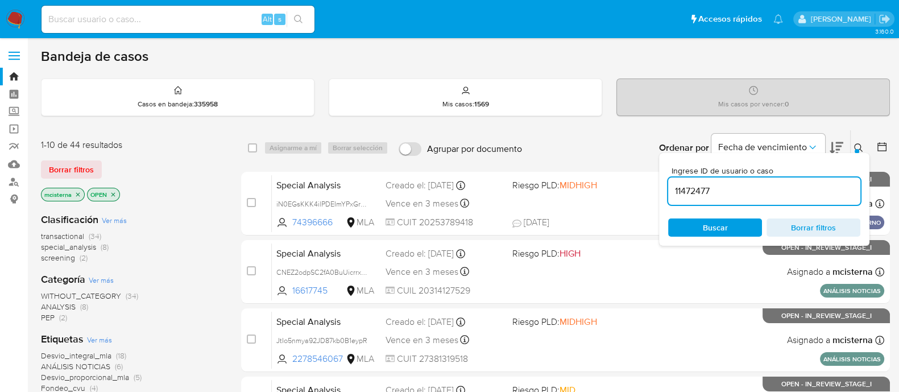
type input "11472477"
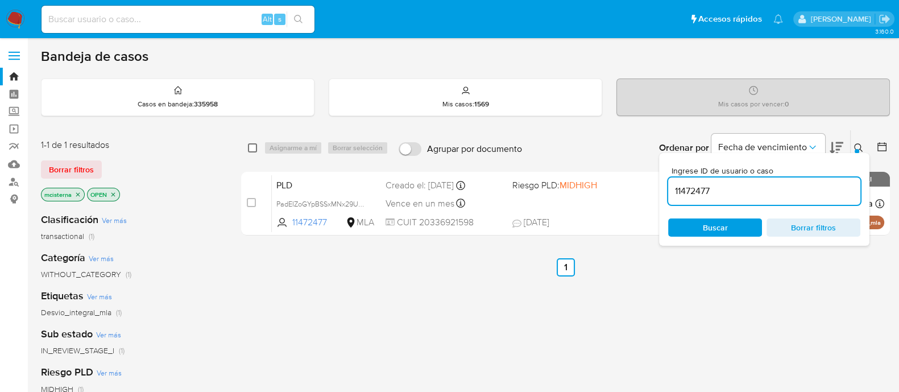
click at [248, 148] on input "checkbox" at bounding box center [252, 147] width 9 height 9
checkbox input "true"
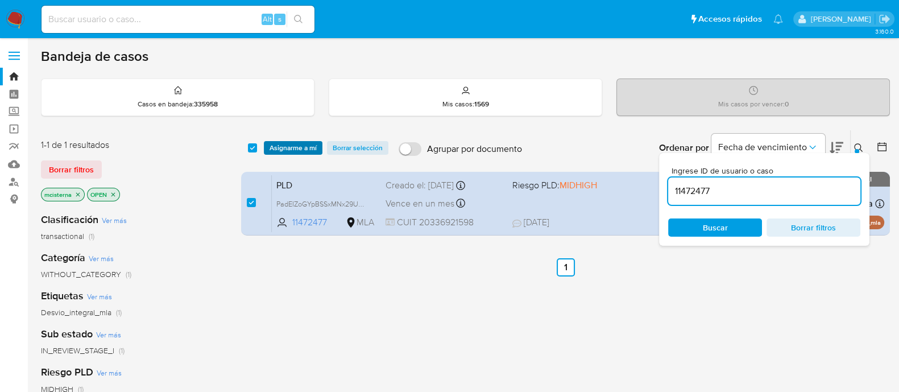
click at [280, 148] on span "Asignarme a mí" at bounding box center [293, 147] width 47 height 11
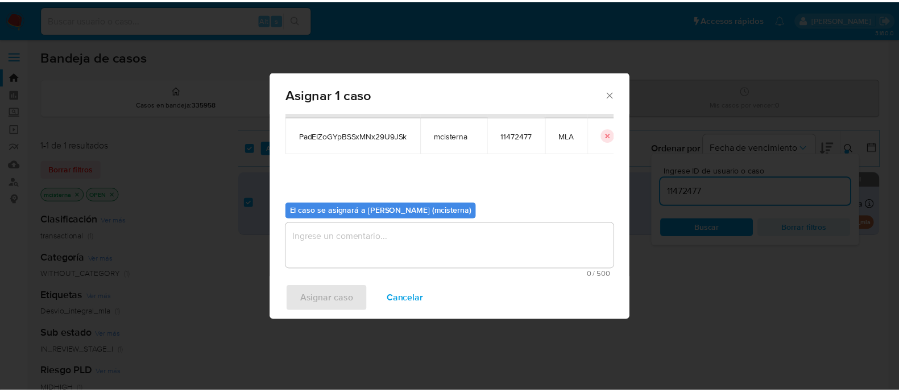
scroll to position [59, 0]
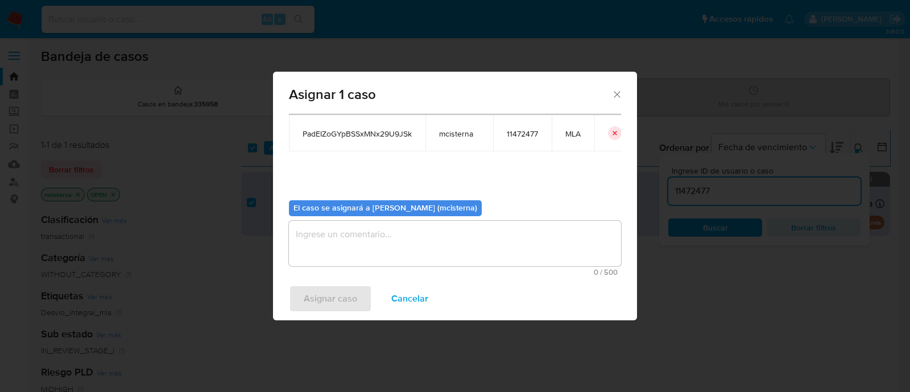
click at [407, 253] on textarea "assign-modal" at bounding box center [455, 243] width 332 height 45
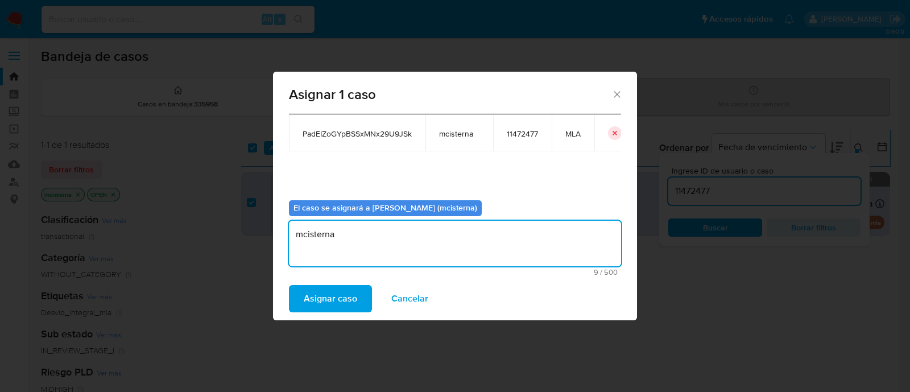
type textarea "mcisterna"
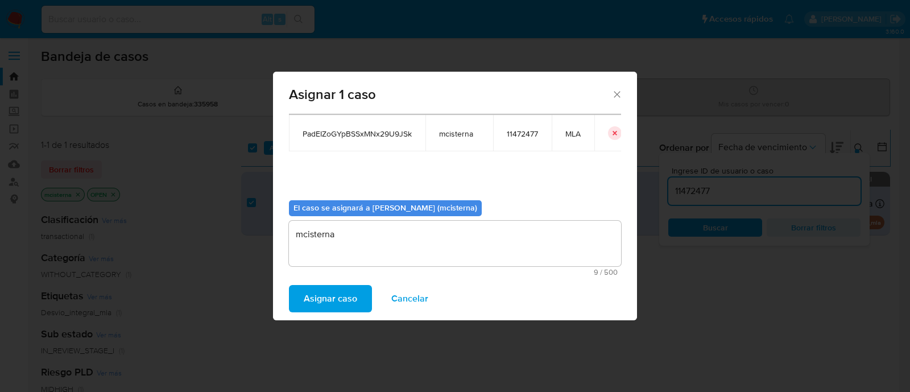
click at [316, 298] on span "Asignar caso" at bounding box center [330, 298] width 53 height 25
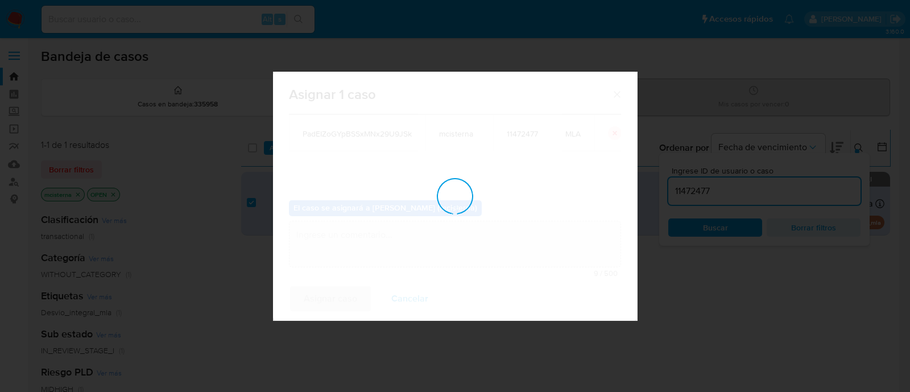
checkbox input "false"
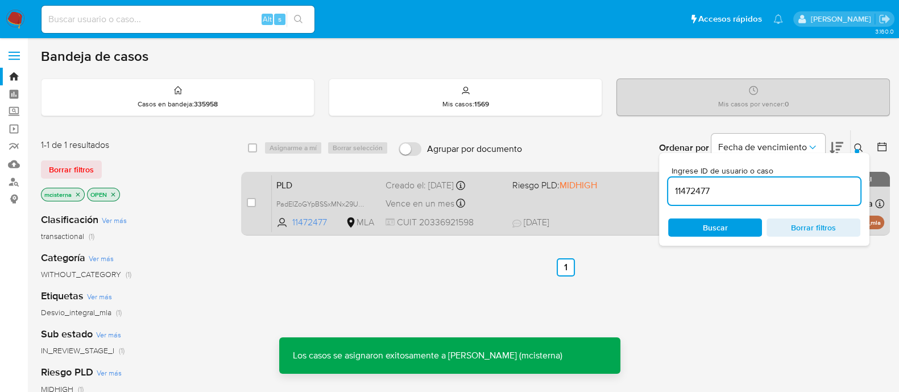
click at [591, 209] on div "PLD PadEIZoGYpBSSxMNx29U9JSk 11472477 MLA Riesgo PLD: MIDHIGH Creado el: 12/08/…" at bounding box center [578, 203] width 613 height 57
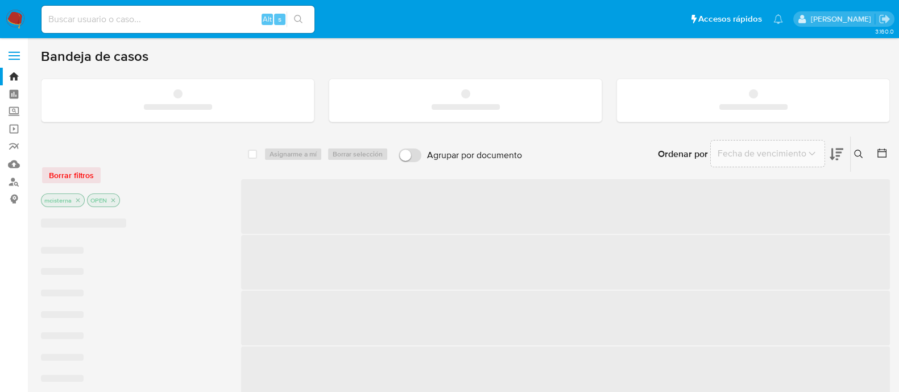
click at [110, 16] on input at bounding box center [178, 19] width 273 height 15
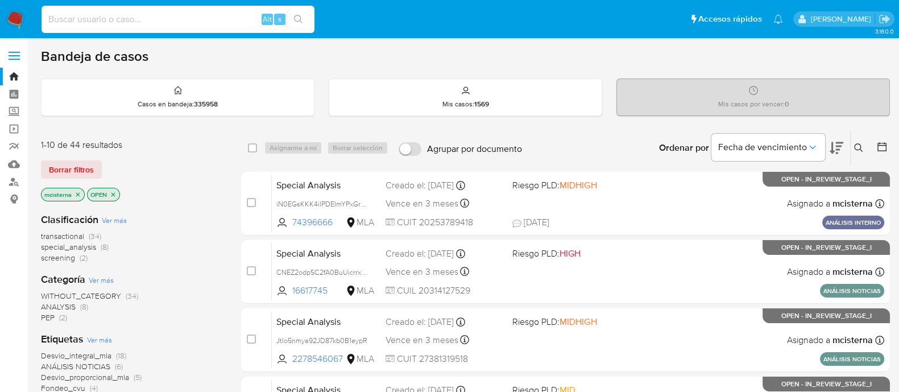
paste input "PadEIZoGYpBSSxMNx29U9JSk"
type input "PadEIZoGYpBSSxMNx29U9JSk"
click at [303, 21] on button "search-icon" at bounding box center [298, 19] width 23 height 16
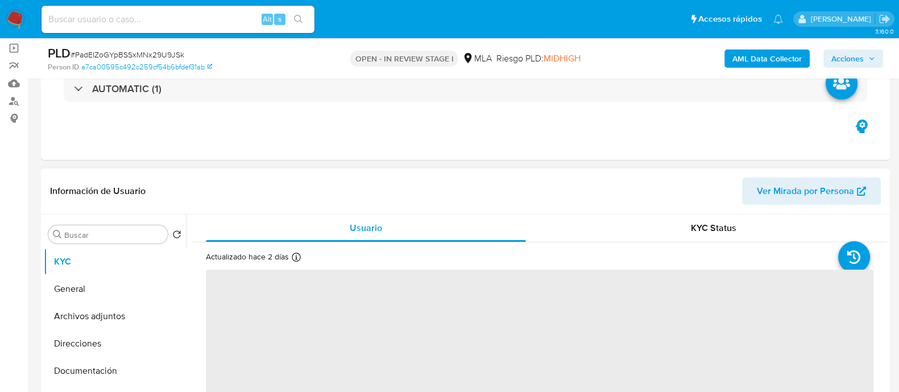
scroll to position [213, 0]
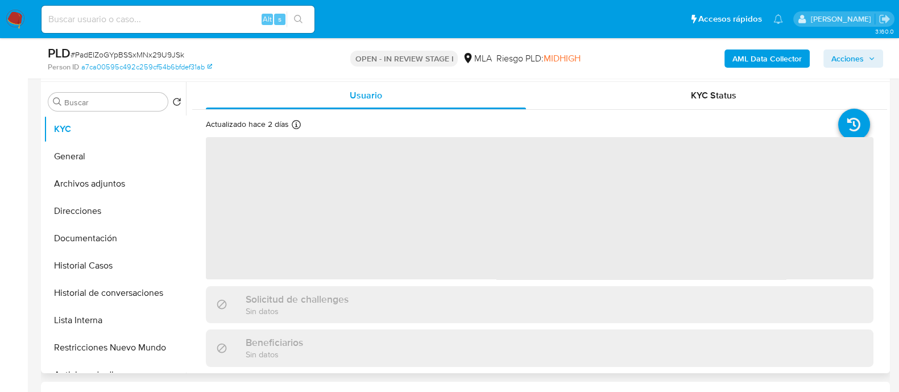
select select "10"
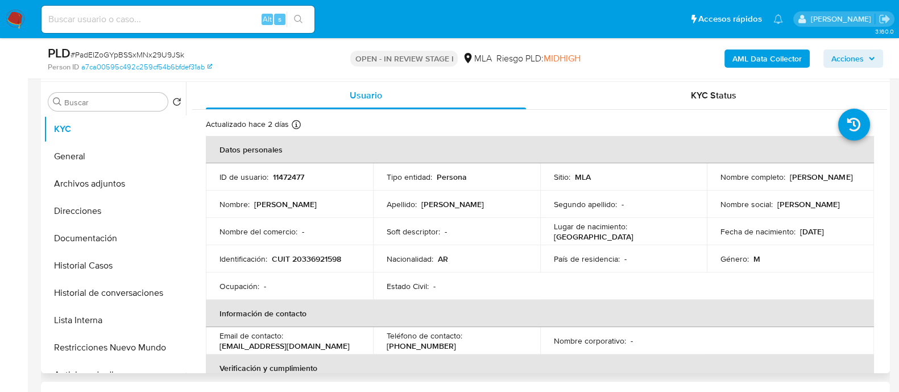
click at [288, 172] on p "11472477" at bounding box center [288, 177] width 31 height 10
copy p "11472477"
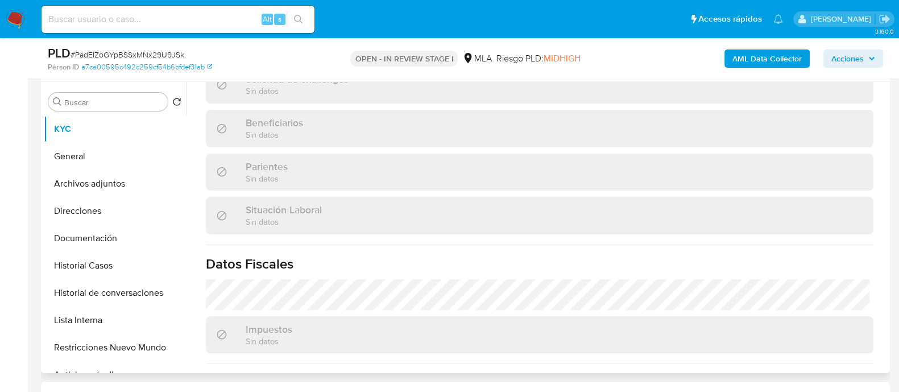
scroll to position [609, 0]
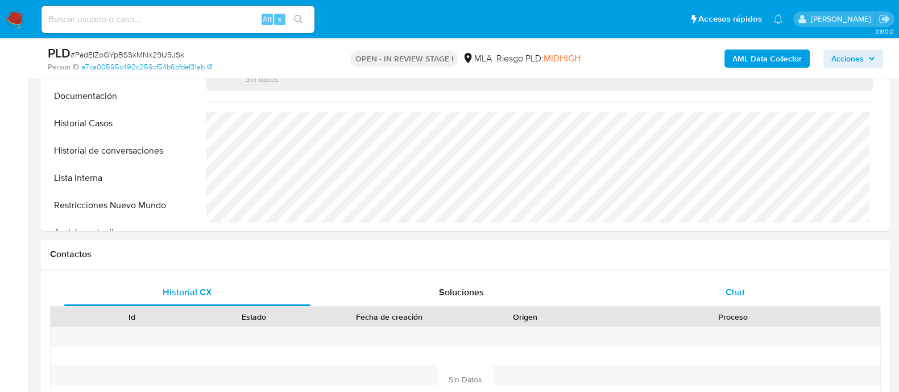
click at [727, 294] on span "Chat" at bounding box center [735, 292] width 19 height 13
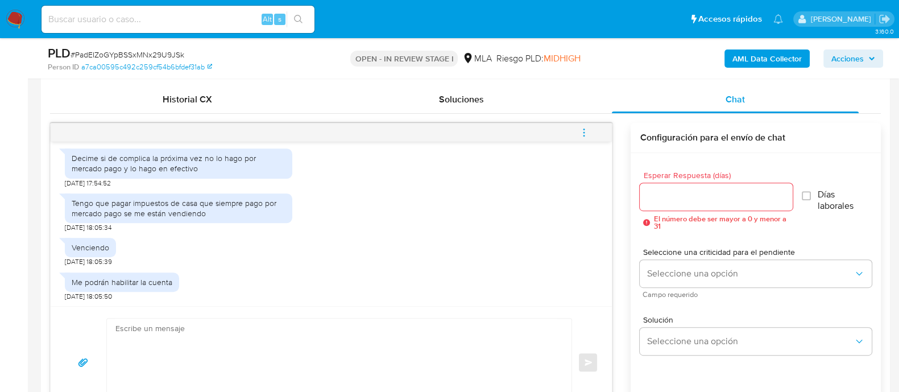
scroll to position [568, 0]
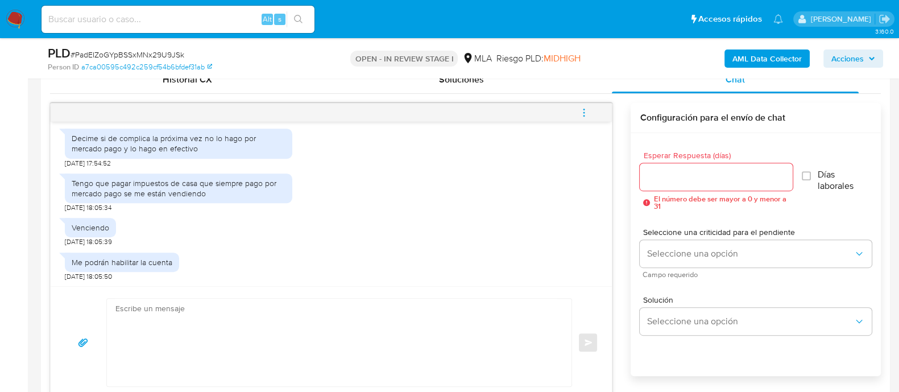
click at [304, 325] on textarea at bounding box center [336, 343] width 442 height 88
paste textarea "Hola, Muchas gracias por la respuesta. Analizamos tu caso y notamos que la info…"
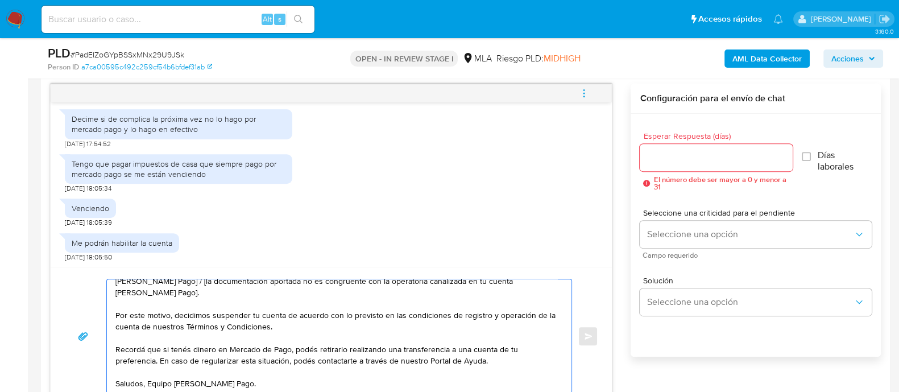
scroll to position [0, 0]
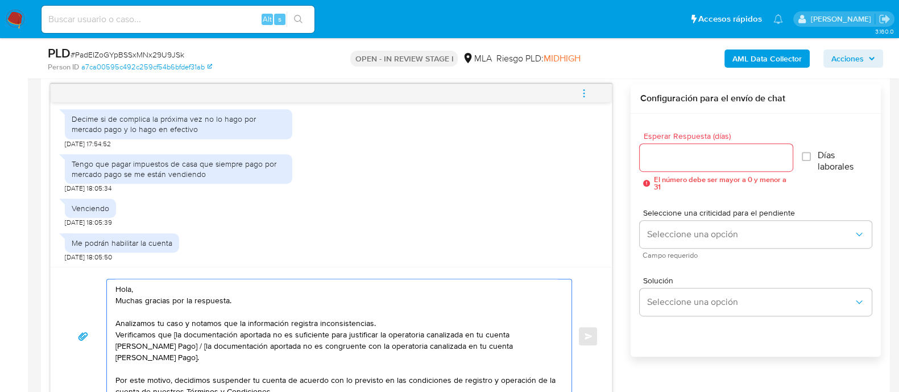
click at [268, 283] on textarea "Hola, Muchas gracias por la respuesta. Analizamos tu caso y notamos que la info…" at bounding box center [336, 336] width 442 height 114
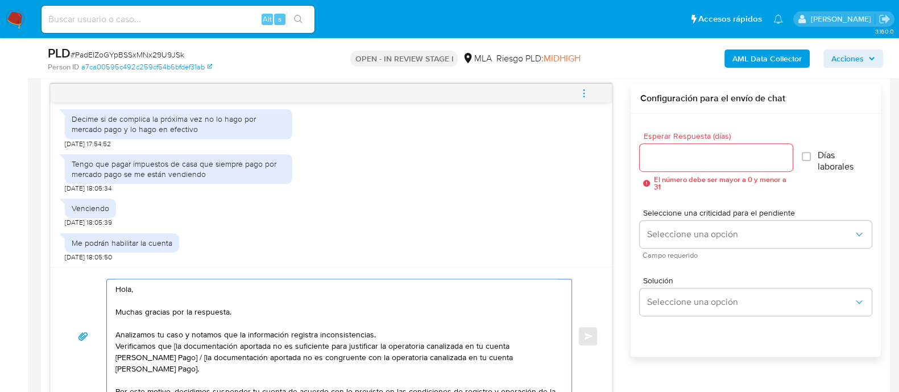
click at [398, 327] on textarea "Hola, Muchas gracias por la respuesta. Analizamos tu caso y notamos que la info…" at bounding box center [336, 336] width 442 height 114
click at [406, 335] on textarea "Hola, Muchas gracias por la respuesta. Analizamos tu caso y notamos que la info…" at bounding box center [336, 336] width 442 height 114
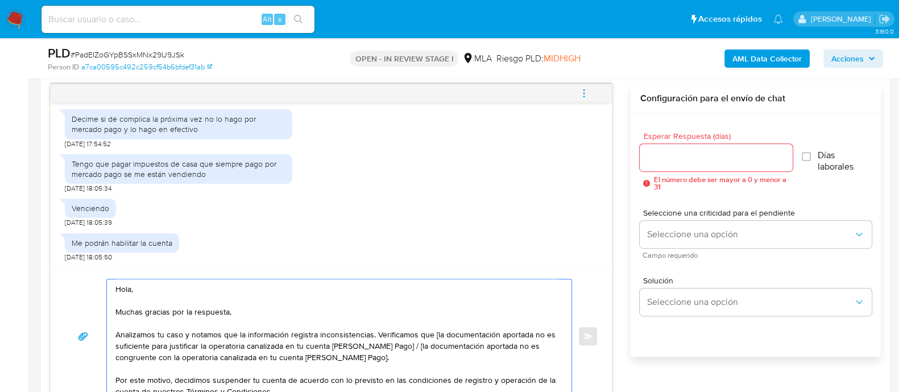
click at [435, 333] on textarea "Hola, Muchas gracias por la respuesta. Analizamos tu caso y notamos que la info…" at bounding box center [336, 336] width 442 height 114
click at [496, 335] on textarea "Hola, Muchas gracias por la respuesta. Analizamos tu caso y notamos que la info…" at bounding box center [336, 336] width 442 height 114
click at [264, 346] on textarea "Hola, Muchas gracias por la respuesta. Analizamos tu caso y notamos que la info…" at bounding box center [336, 336] width 442 height 114
drag, startPoint x: 466, startPoint y: 355, endPoint x: 458, endPoint y: 349, distance: 10.1
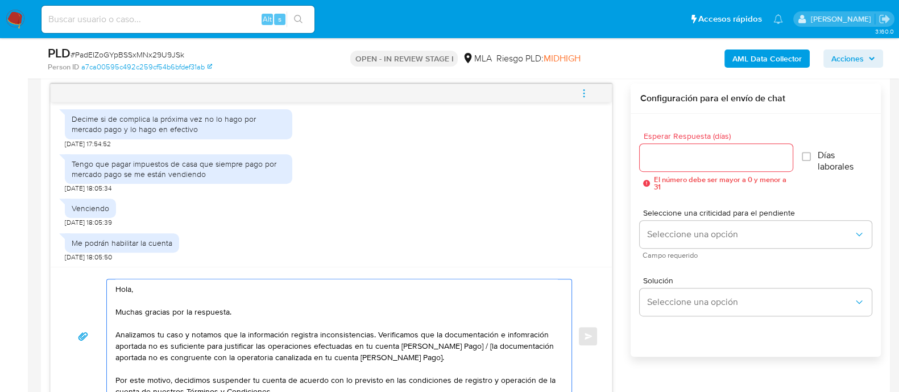
click at [458, 349] on textarea "Hola, Muchas gracias por la respuesta. Analizamos tu caso y notamos que la info…" at bounding box center [336, 336] width 442 height 114
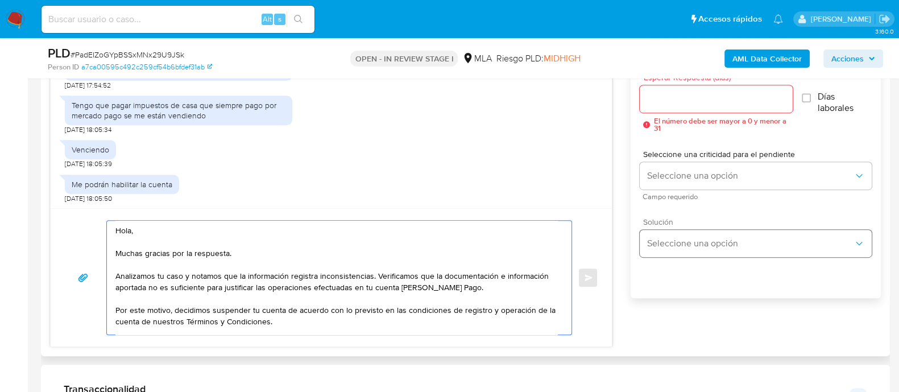
scroll to position [588, 0]
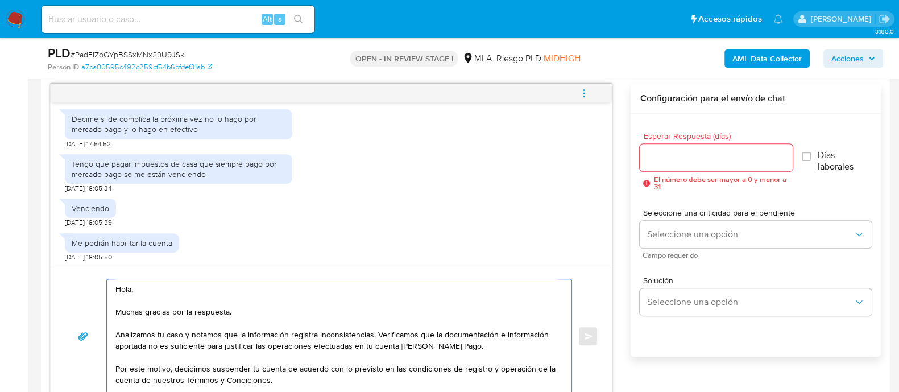
type textarea "Hola, Muchas gracias por la respuesta. Analizamos tu caso y notamos que la info…"
click at [692, 154] on input "Esperar Respuesta (días)" at bounding box center [716, 157] width 152 height 15
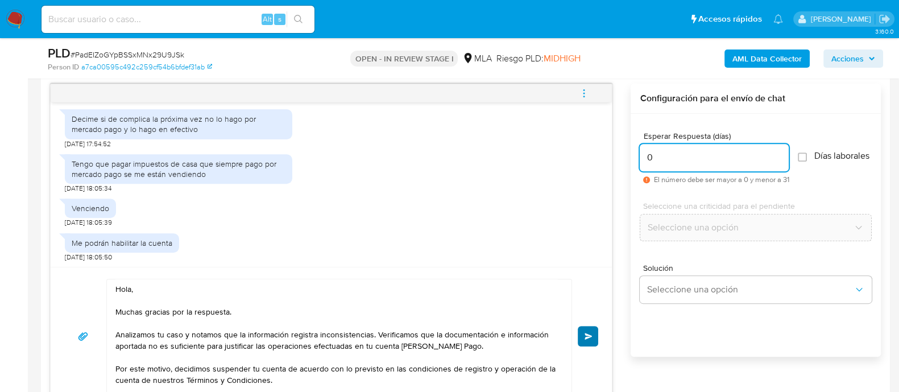
type input "0"
click at [588, 328] on button "Enviar" at bounding box center [588, 336] width 20 height 20
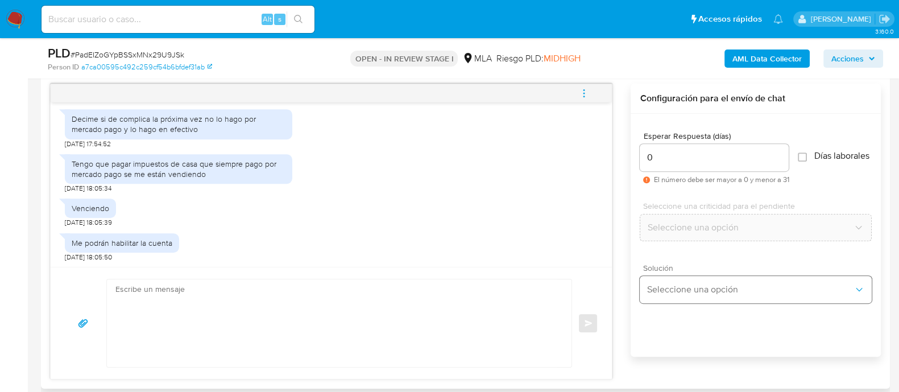
scroll to position [871, 0]
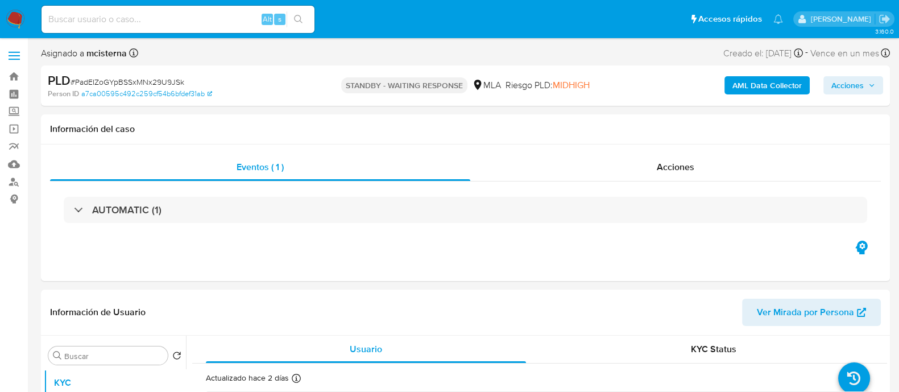
select select "10"
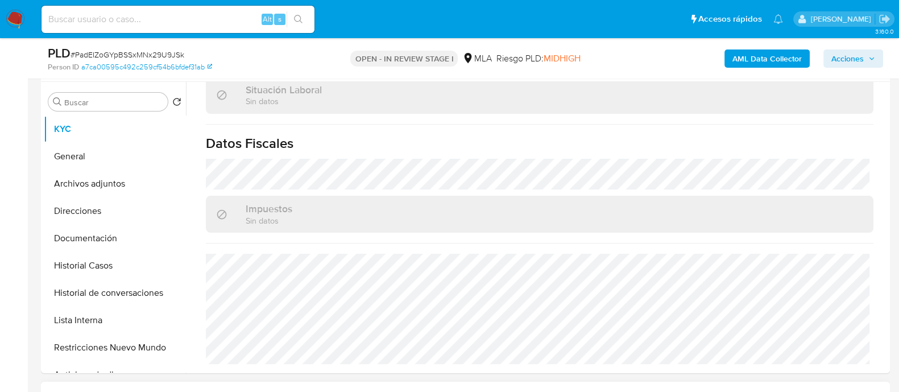
scroll to position [427, 0]
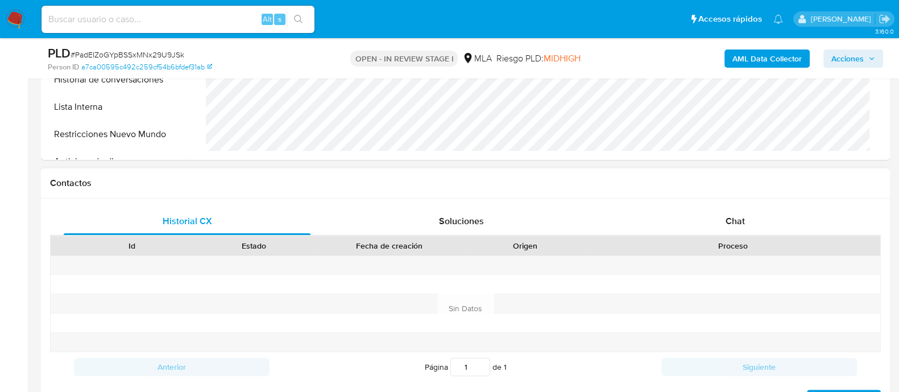
select select "10"
click at [719, 216] on div "Chat" at bounding box center [735, 221] width 247 height 27
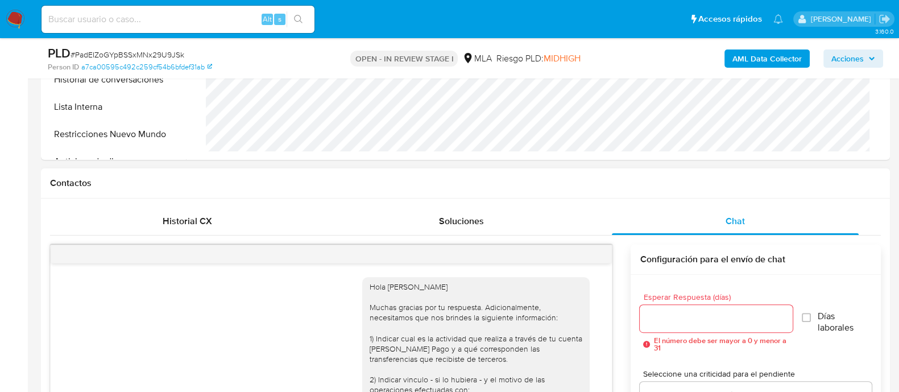
scroll to position [837, 0]
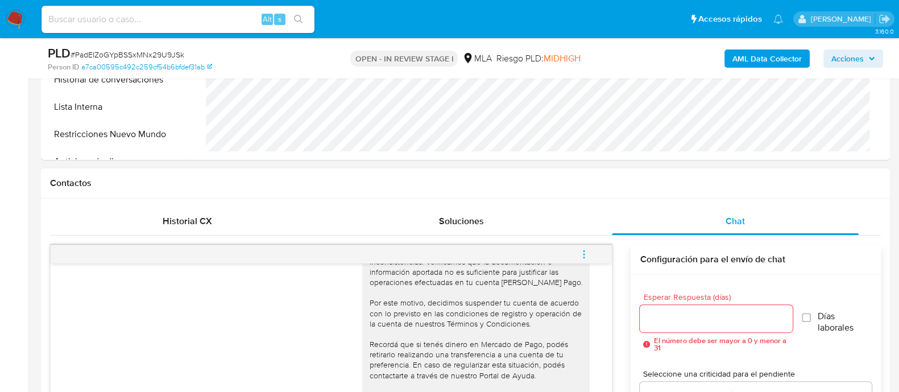
click at [592, 255] on button "menu-action" at bounding box center [584, 254] width 38 height 27
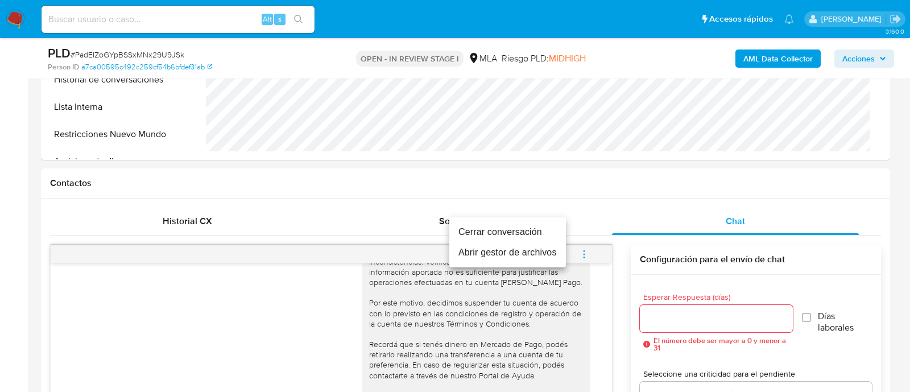
click at [510, 230] on li "Cerrar conversación" at bounding box center [507, 232] width 117 height 20
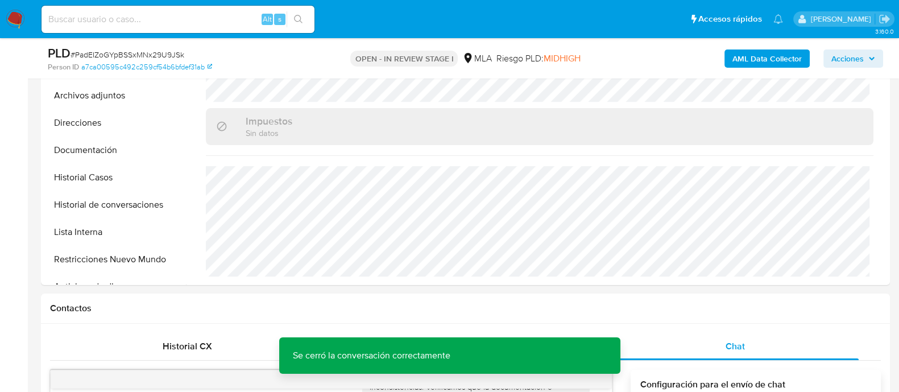
scroll to position [284, 0]
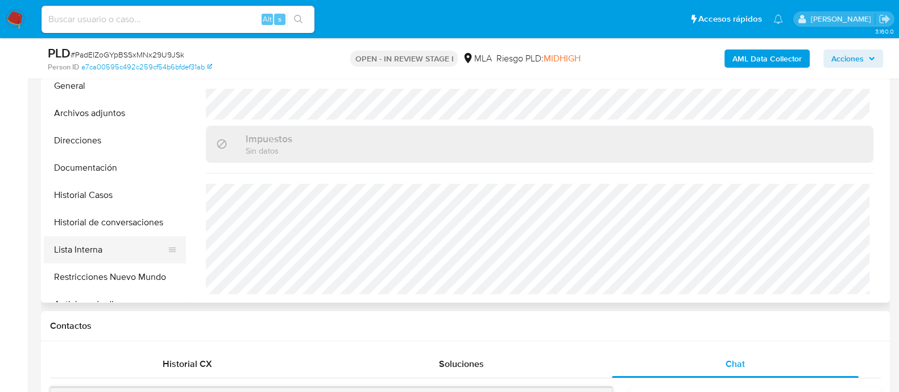
click at [140, 237] on button "Lista Interna" at bounding box center [110, 249] width 133 height 27
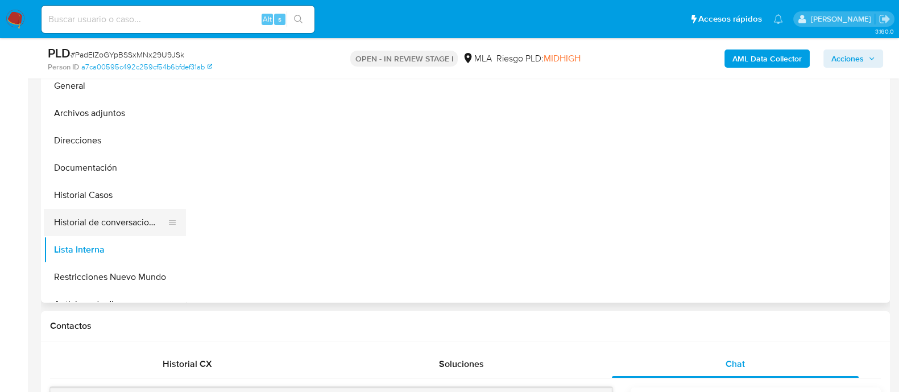
click at [146, 227] on button "Historial de conversaciones" at bounding box center [110, 222] width 133 height 27
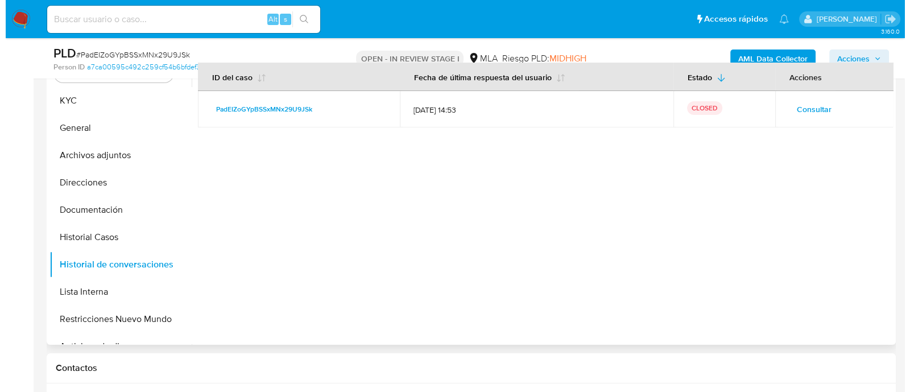
scroll to position [213, 0]
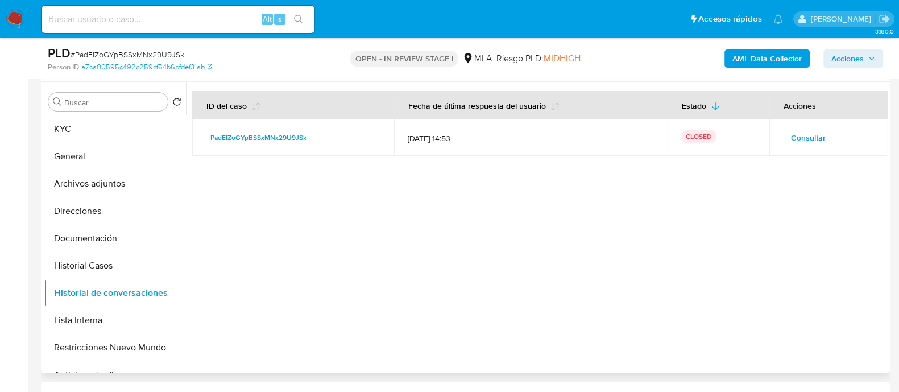
click at [785, 136] on button "Consultar" at bounding box center [808, 138] width 51 height 18
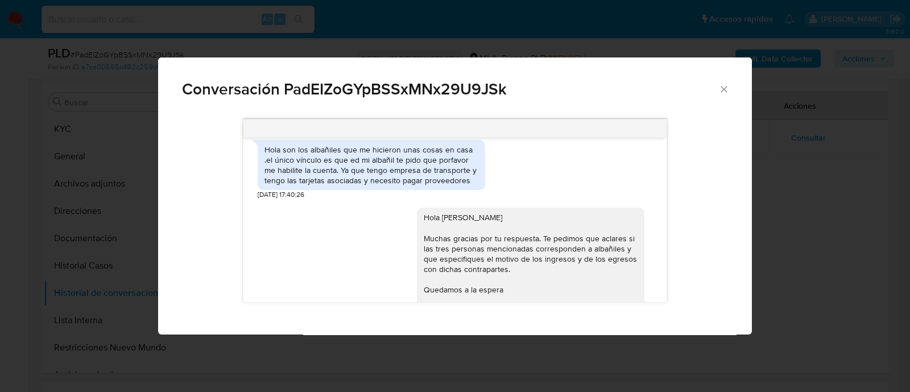
scroll to position [2986, 0]
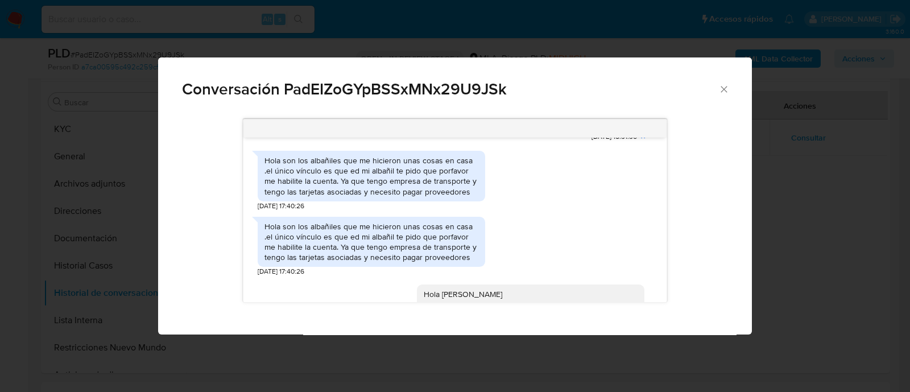
click at [369, 197] on div "Hola son los albañiles que me hicieron unas cosas en casa .el único vínculo es …" at bounding box center [371, 176] width 214 height 42
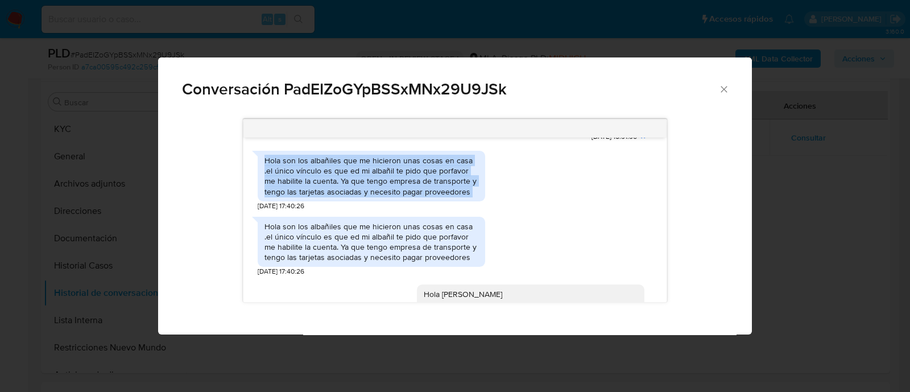
click at [369, 197] on div "Hola son los albañiles que me hicieron unas cosas en casa .el único vínculo es …" at bounding box center [371, 176] width 214 height 42
copy div "Hola son los albañiles que me hicieron unas cosas en casa .el único vínculo es …"
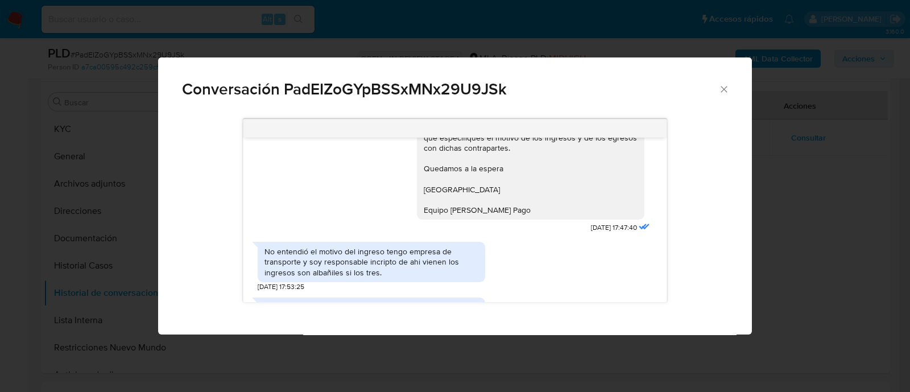
scroll to position [3270, 0]
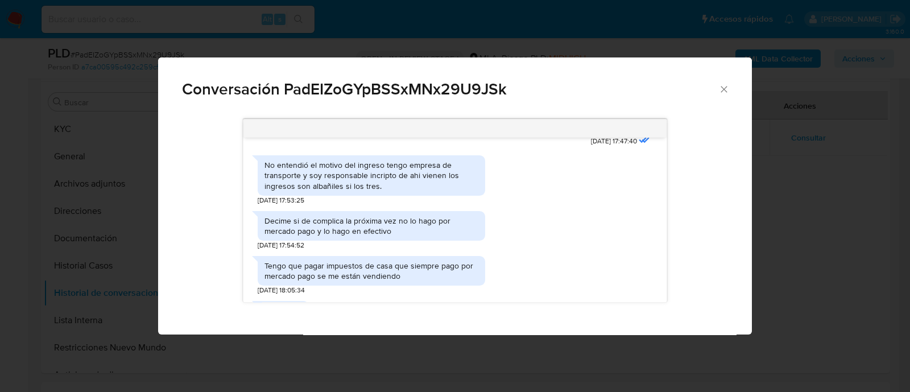
click at [330, 191] on div "No entendió el motivo del ingreso tengo empresa de transporte y soy responsable…" at bounding box center [371, 175] width 214 height 31
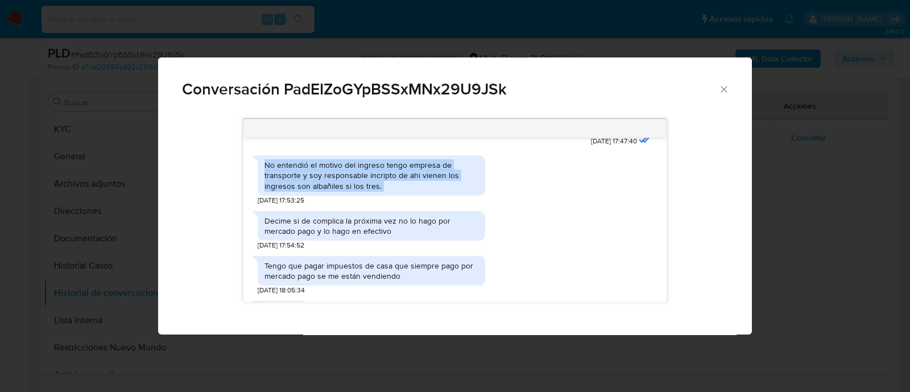
click at [330, 191] on div "No entendió el motivo del ingreso tengo empresa de transporte y soy responsable…" at bounding box center [371, 175] width 214 height 31
copy div "No entendió el motivo del ingreso tengo empresa de transporte y soy responsable…"
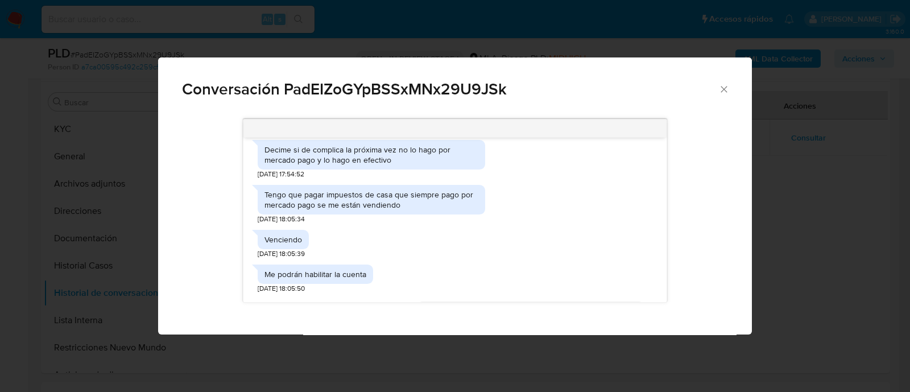
click at [729, 90] on icon "Cerrar" at bounding box center [723, 89] width 11 height 11
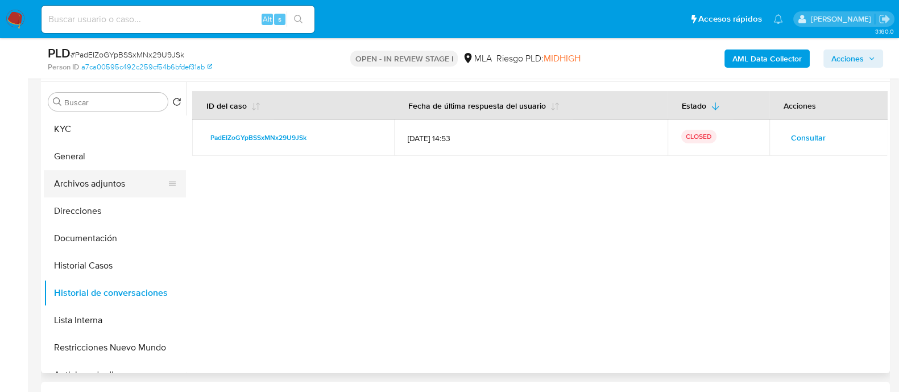
click at [130, 177] on button "Archivos adjuntos" at bounding box center [110, 183] width 133 height 27
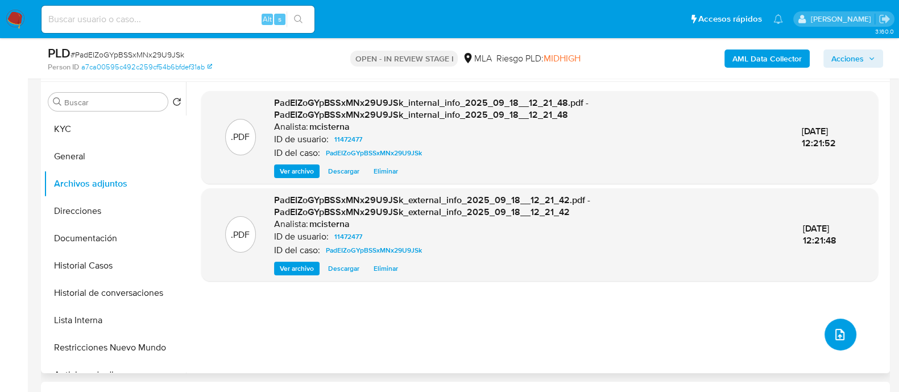
click at [825, 337] on button "upload-file" at bounding box center [841, 334] width 32 height 32
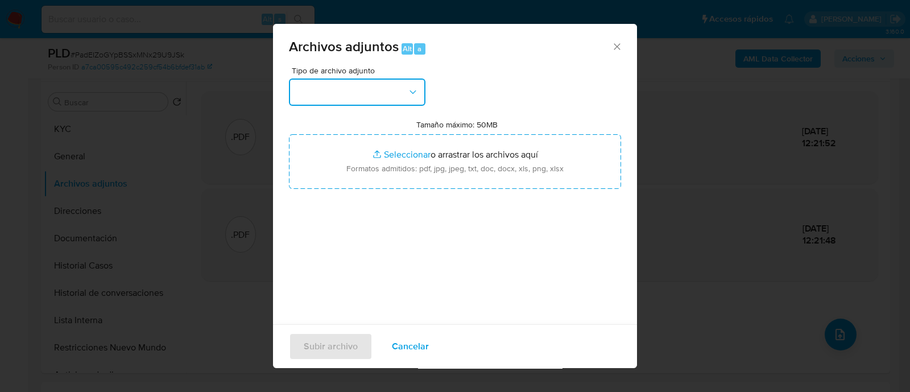
click at [366, 88] on button "button" at bounding box center [357, 91] width 136 height 27
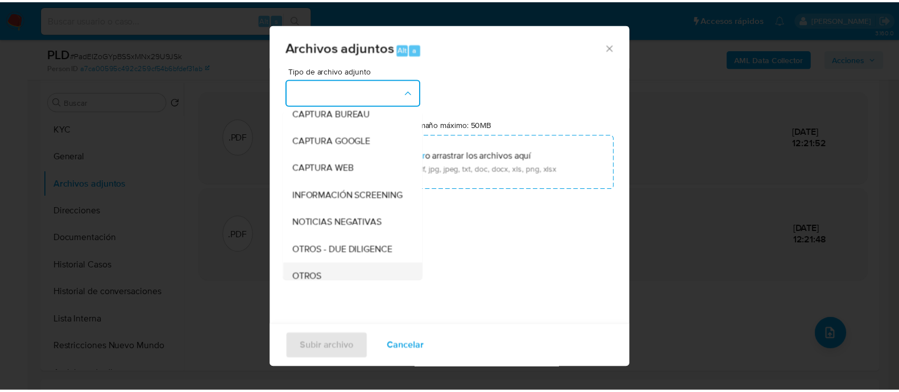
scroll to position [142, 0]
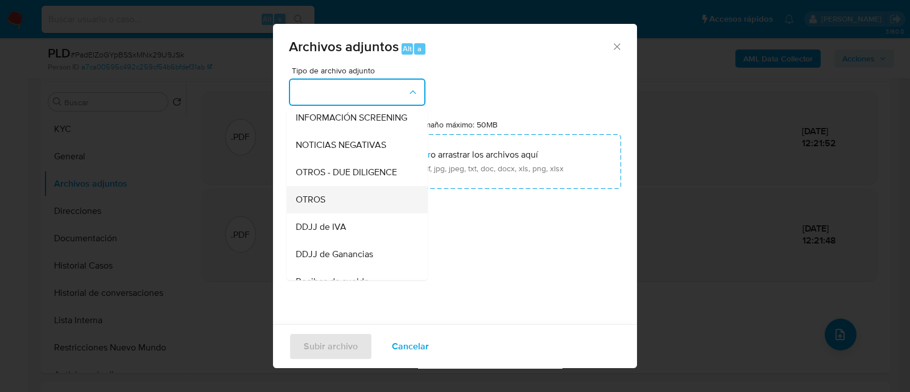
click at [349, 207] on div "OTROS" at bounding box center [354, 199] width 116 height 27
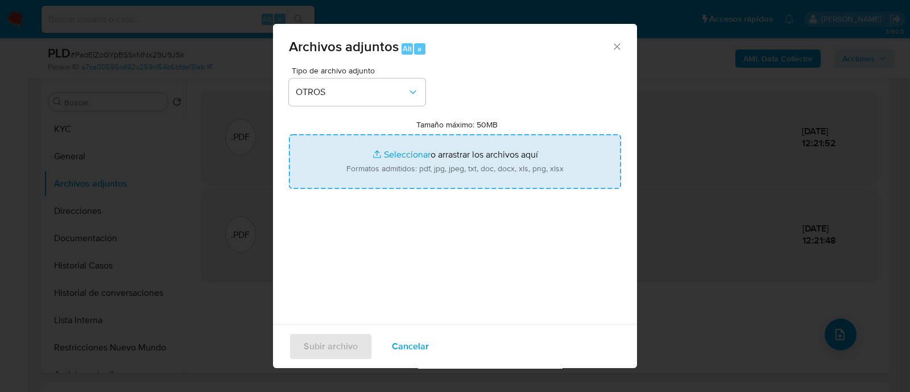
type input "C:\fakepath\Caselog PadEIZoGYpBSSxMNx29U9JSk_2025_08_19_01_08_55.docx"
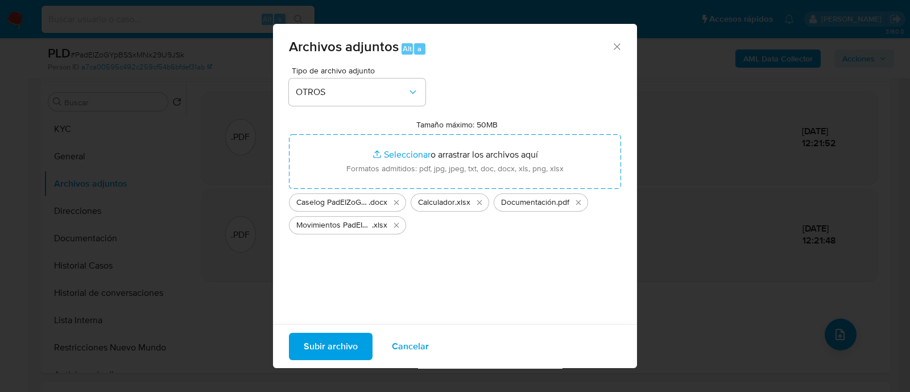
click at [332, 349] on span "Subir archivo" at bounding box center [331, 346] width 54 height 25
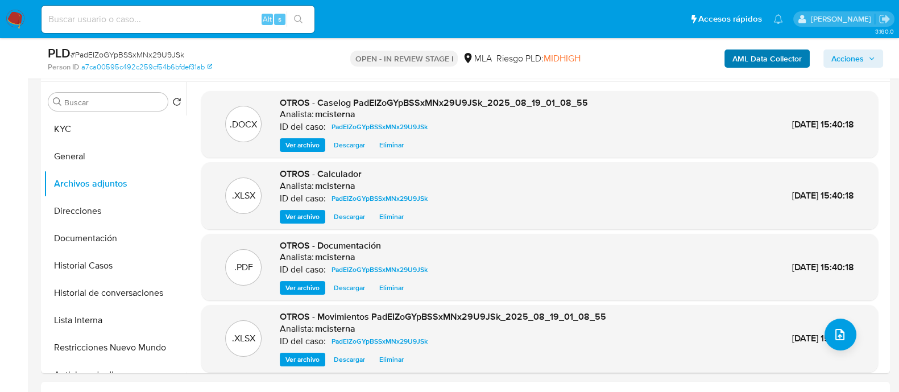
drag, startPoint x: 832, startPoint y: 60, endPoint x: 735, endPoint y: 64, distance: 96.2
click at [832, 60] on span "Acciones" at bounding box center [848, 58] width 32 height 18
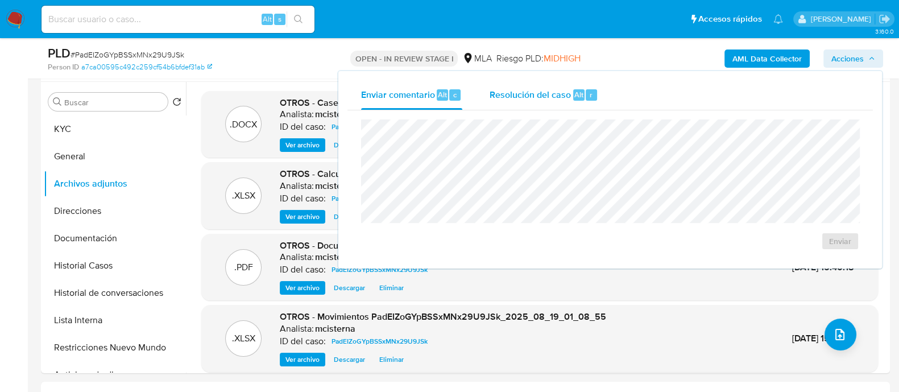
click at [576, 93] on span "Alt" at bounding box center [578, 94] width 9 height 11
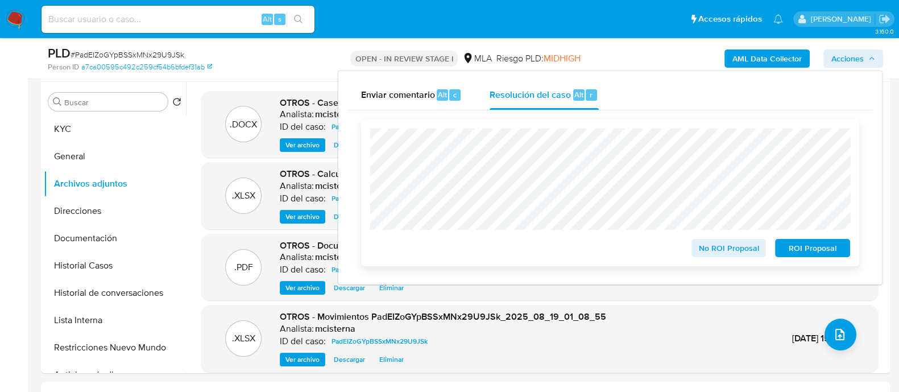
click at [785, 249] on span "ROI Proposal" at bounding box center [812, 248] width 59 height 16
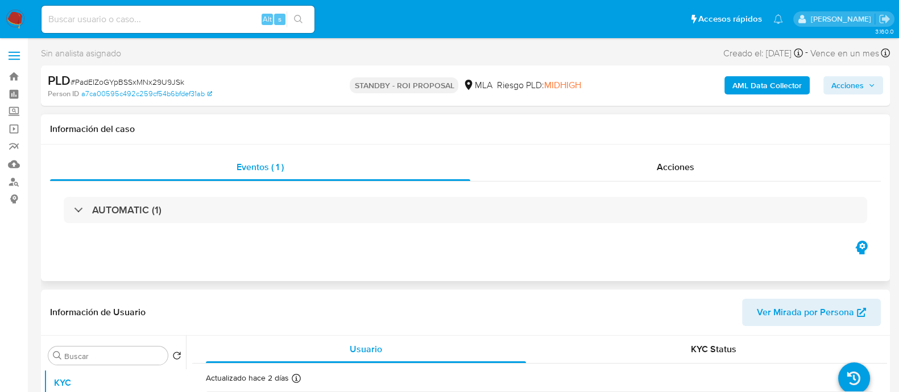
select select "10"
click at [19, 177] on link "Buscador de personas" at bounding box center [67, 182] width 135 height 18
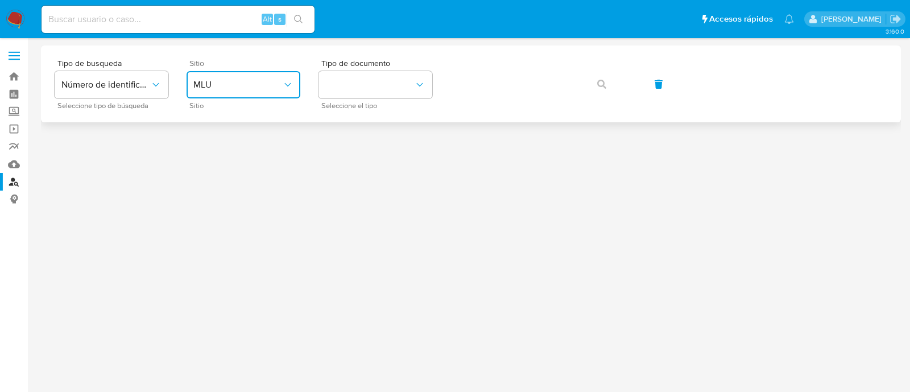
click at [220, 90] on button "MLU" at bounding box center [244, 84] width 114 height 27
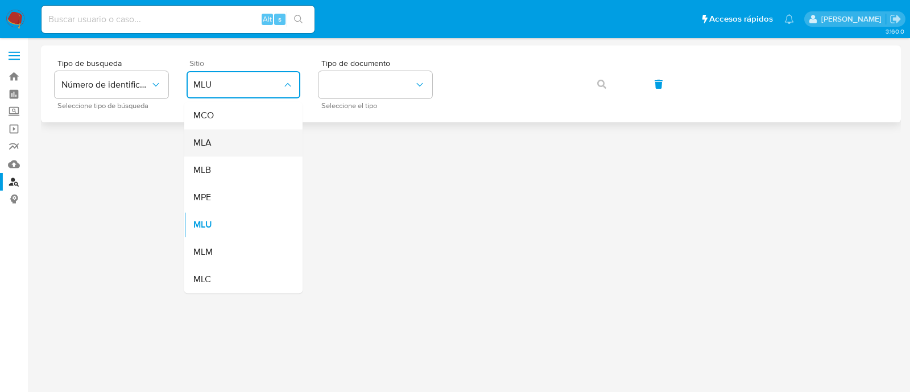
click at [225, 141] on div "MLA" at bounding box center [239, 142] width 93 height 27
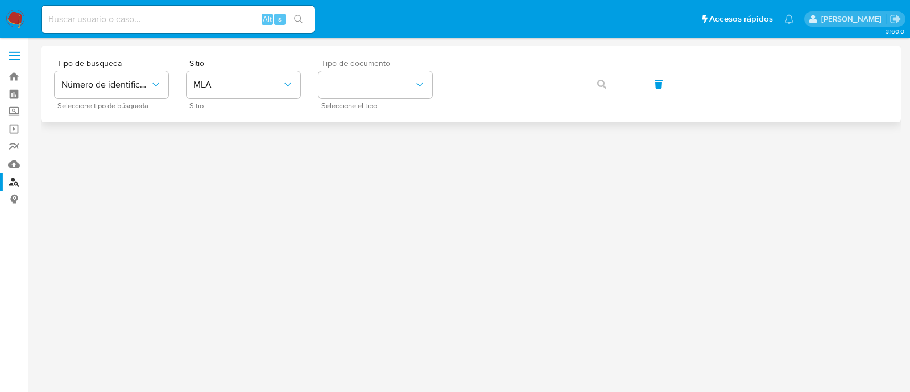
click at [391, 101] on div "Tipo de documento Seleccione el tipo" at bounding box center [375, 83] width 114 height 49
click at [392, 80] on button "identificationType" at bounding box center [375, 84] width 114 height 27
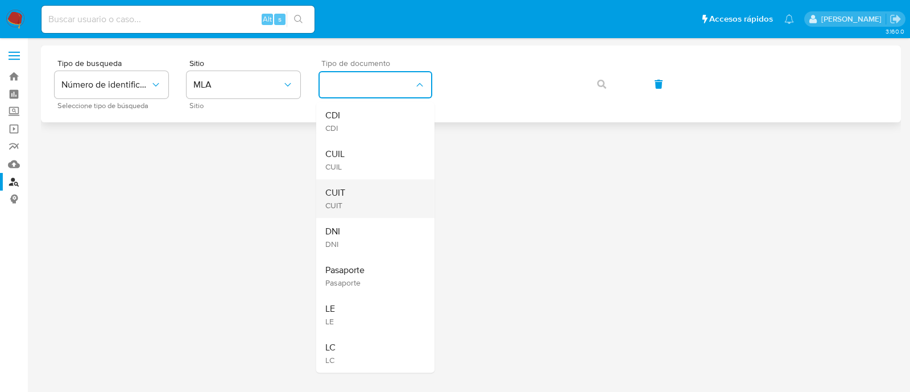
click at [353, 198] on div "CUIT CUIT" at bounding box center [371, 198] width 93 height 39
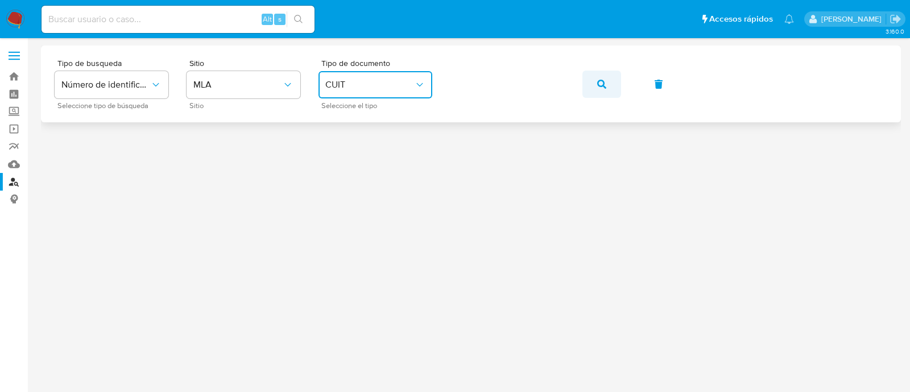
click at [603, 86] on icon "button" at bounding box center [601, 84] width 9 height 9
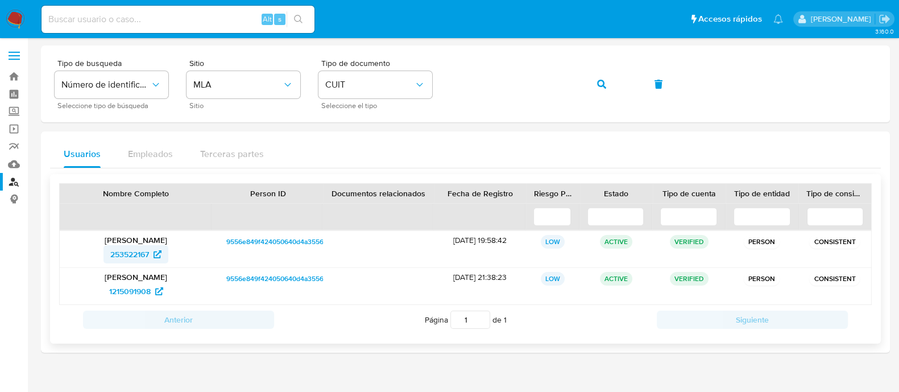
click at [135, 250] on span "253522167" at bounding box center [129, 254] width 39 height 18
click at [594, 80] on button "button" at bounding box center [601, 84] width 39 height 27
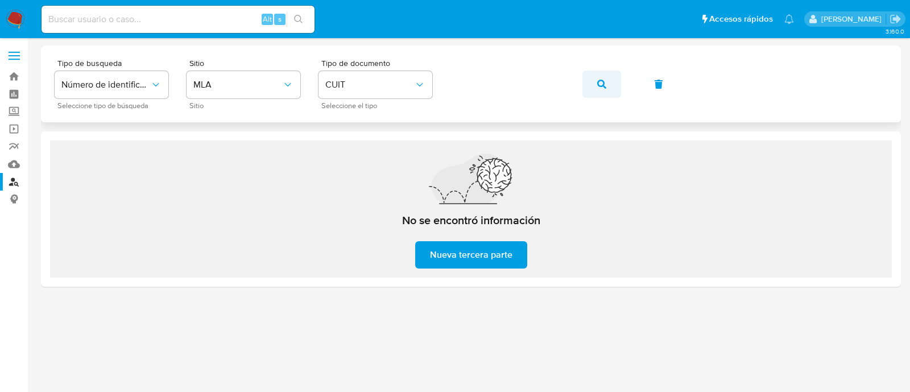
click at [589, 88] on button "button" at bounding box center [601, 84] width 39 height 27
click at [589, 87] on button "button" at bounding box center [601, 84] width 39 height 27
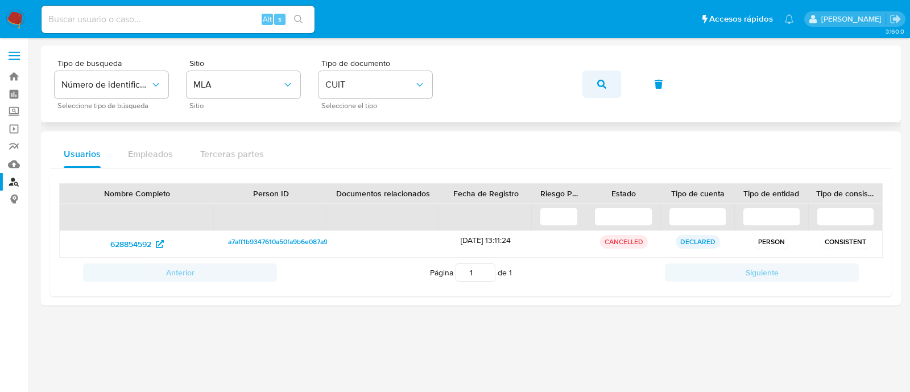
click at [593, 84] on button "button" at bounding box center [601, 84] width 39 height 27
drag, startPoint x: 589, startPoint y: 85, endPoint x: 551, endPoint y: 128, distance: 57.6
click at [590, 85] on button "button" at bounding box center [601, 84] width 39 height 27
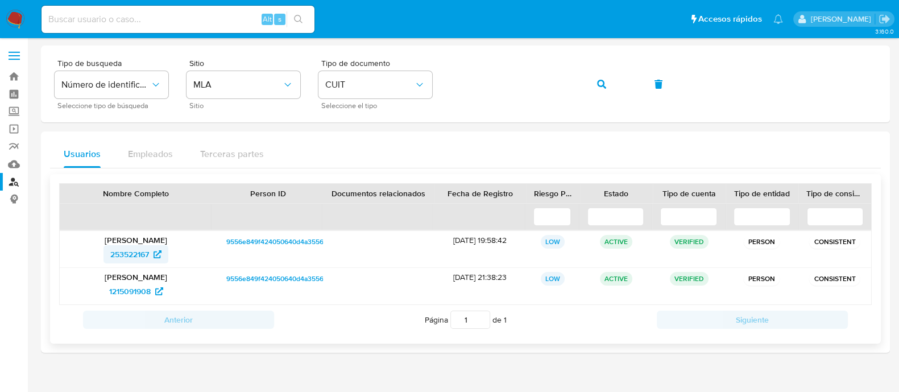
click at [142, 252] on span "253522167" at bounding box center [129, 254] width 39 height 18
click at [151, 288] on span "1215091908" at bounding box center [136, 291] width 54 height 18
click at [598, 84] on icon "button" at bounding box center [601, 84] width 9 height 9
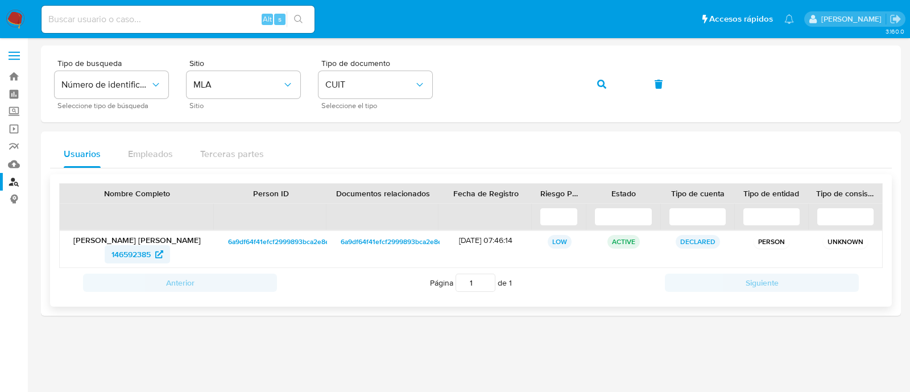
click at [132, 258] on span "146592385" at bounding box center [130, 254] width 39 height 18
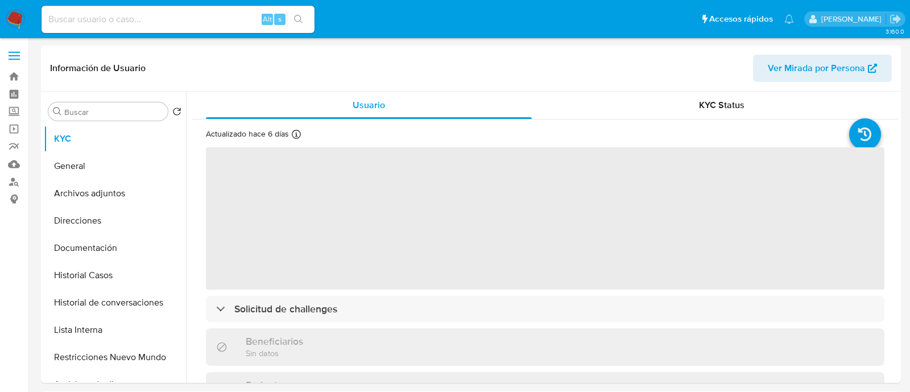
select select "10"
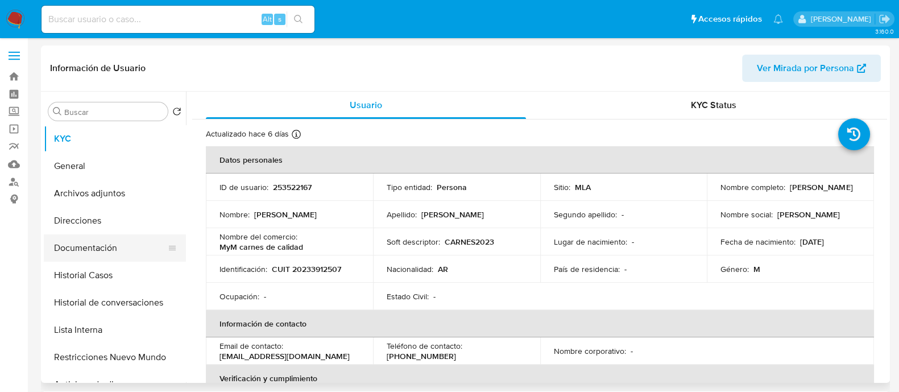
click at [118, 237] on button "Documentación" at bounding box center [110, 247] width 133 height 27
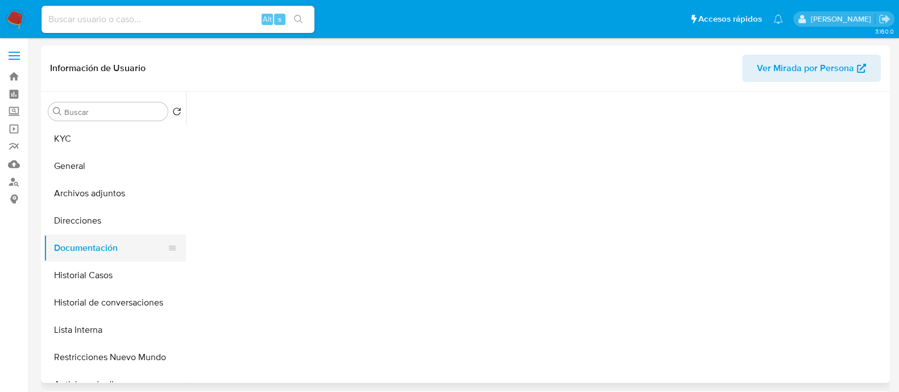
click at [120, 249] on button "Documentación" at bounding box center [110, 247] width 133 height 27
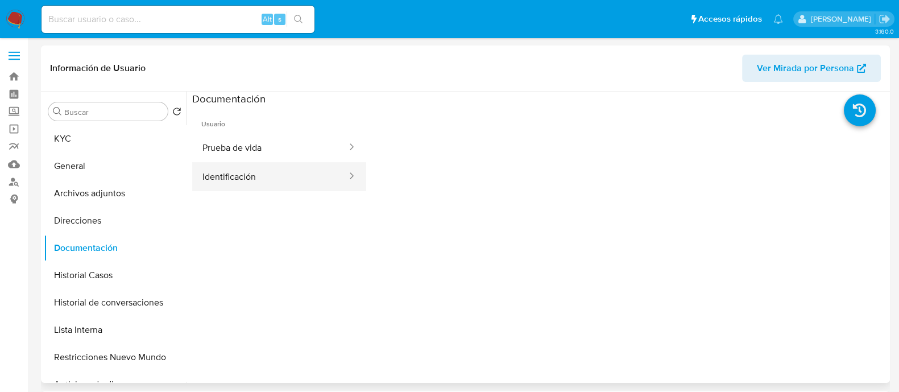
click at [241, 179] on button "Identificación" at bounding box center [270, 176] width 156 height 29
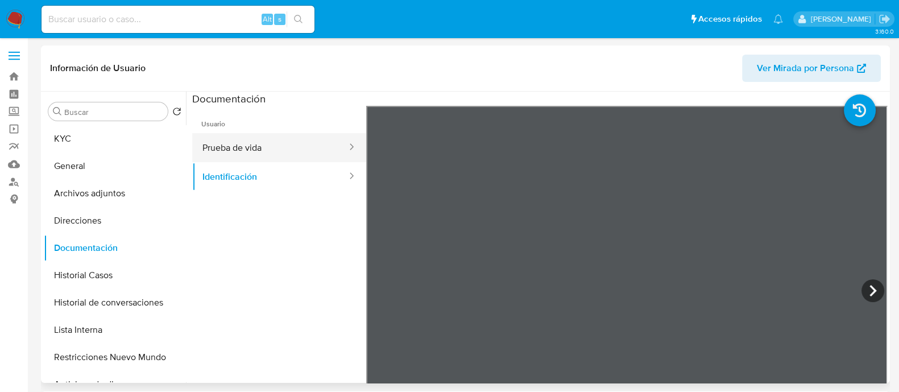
click at [291, 156] on button "Prueba de vida" at bounding box center [270, 147] width 156 height 29
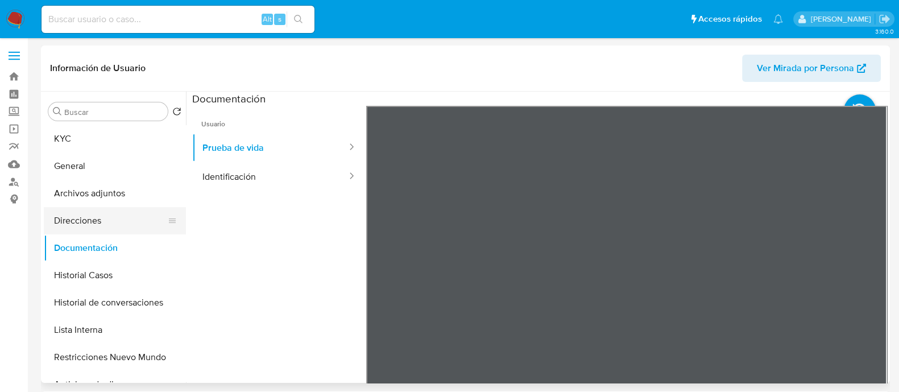
click at [88, 214] on button "Direcciones" at bounding box center [110, 220] width 133 height 27
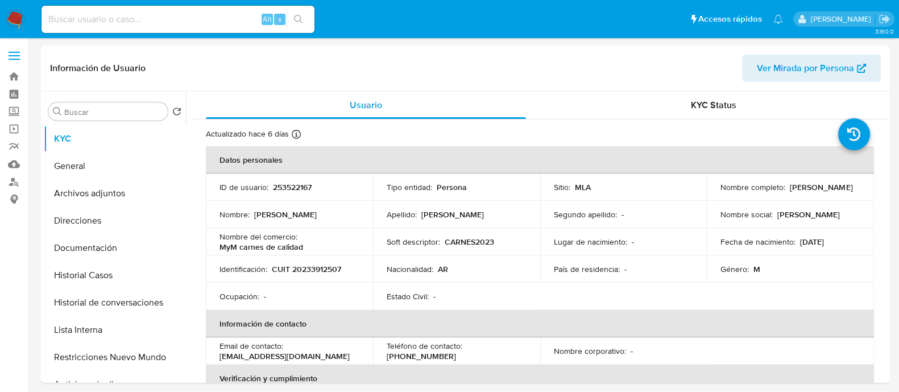
select select "10"
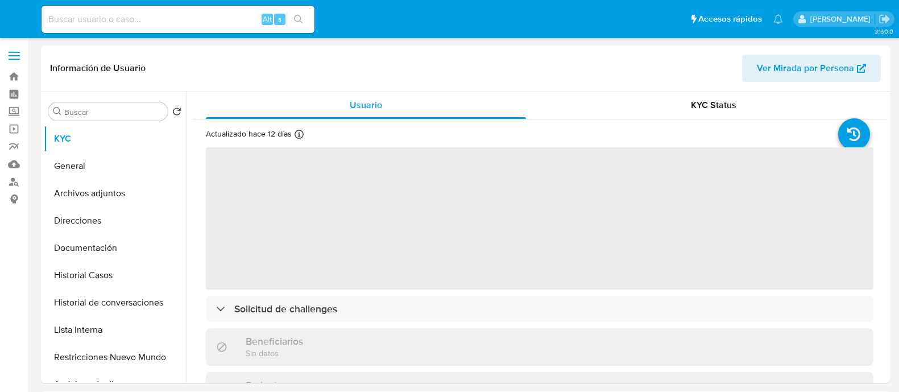
select select "10"
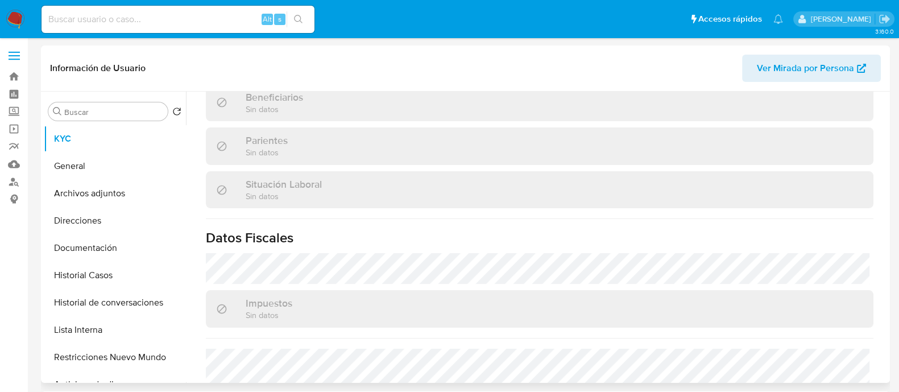
scroll to position [341, 0]
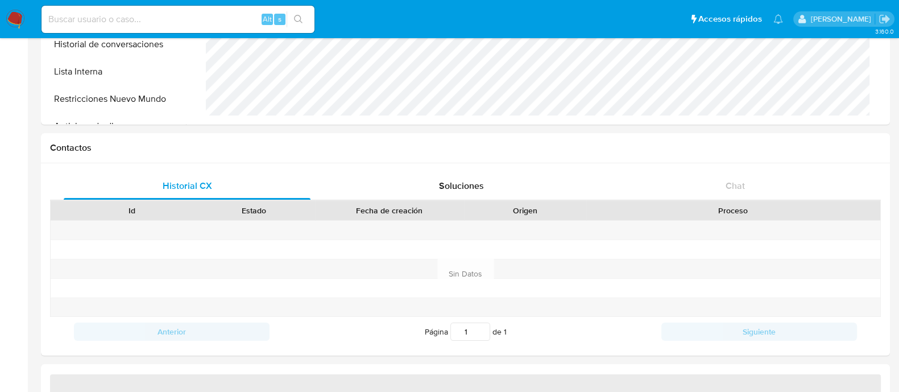
select select "10"
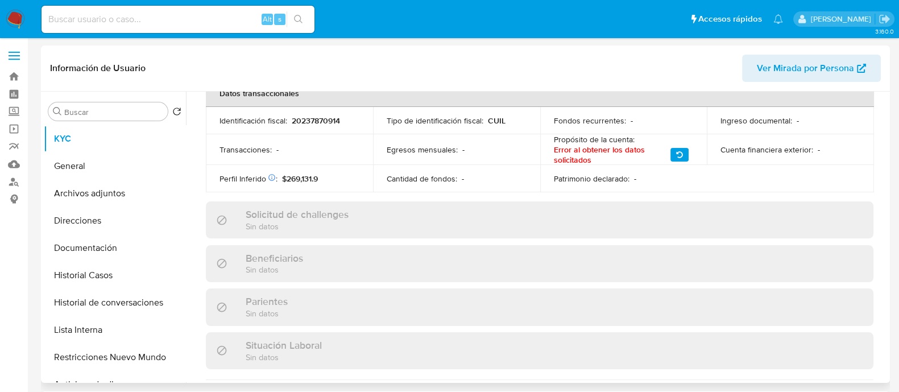
scroll to position [118, 0]
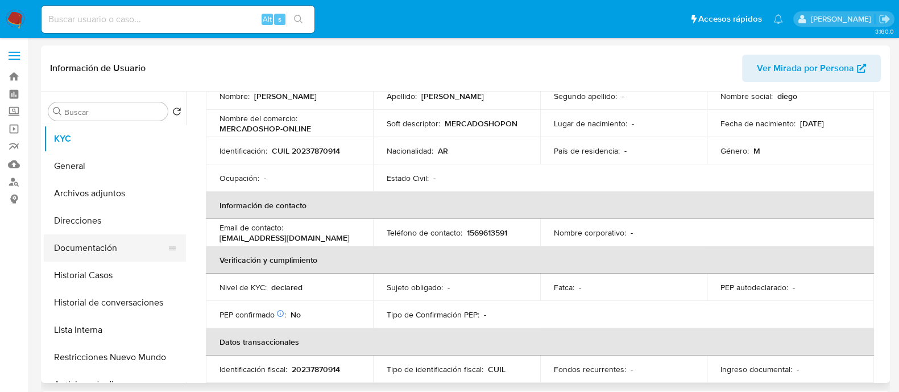
click at [102, 244] on button "Documentación" at bounding box center [110, 247] width 133 height 27
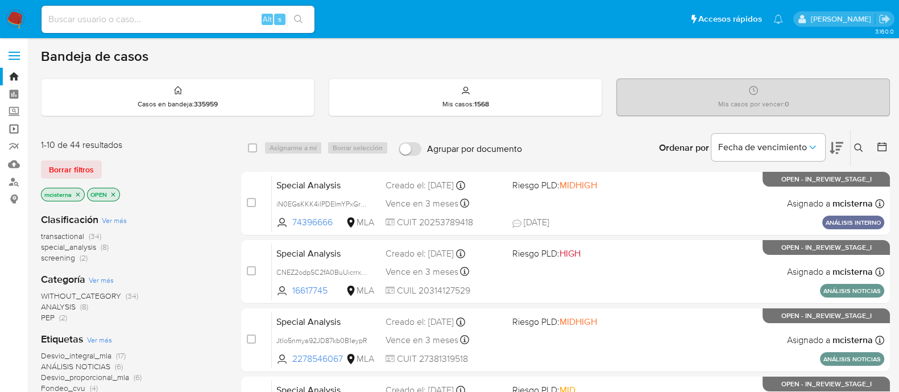
click at [16, 128] on link "Operaciones masivas" at bounding box center [67, 129] width 135 height 18
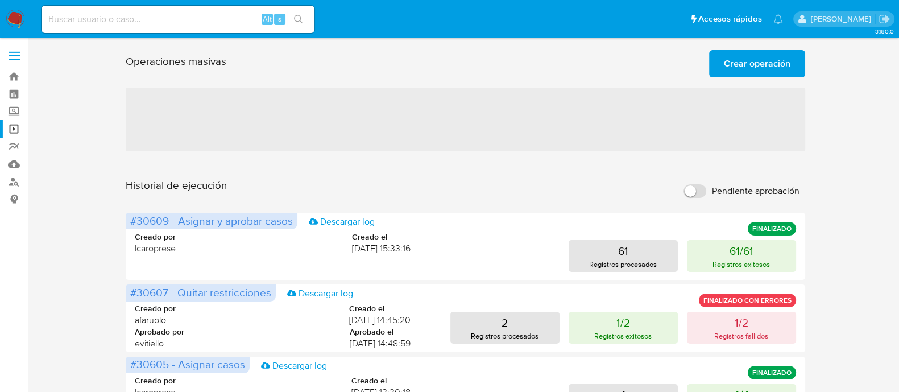
click at [733, 64] on span "Crear operación" at bounding box center [757, 63] width 67 height 25
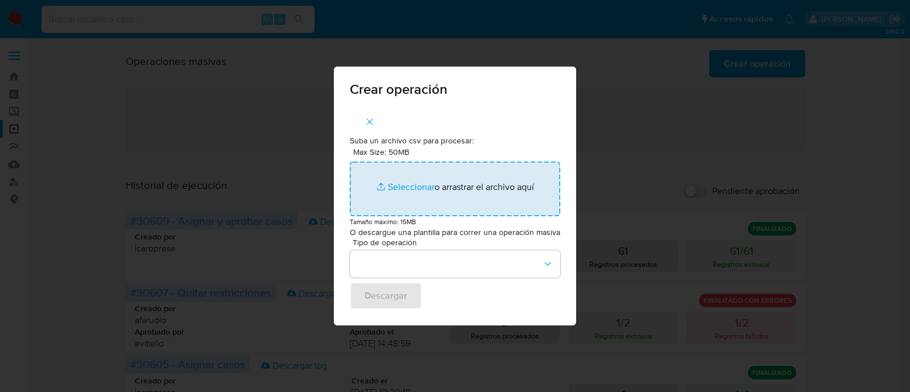
click at [439, 198] on input "Max Size: 50MB Seleccionar archivos" at bounding box center [455, 189] width 210 height 55
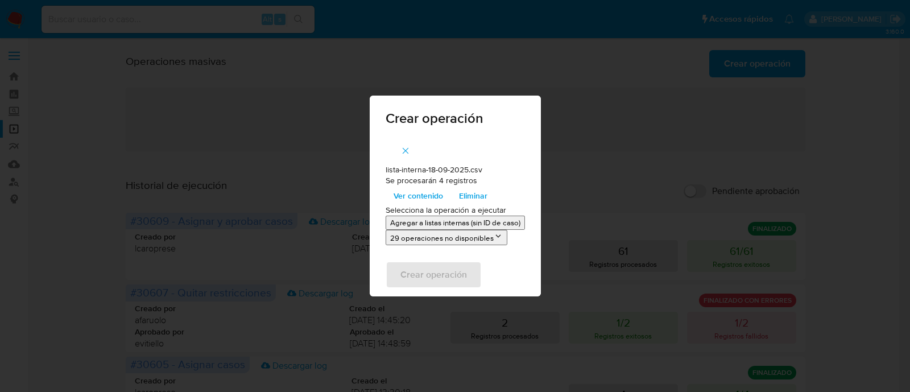
click at [464, 223] on p "Agregar a listas internas (sin ID de caso)" at bounding box center [455, 222] width 130 height 11
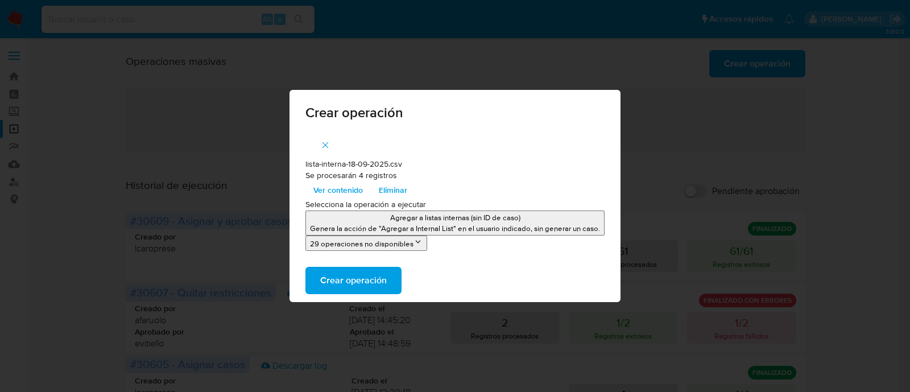
click at [341, 280] on span "Crear operación" at bounding box center [353, 280] width 67 height 25
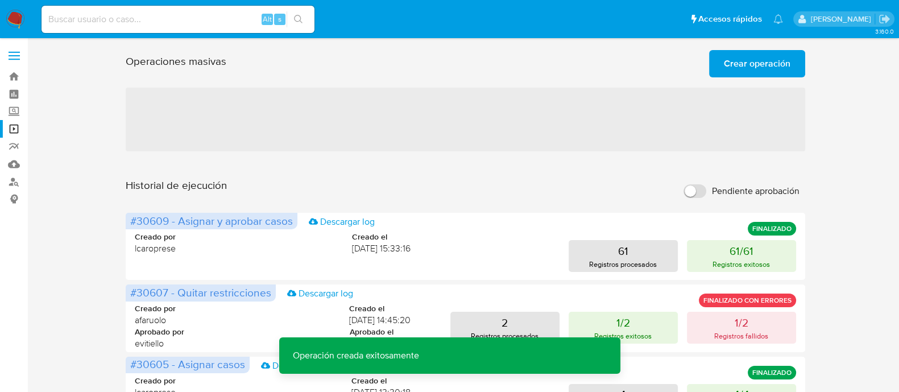
click at [744, 67] on span "Crear operación" at bounding box center [757, 63] width 67 height 25
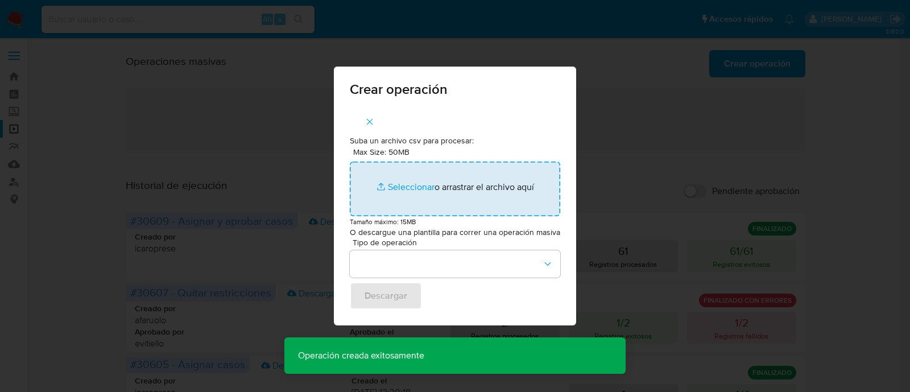
click at [417, 195] on input "Max Size: 50MB Seleccionar archivos" at bounding box center [455, 189] width 210 height 55
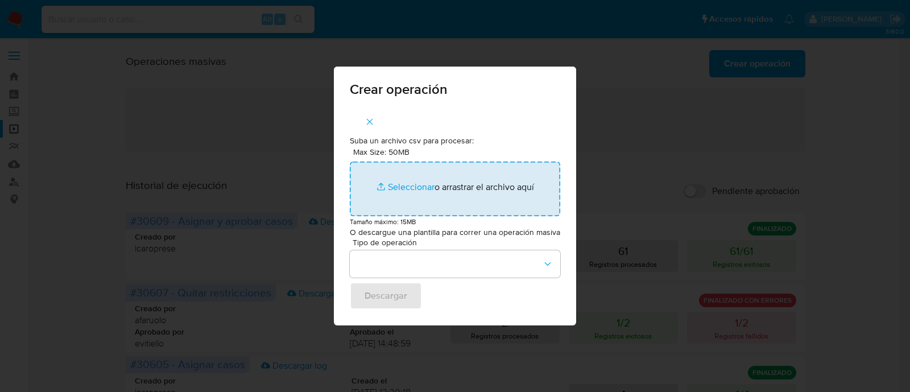
type input "C:\fakepath\APPLY_RESTRICTION.csv"
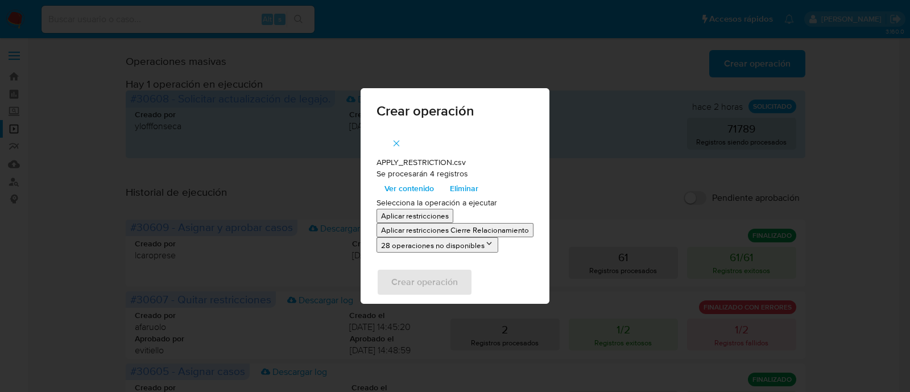
click at [443, 216] on p "Aplicar restricciones" at bounding box center [415, 215] width 68 height 11
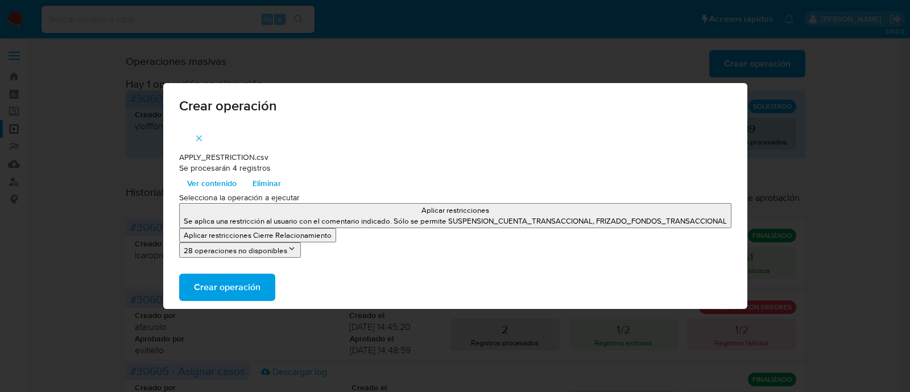
click at [220, 285] on span "Crear operación" at bounding box center [227, 287] width 67 height 25
